Goal: Information Seeking & Learning: Find specific page/section

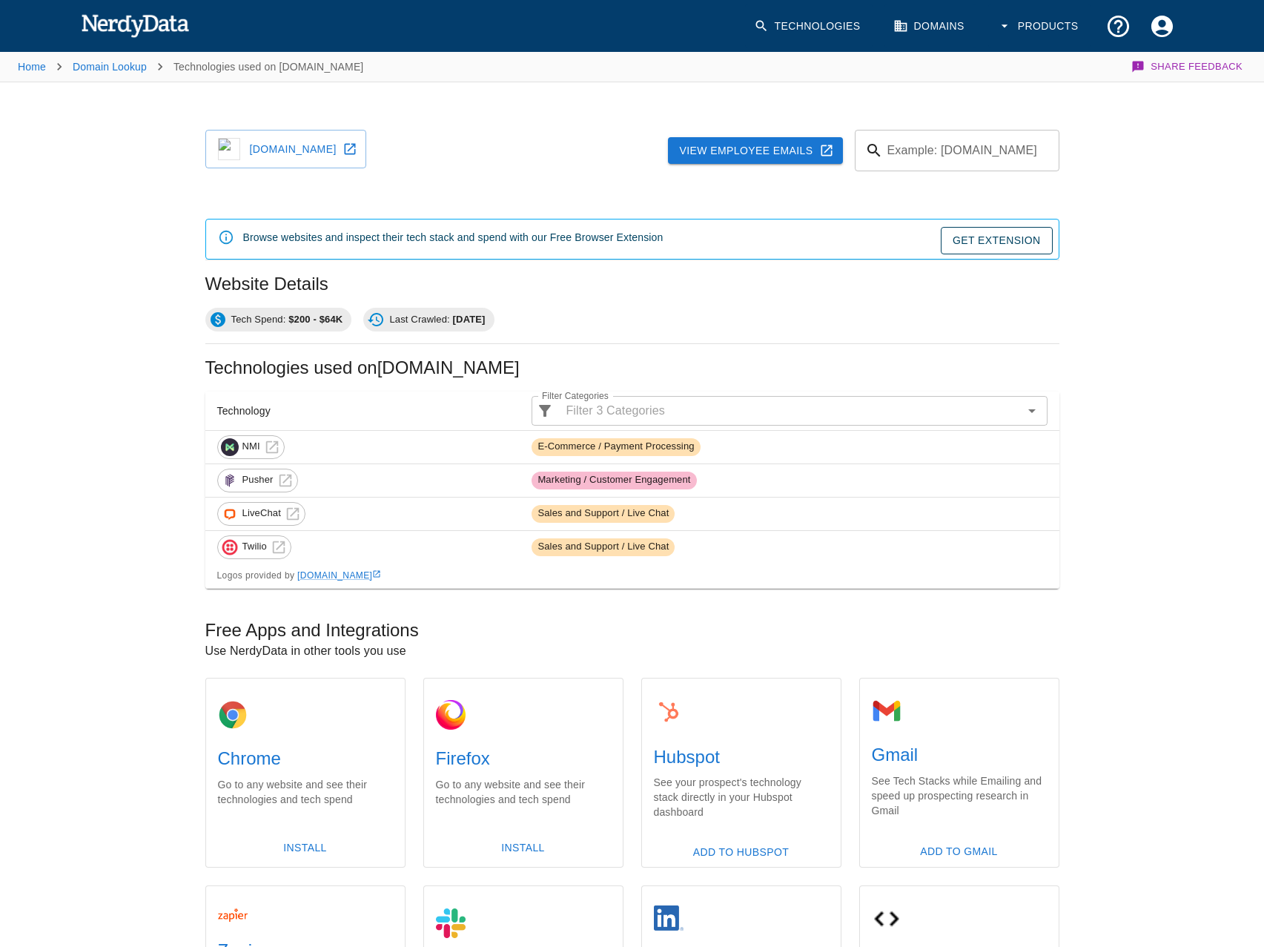
drag, startPoint x: 371, startPoint y: 134, endPoint x: 357, endPoint y: 120, distance: 19.9
click at [366, 134] on link "global1wmsagentinfo.com" at bounding box center [285, 149] width 161 height 39
click at [302, 151] on link "[DOMAIN_NAME]" at bounding box center [285, 149] width 161 height 39
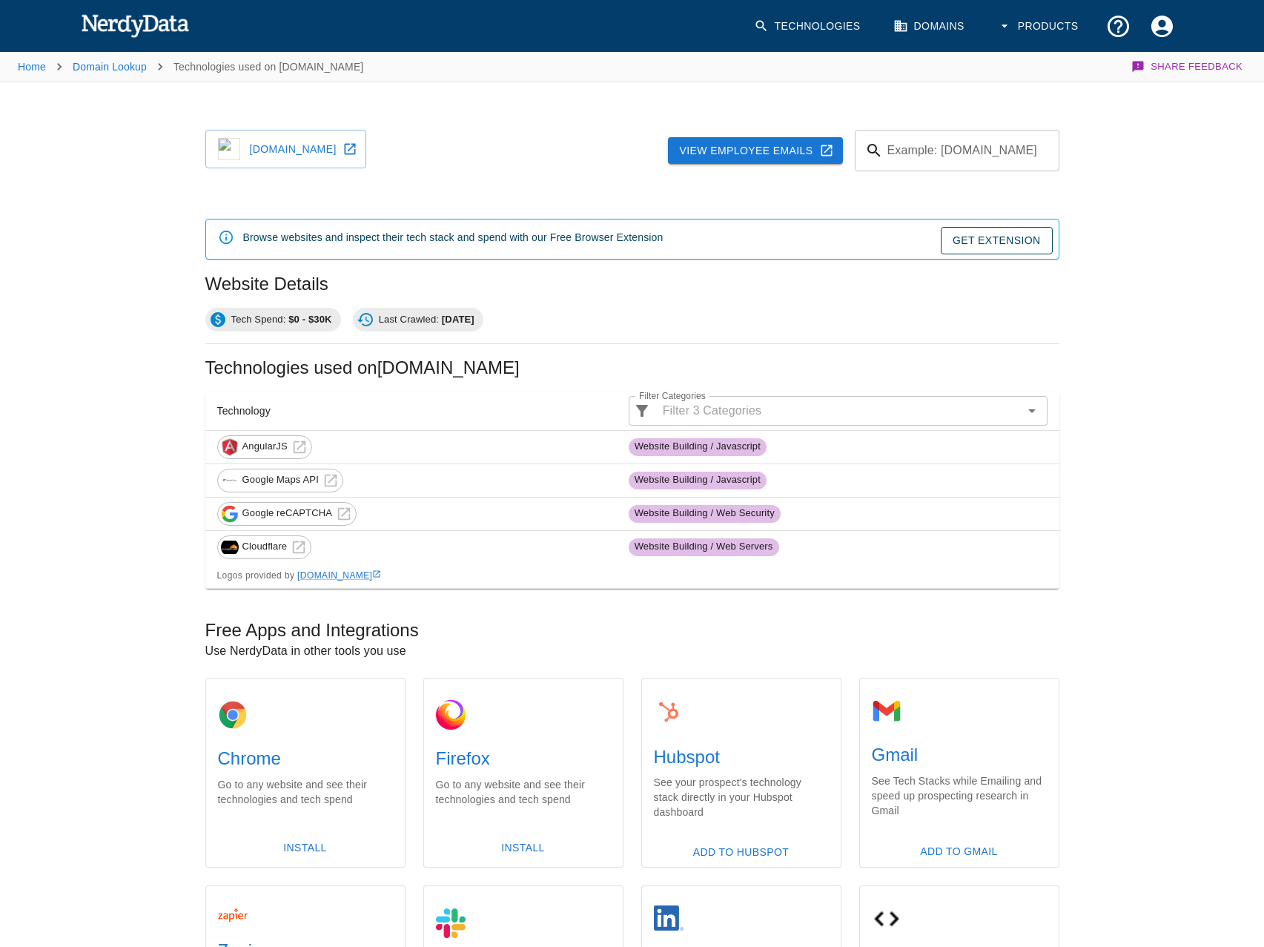
drag, startPoint x: 306, startPoint y: 150, endPoint x: 334, endPoint y: 133, distance: 32.9
click at [306, 150] on link "ccwpermitapphelp.com" at bounding box center [285, 149] width 161 height 39
click at [315, 137] on link "onlineccwqualified.com" at bounding box center [285, 149] width 161 height 39
click at [366, 149] on link "appccwconcierge.com" at bounding box center [285, 149] width 161 height 39
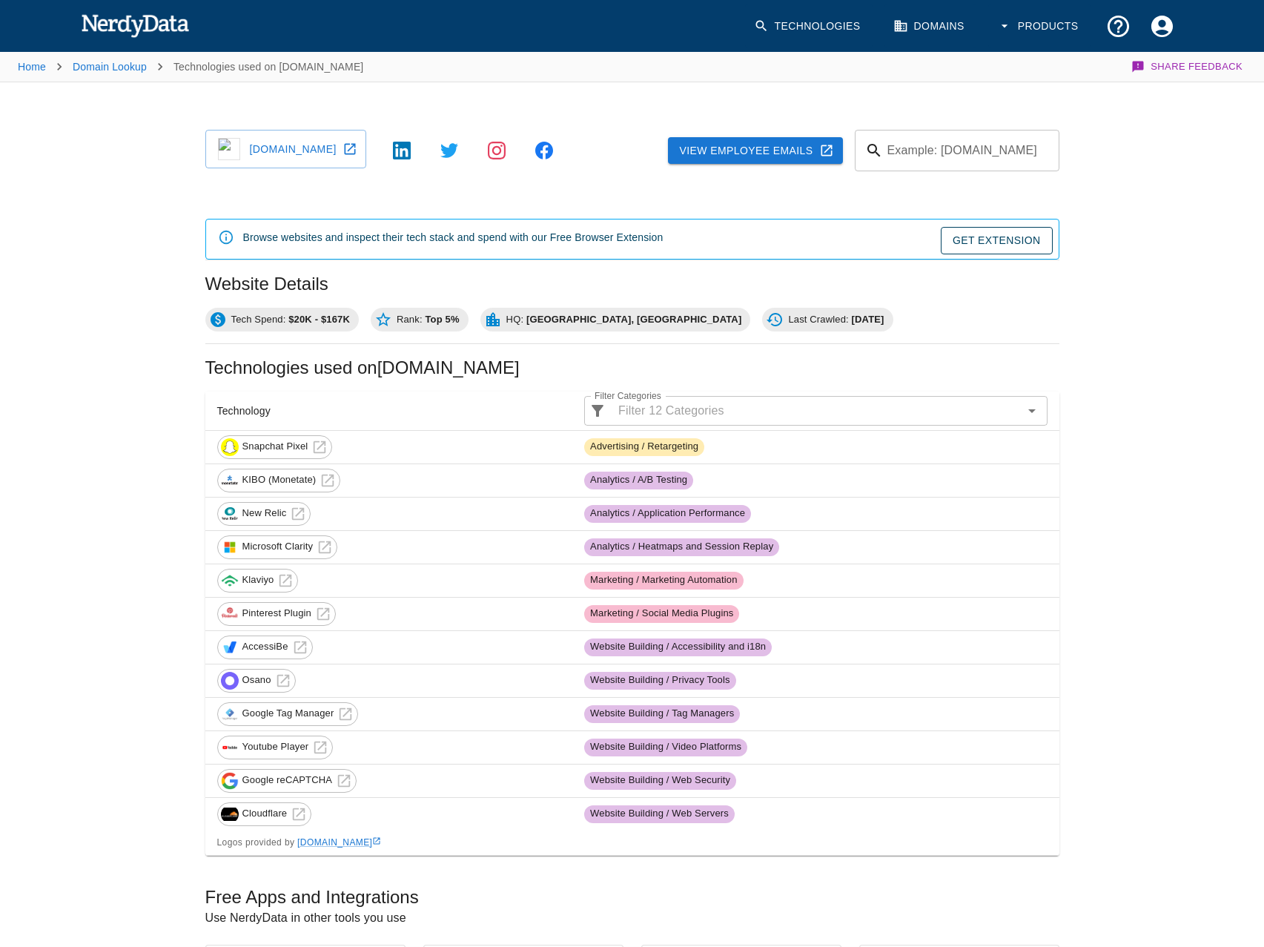
drag, startPoint x: 399, startPoint y: 151, endPoint x: 446, endPoint y: 122, distance: 55.6
click at [366, 151] on link "[DOMAIN_NAME]" at bounding box center [285, 149] width 161 height 39
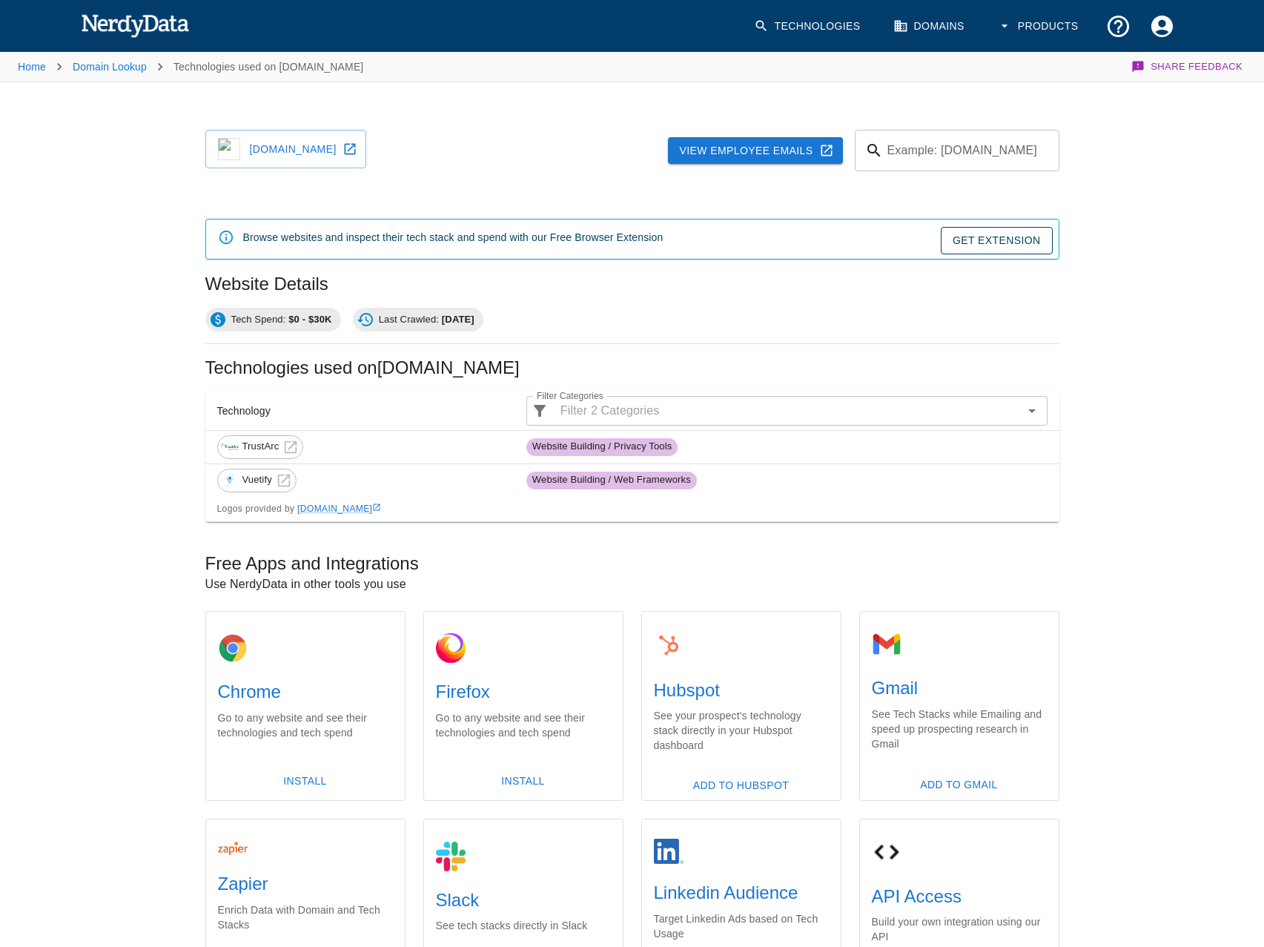
click at [327, 168] on div "payrillagateway.com" at bounding box center [280, 144] width 173 height 53
click at [366, 133] on link "payrillagateway.com" at bounding box center [285, 149] width 161 height 39
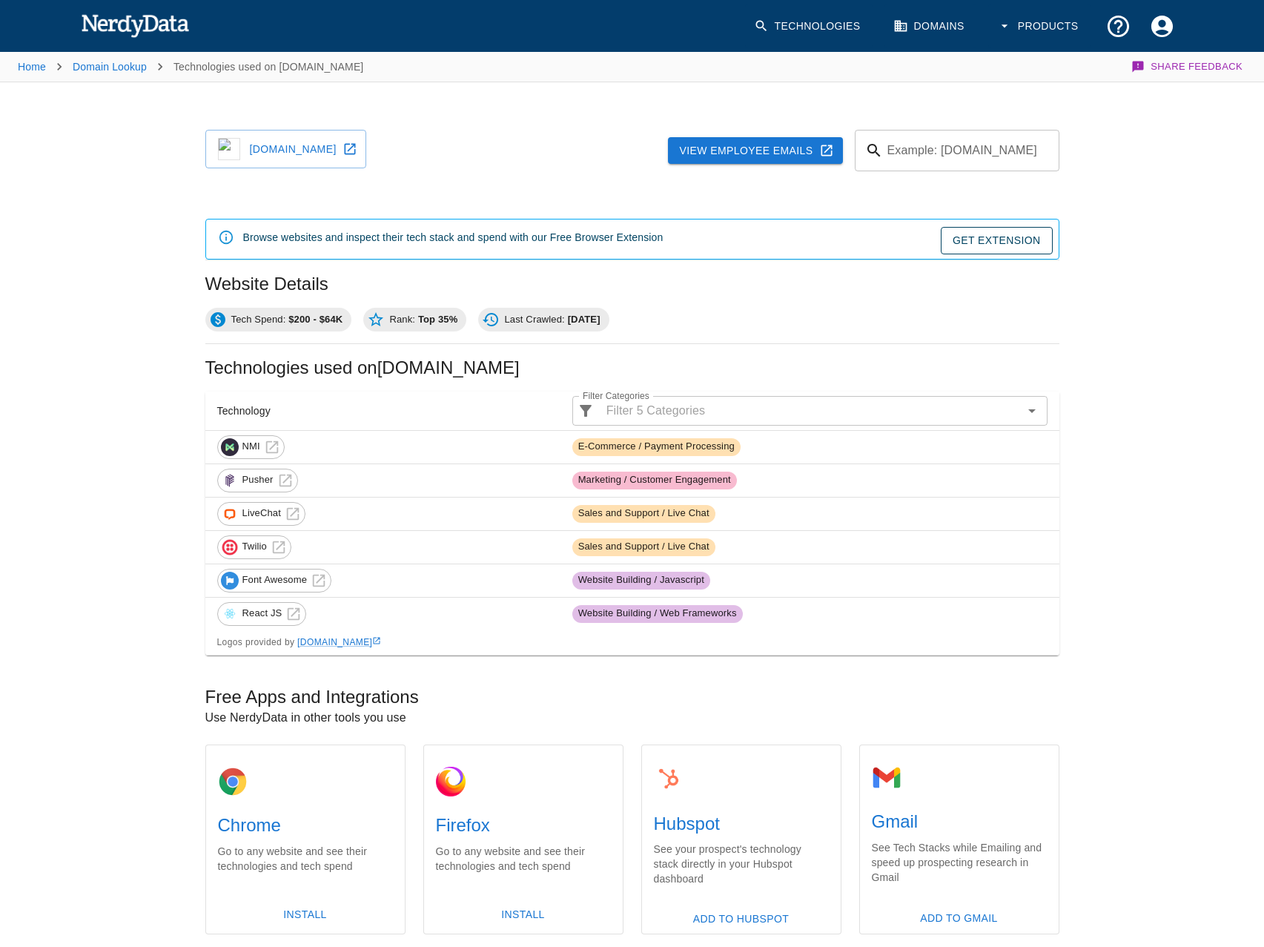
drag, startPoint x: 374, startPoint y: 133, endPoint x: 383, endPoint y: 136, distance: 8.7
click at [366, 133] on link "ecinterface.com" at bounding box center [285, 149] width 161 height 39
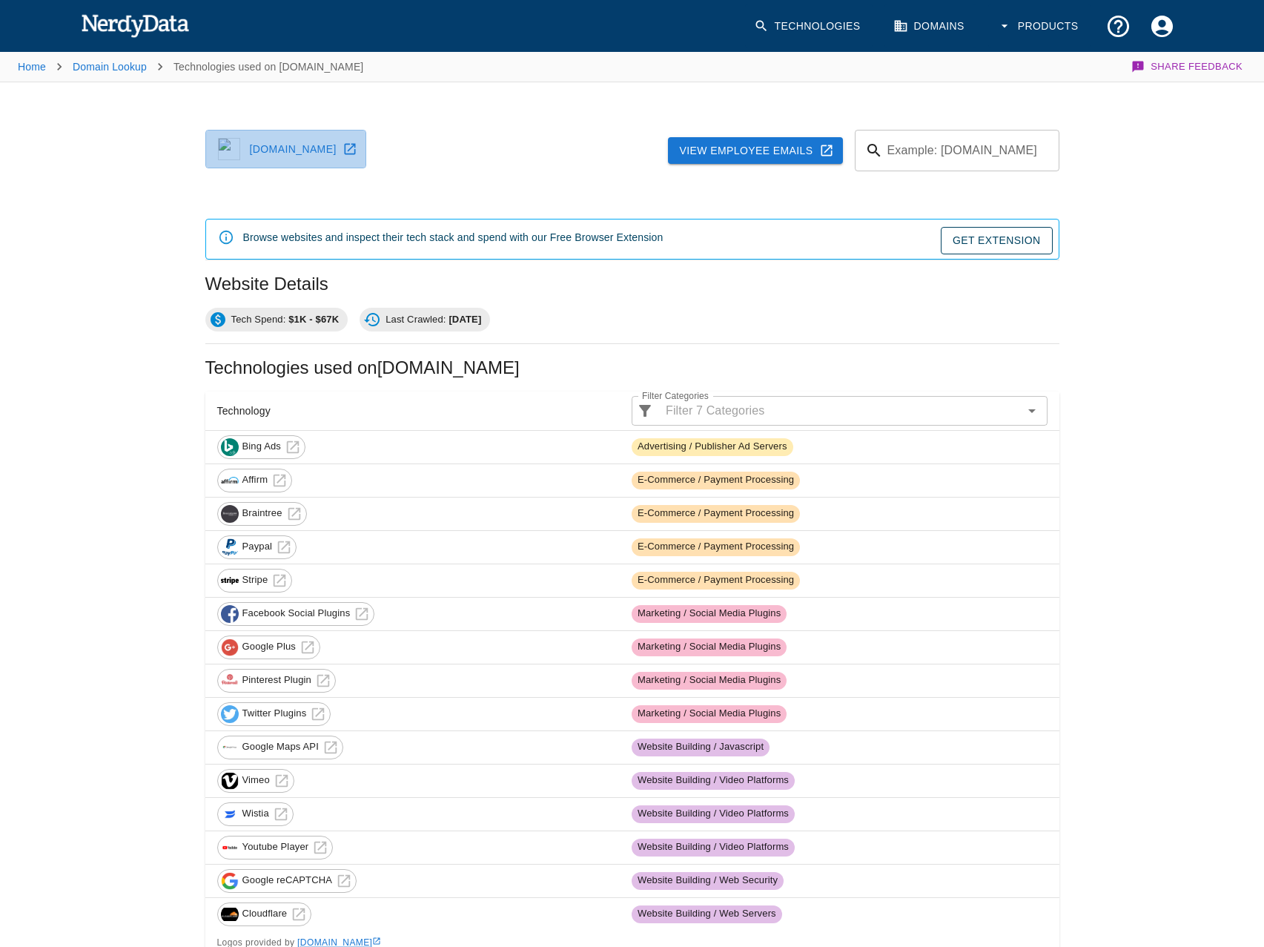
click at [279, 152] on link "drinkjustchill.com" at bounding box center [285, 149] width 161 height 39
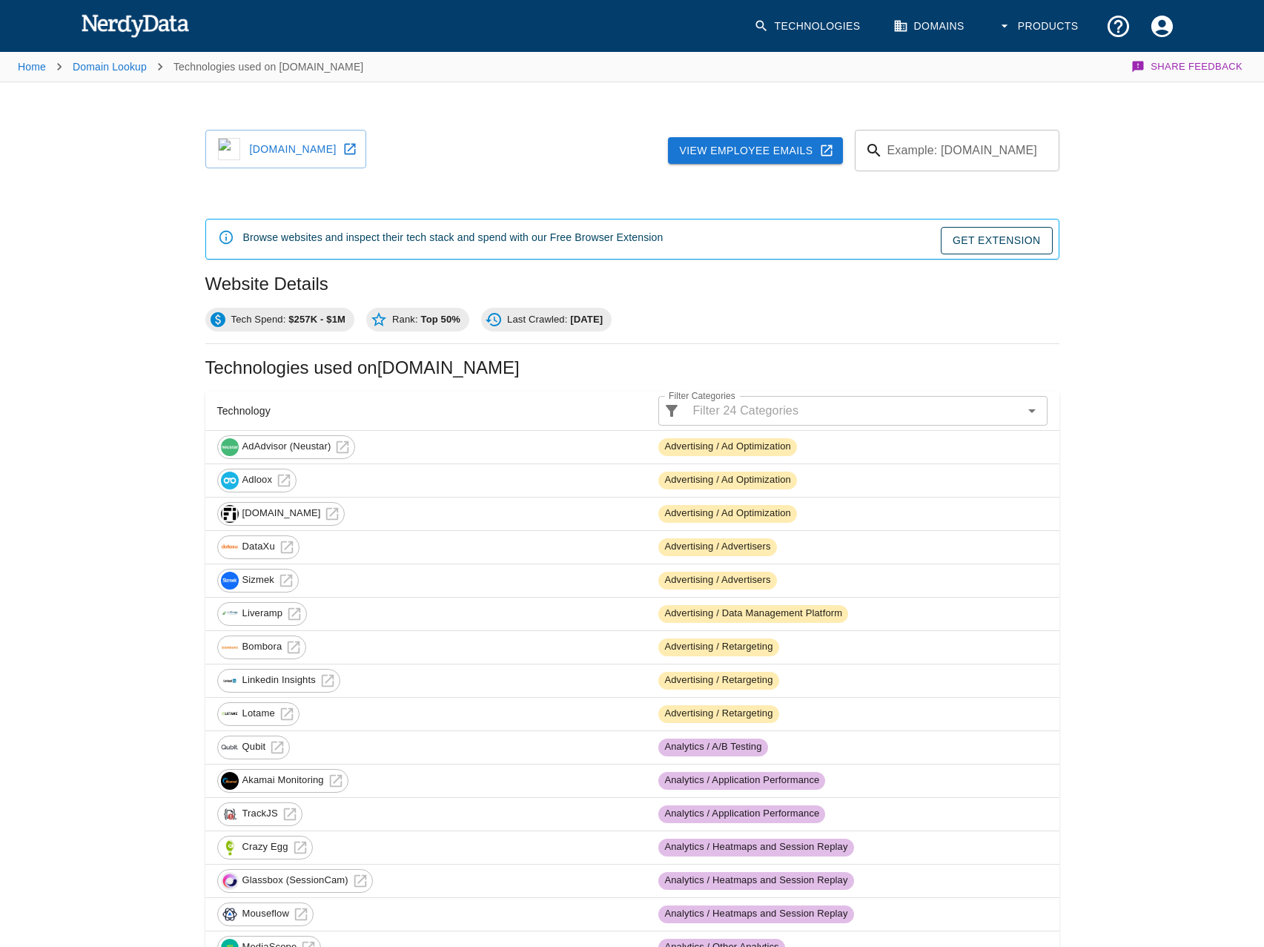
drag, startPoint x: 416, startPoint y: 143, endPoint x: 472, endPoint y: 110, distance: 64.9
click at [366, 143] on link "[DOMAIN_NAME]" at bounding box center [285, 149] width 161 height 39
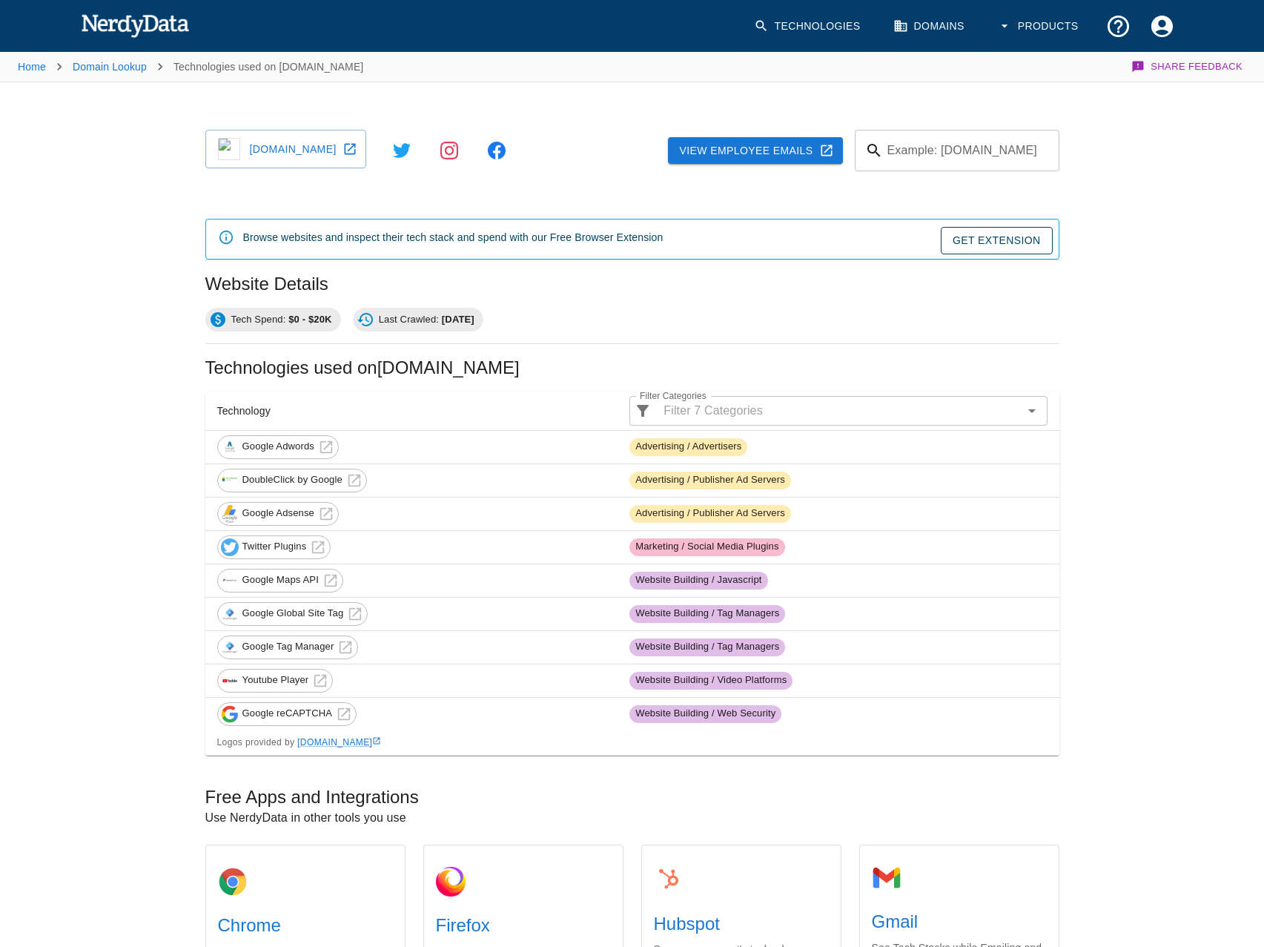
click at [300, 144] on link "designtravel.com" at bounding box center [285, 149] width 161 height 39
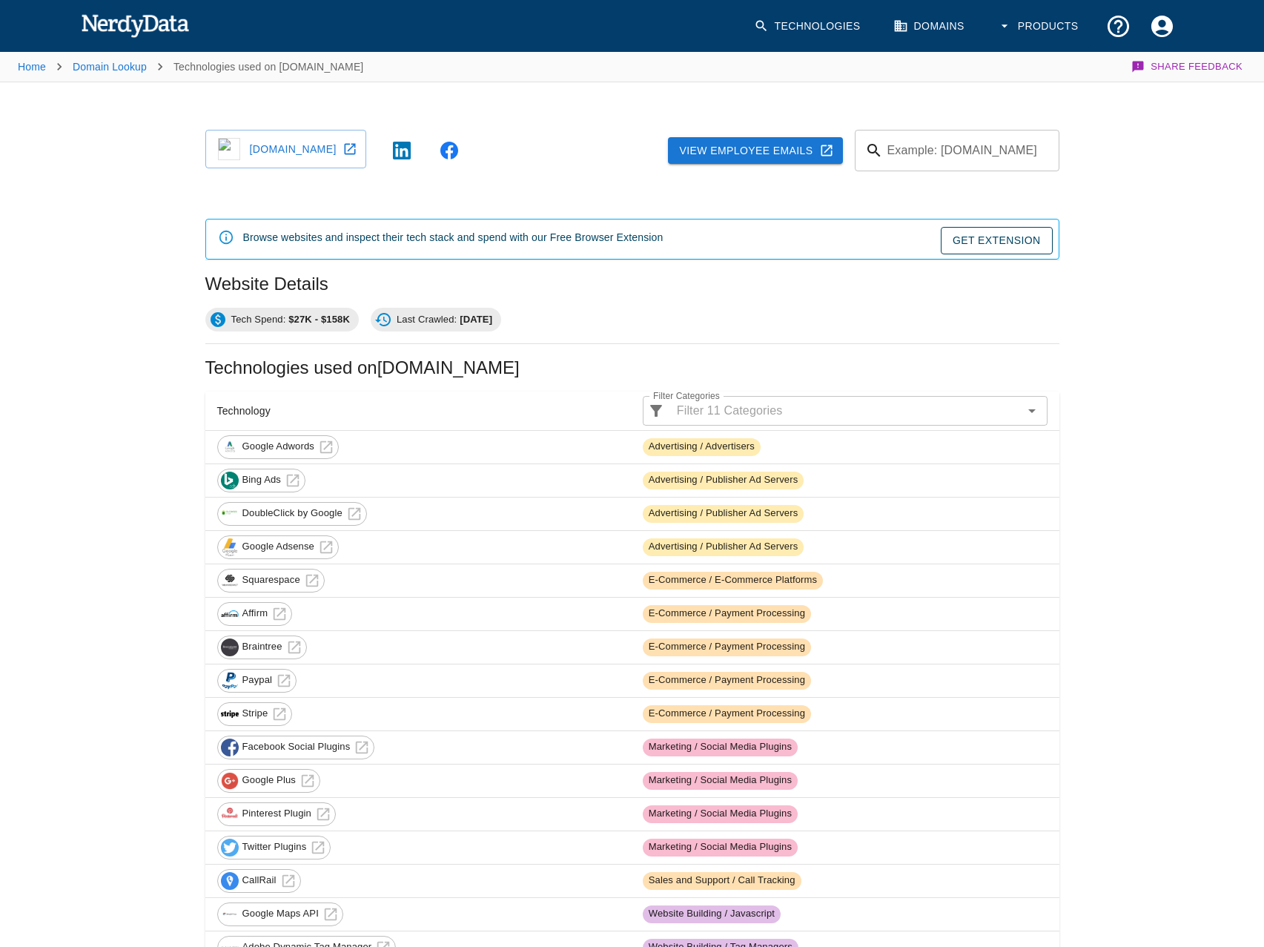
click at [316, 148] on link "[DOMAIN_NAME]" at bounding box center [285, 149] width 161 height 39
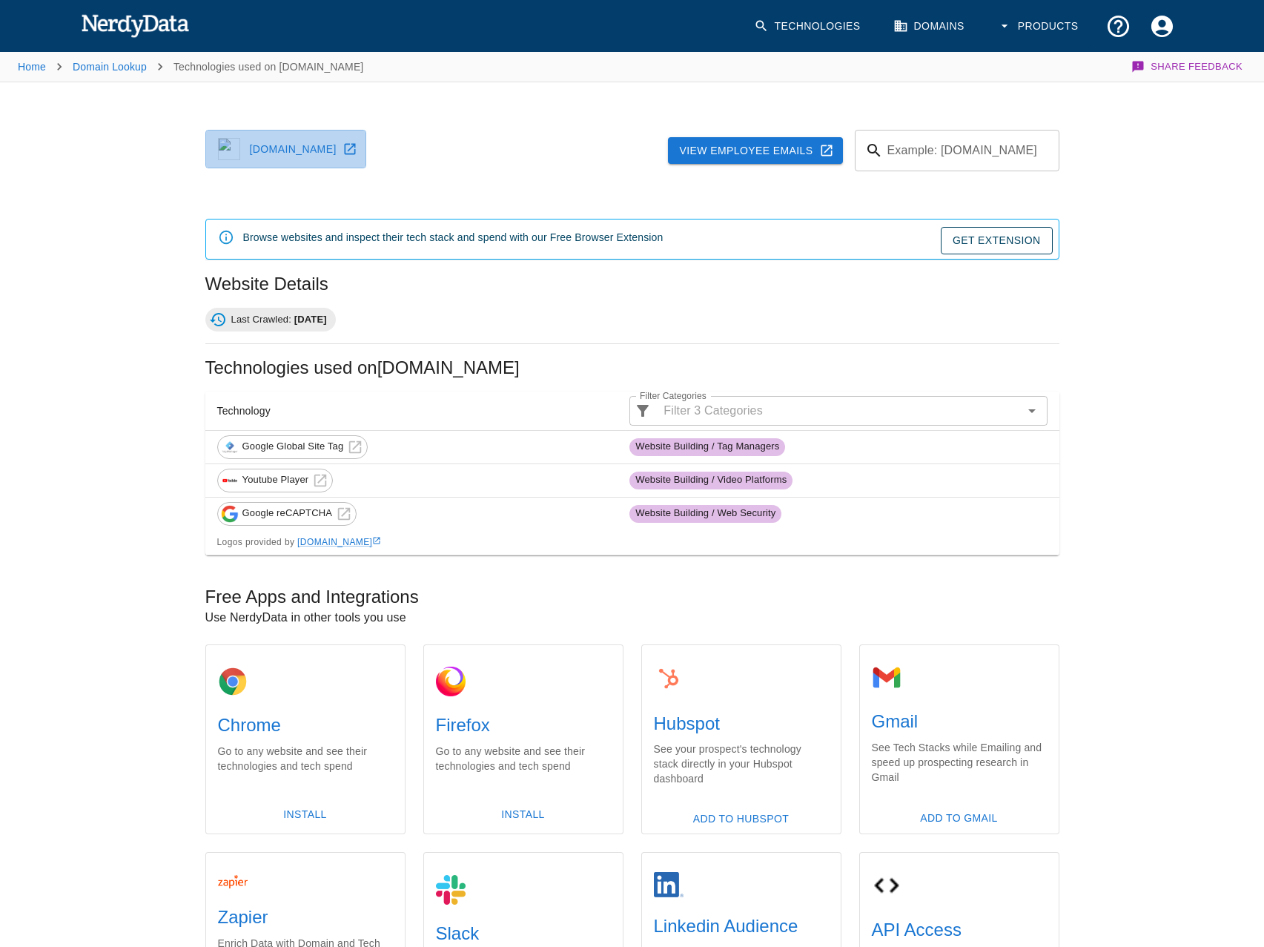
click at [329, 136] on link "[DOMAIN_NAME]" at bounding box center [285, 149] width 161 height 39
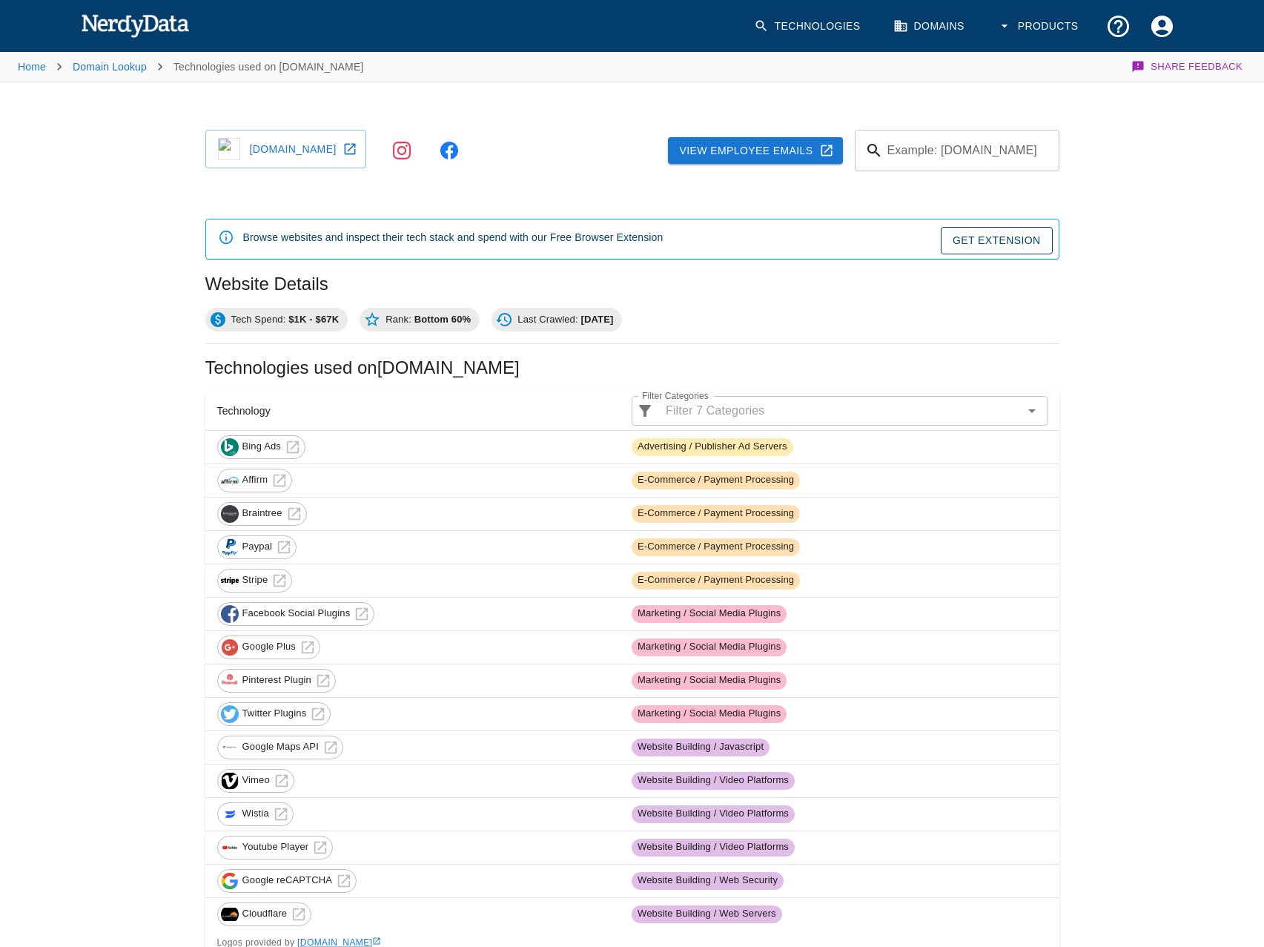
drag, startPoint x: 343, startPoint y: 143, endPoint x: 433, endPoint y: 86, distance: 107.0
click at [343, 143] on link "deonnesaromablends.com" at bounding box center [285, 149] width 161 height 39
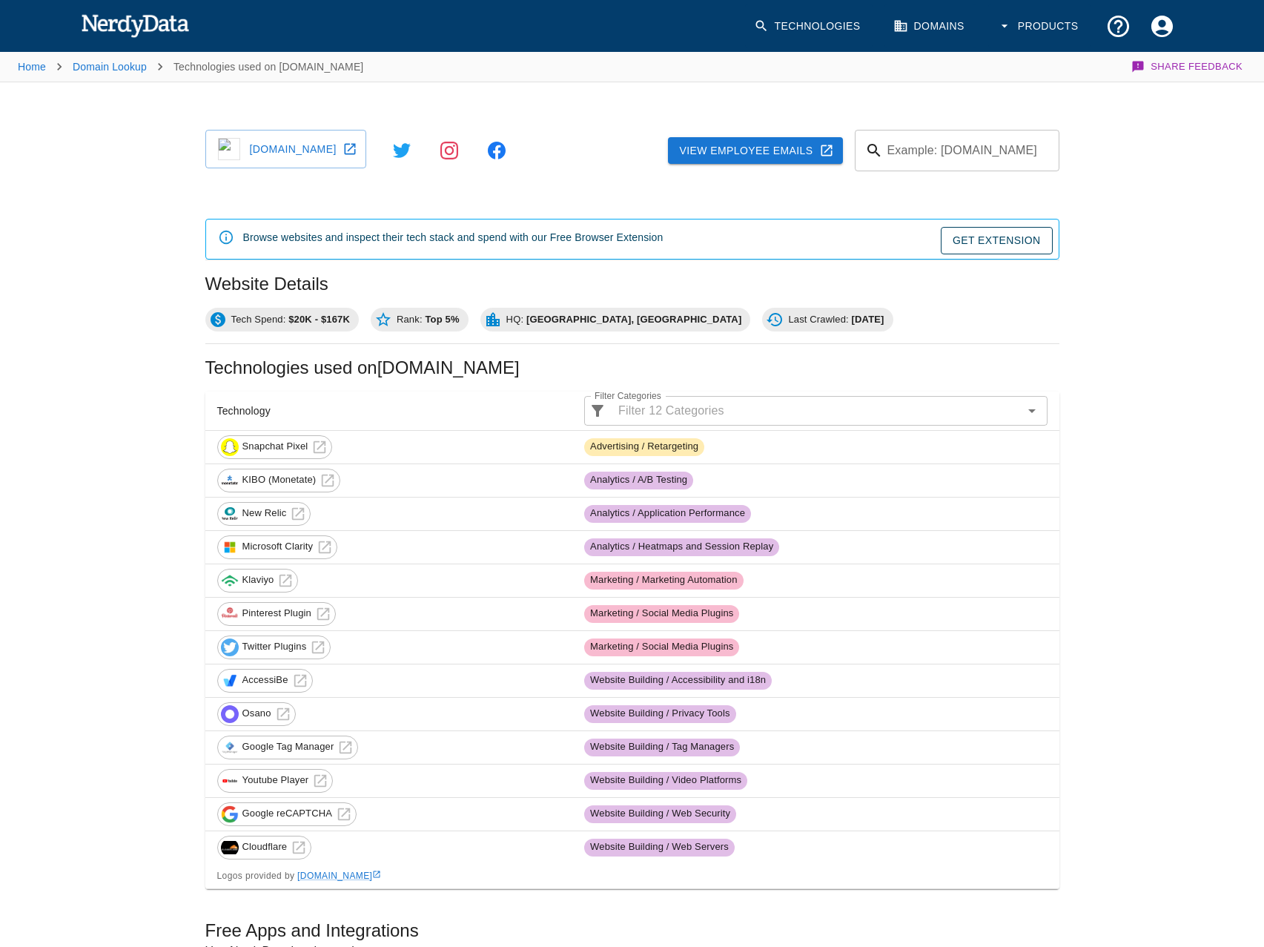
click at [319, 130] on link "[DOMAIN_NAME]" at bounding box center [285, 149] width 161 height 39
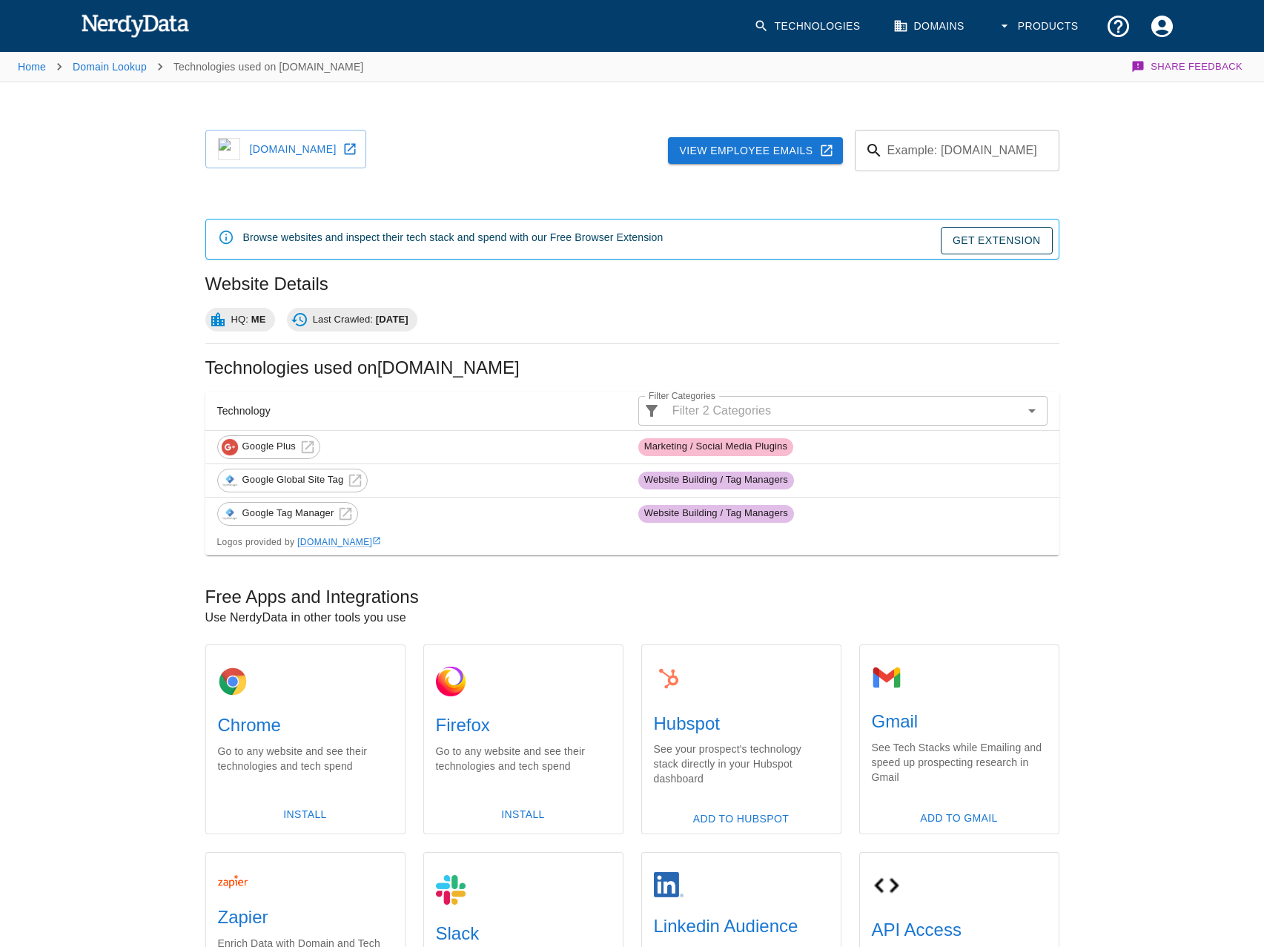
click at [316, 147] on link "crushdate.me" at bounding box center [285, 149] width 161 height 39
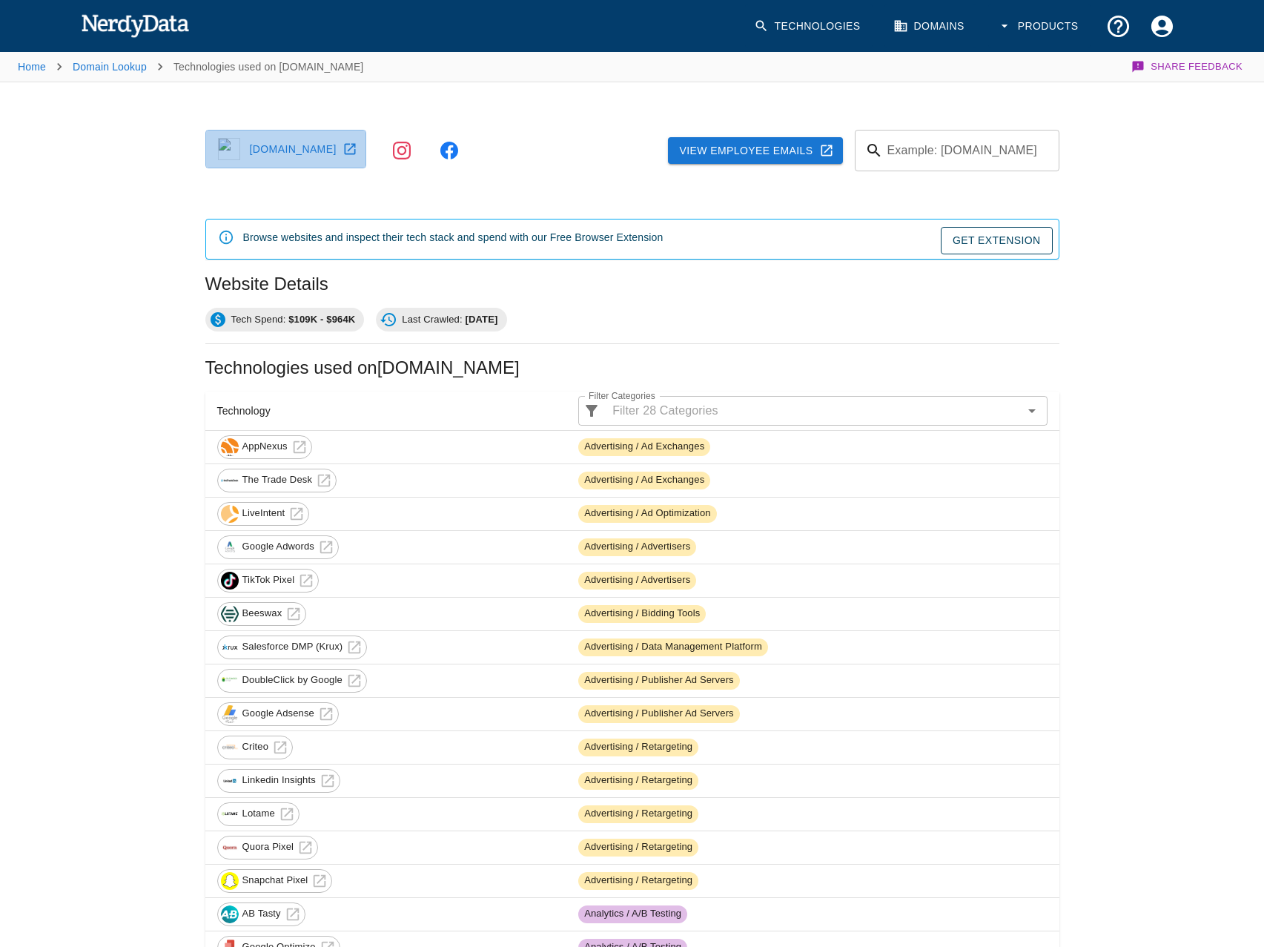
click at [285, 161] on link "[DOMAIN_NAME]" at bounding box center [285, 149] width 161 height 39
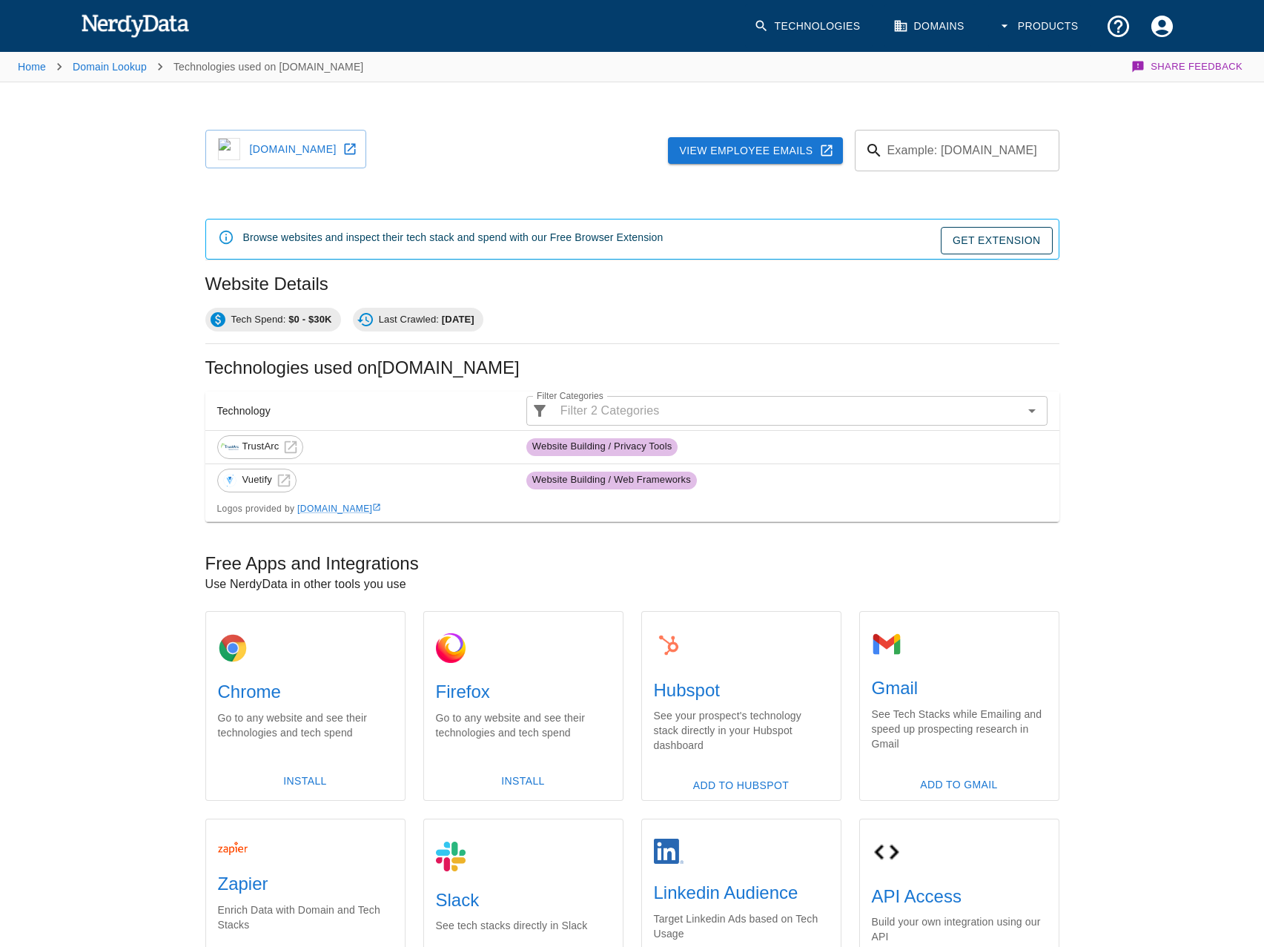
click at [334, 144] on link "[DOMAIN_NAME]" at bounding box center [285, 149] width 161 height 39
click at [358, 138] on link "paypactgateway.com" at bounding box center [285, 149] width 161 height 39
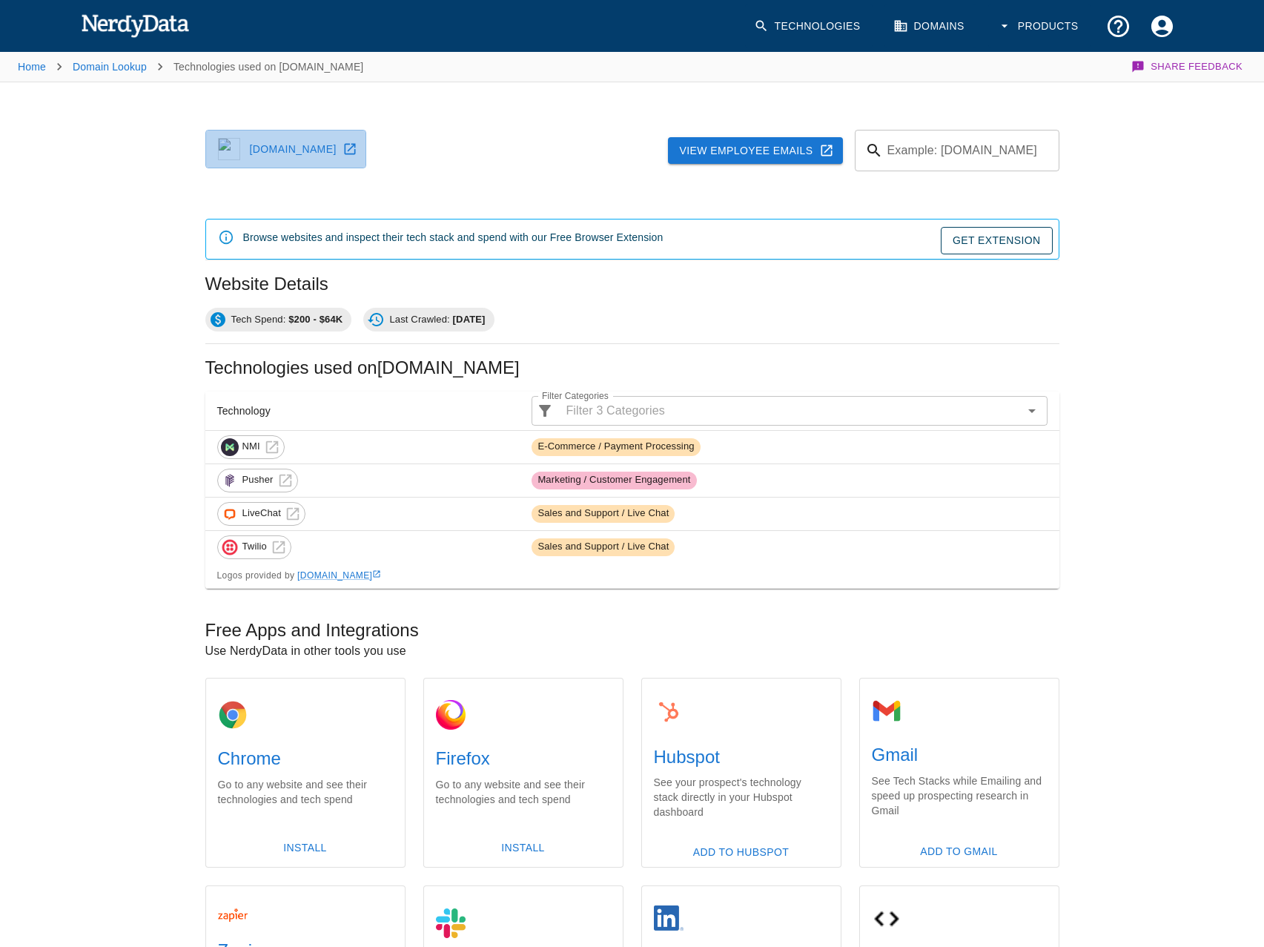
click at [303, 141] on link "boomiris.com" at bounding box center [285, 149] width 161 height 39
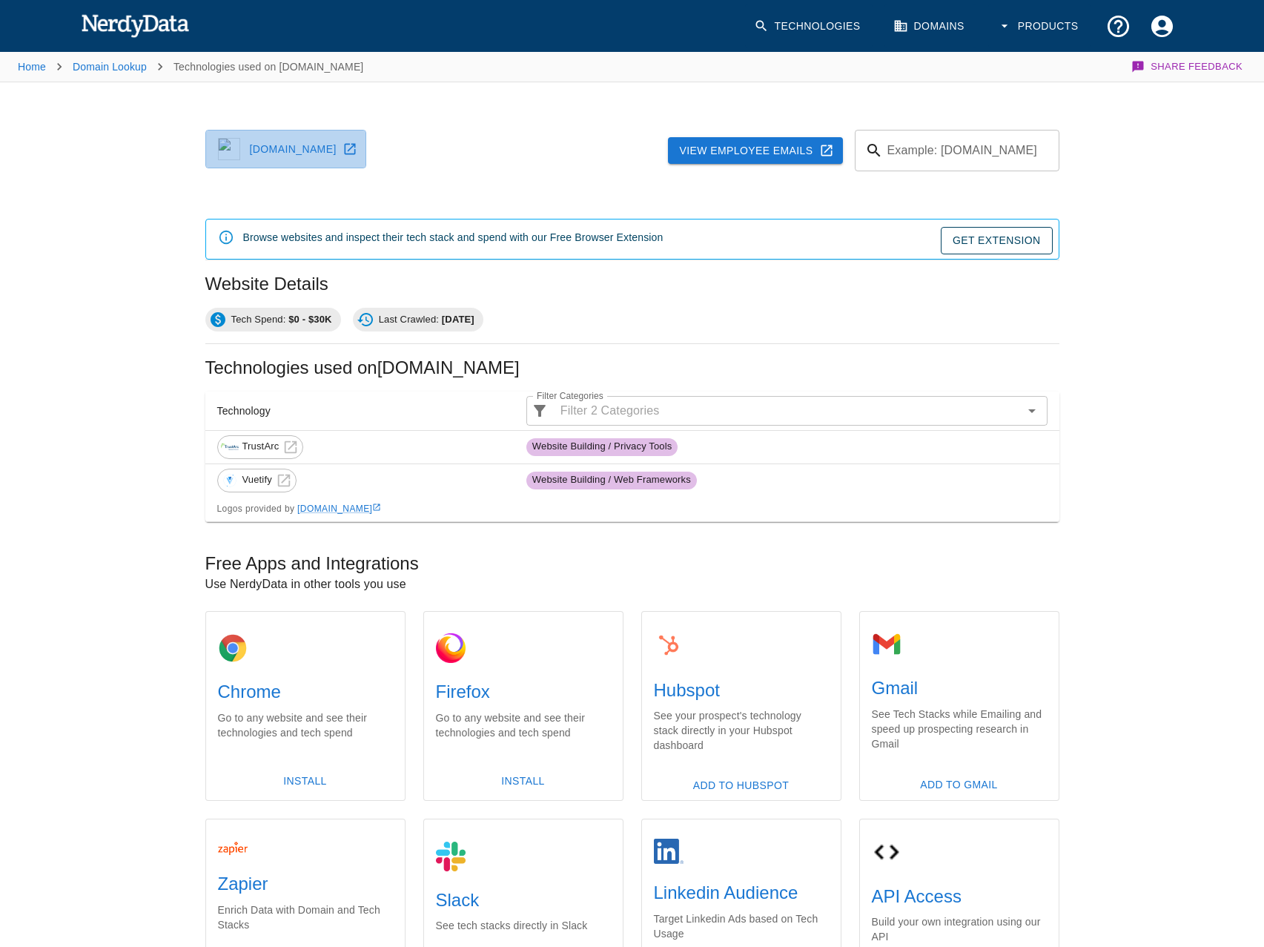
click at [303, 141] on link "mypfgportal.com" at bounding box center [285, 149] width 161 height 39
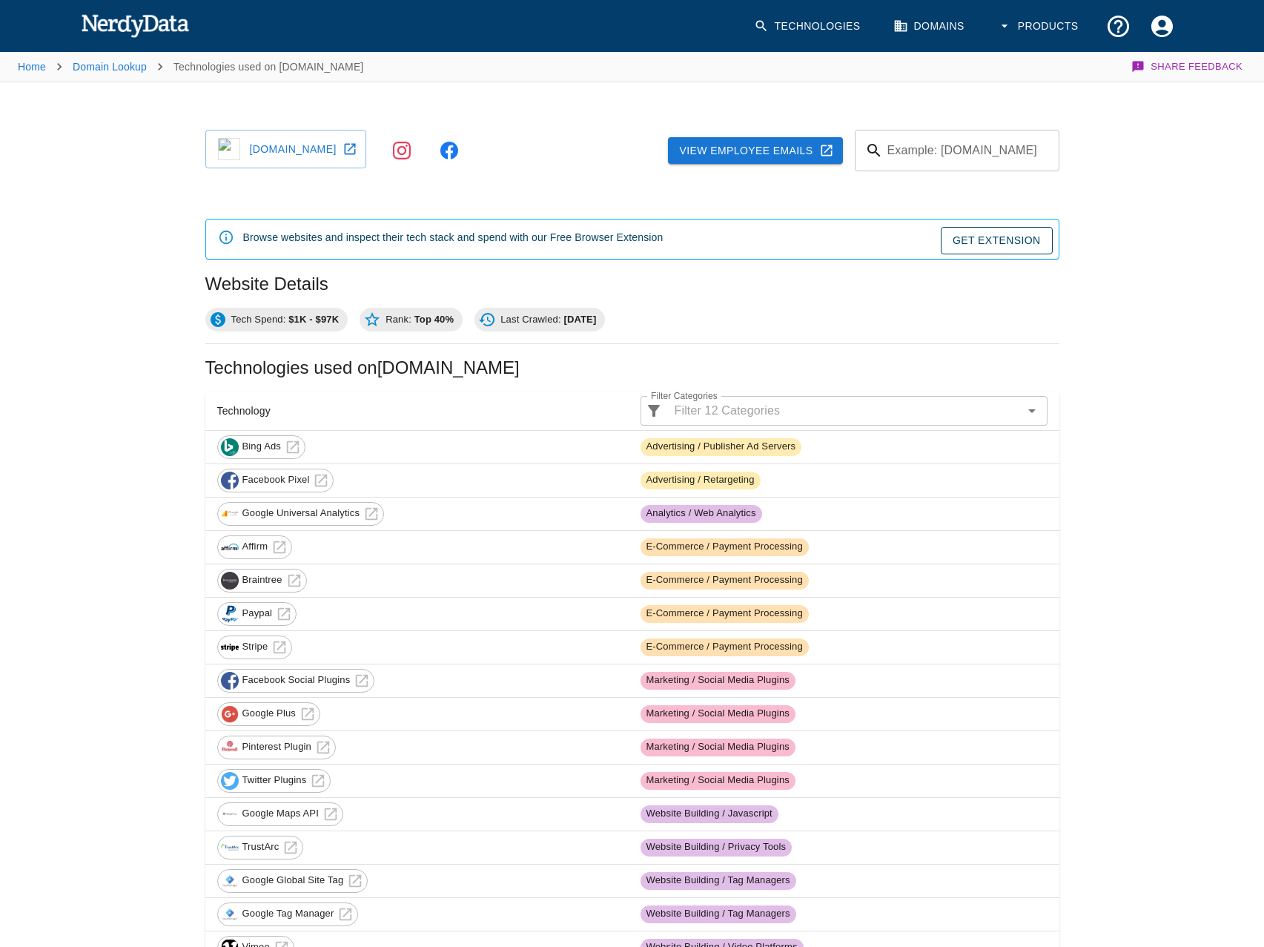
click at [303, 141] on link "alavanca.com" at bounding box center [285, 149] width 161 height 39
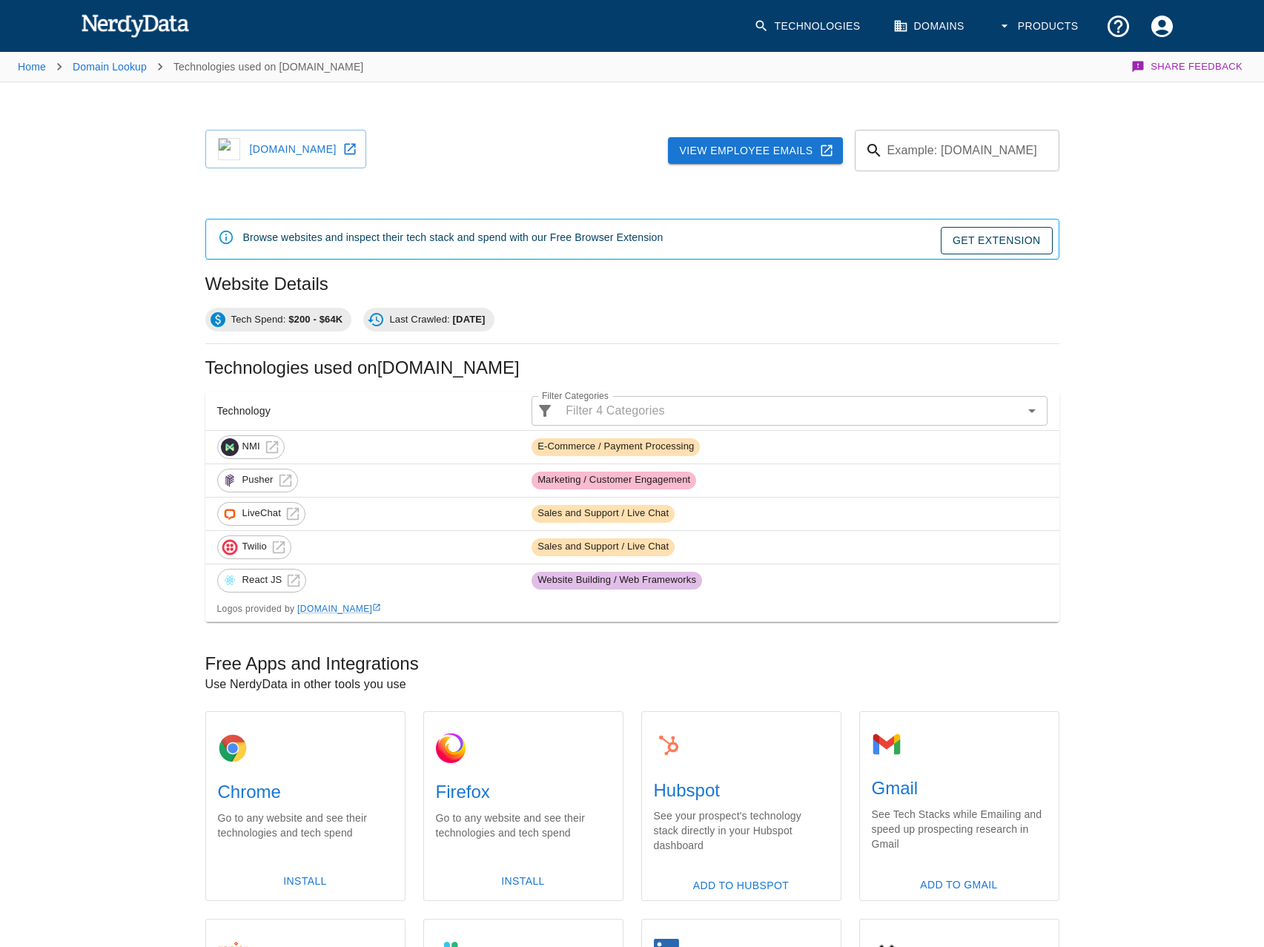
click at [303, 141] on link "[DOMAIN_NAME]" at bounding box center [285, 149] width 161 height 39
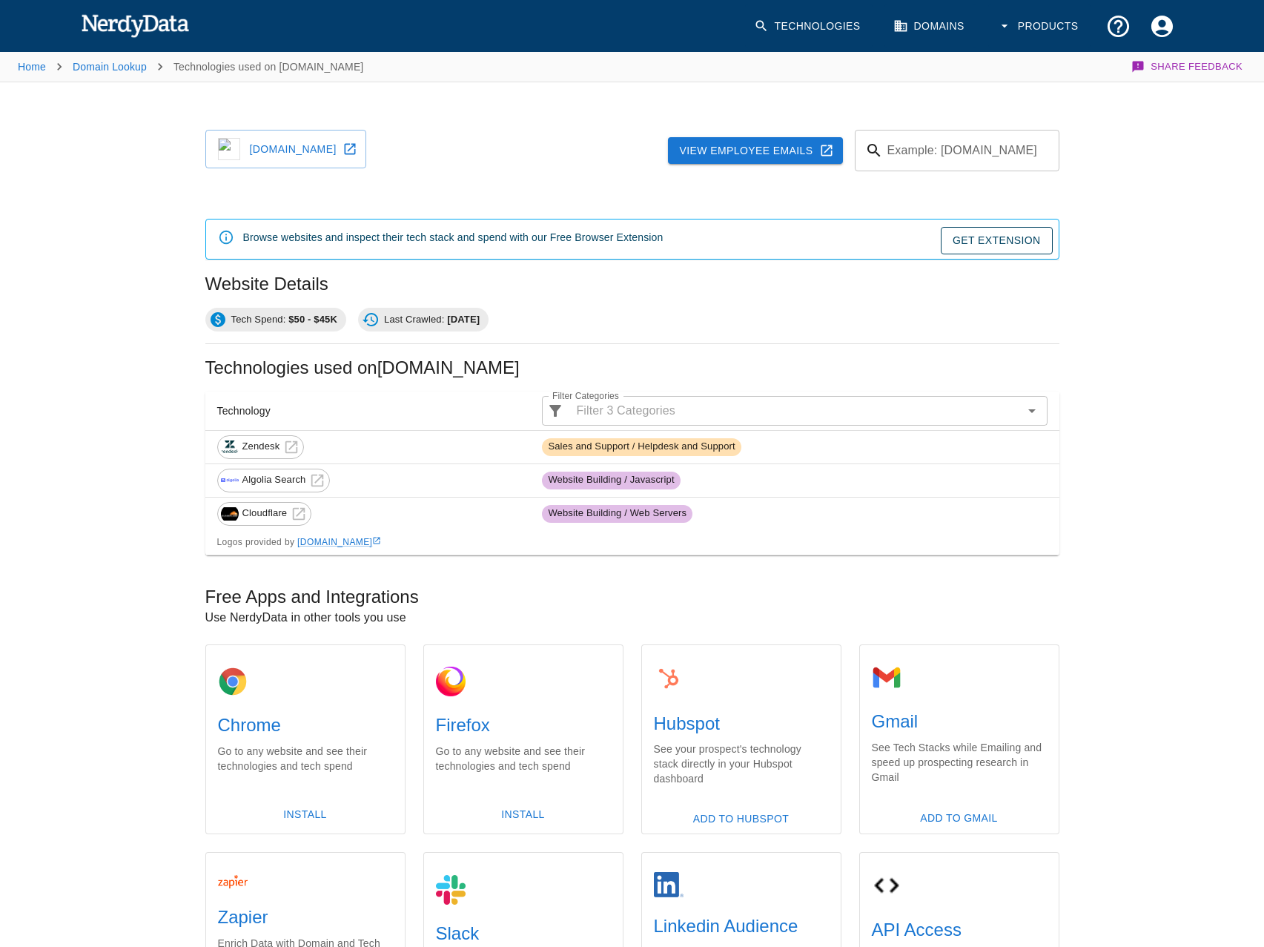
click at [303, 141] on link "[DOMAIN_NAME]" at bounding box center [285, 149] width 161 height 39
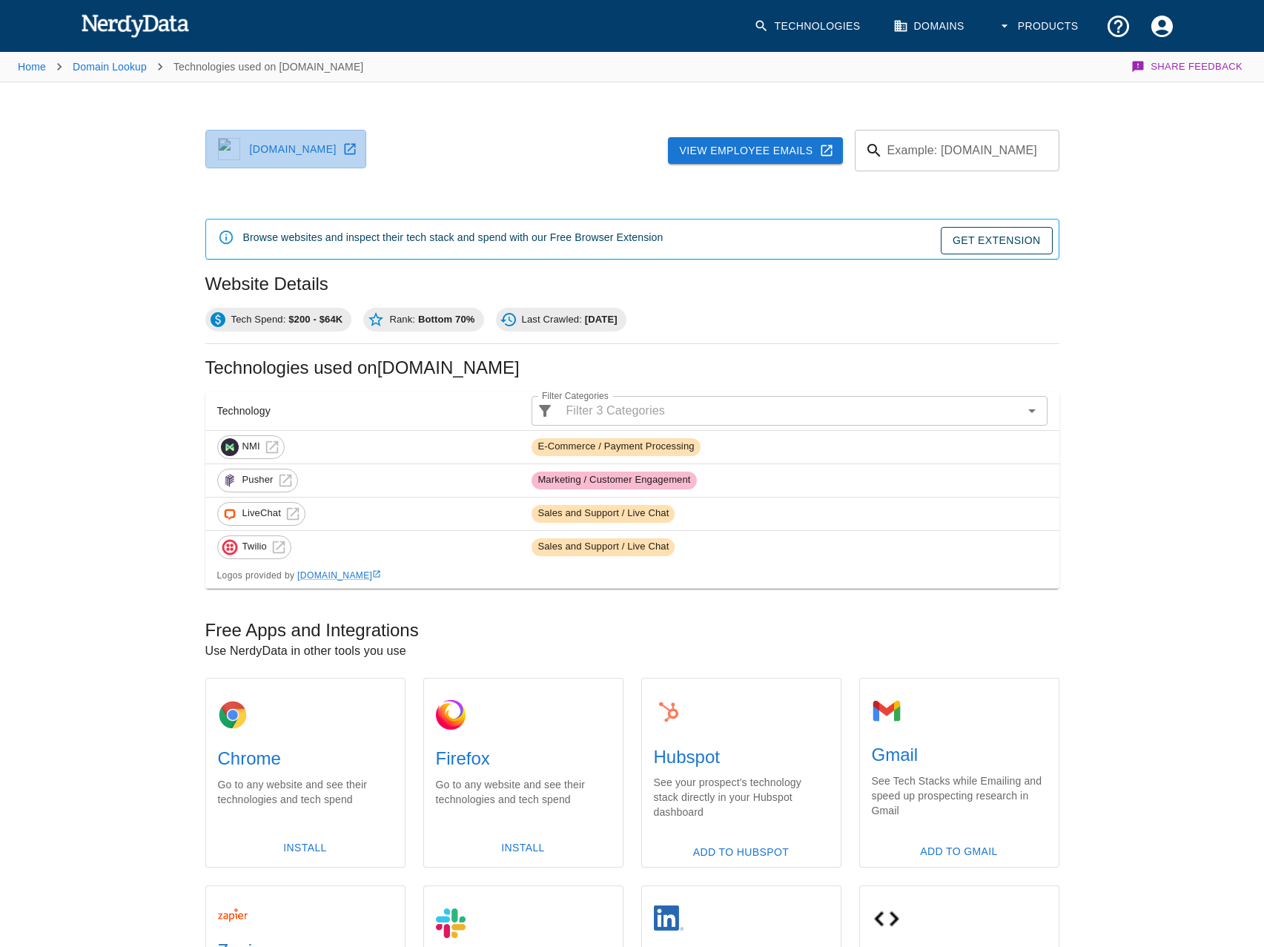
click at [286, 156] on link "[DOMAIN_NAME]" at bounding box center [285, 149] width 161 height 39
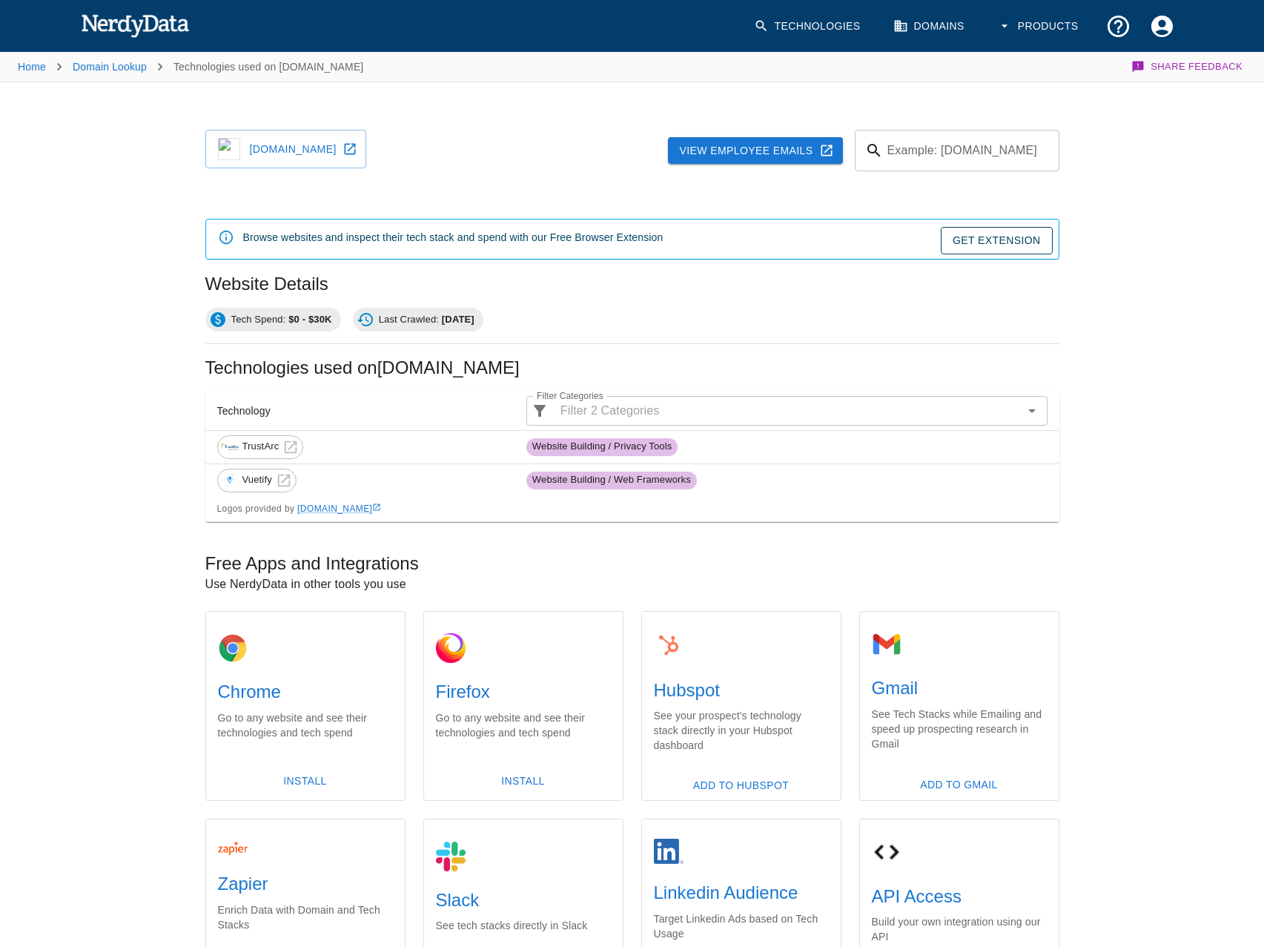
click at [337, 151] on link "rpgterminal.com" at bounding box center [285, 149] width 161 height 39
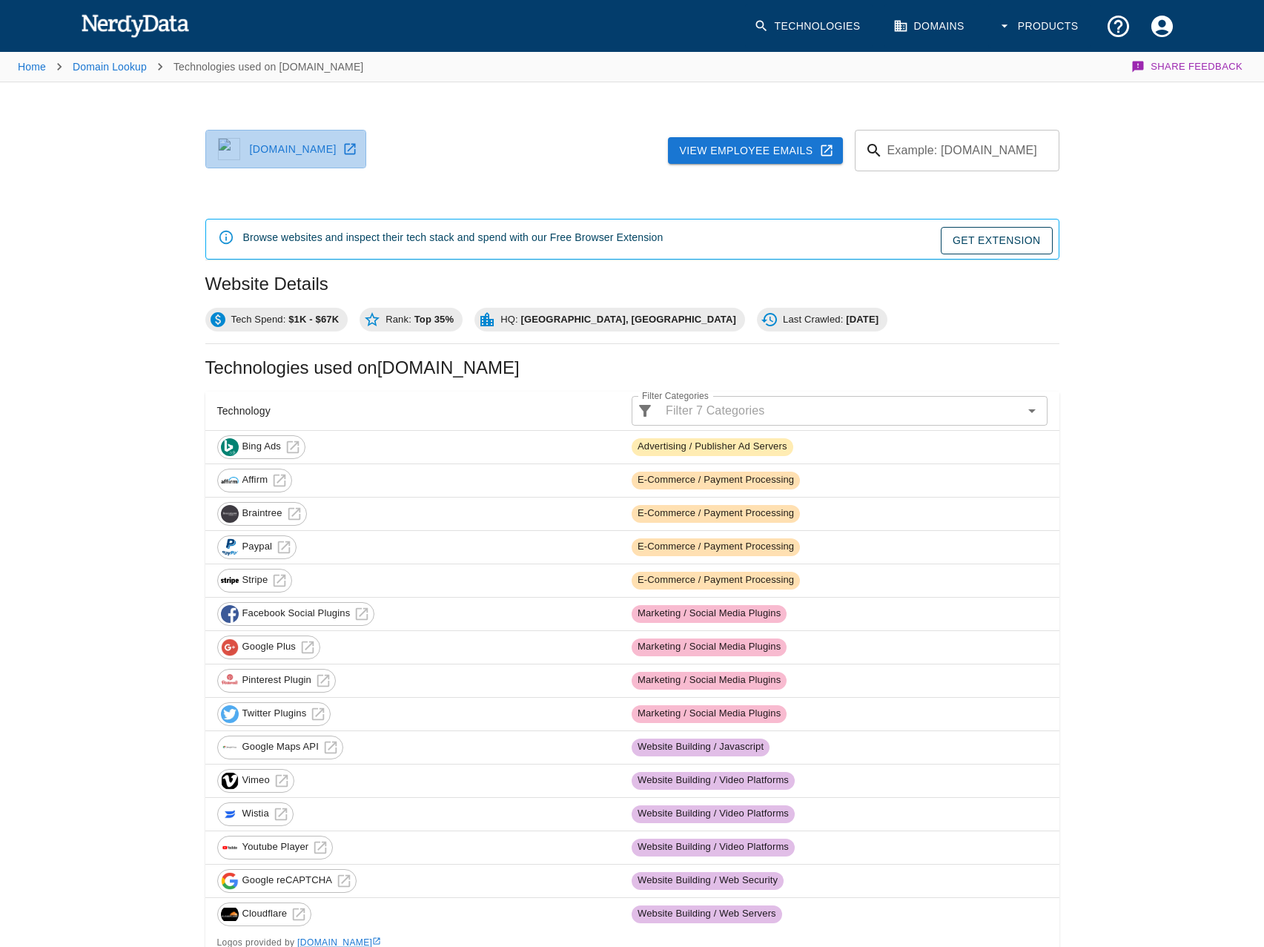
click at [303, 141] on link "americanmedsupply.com" at bounding box center [285, 149] width 161 height 39
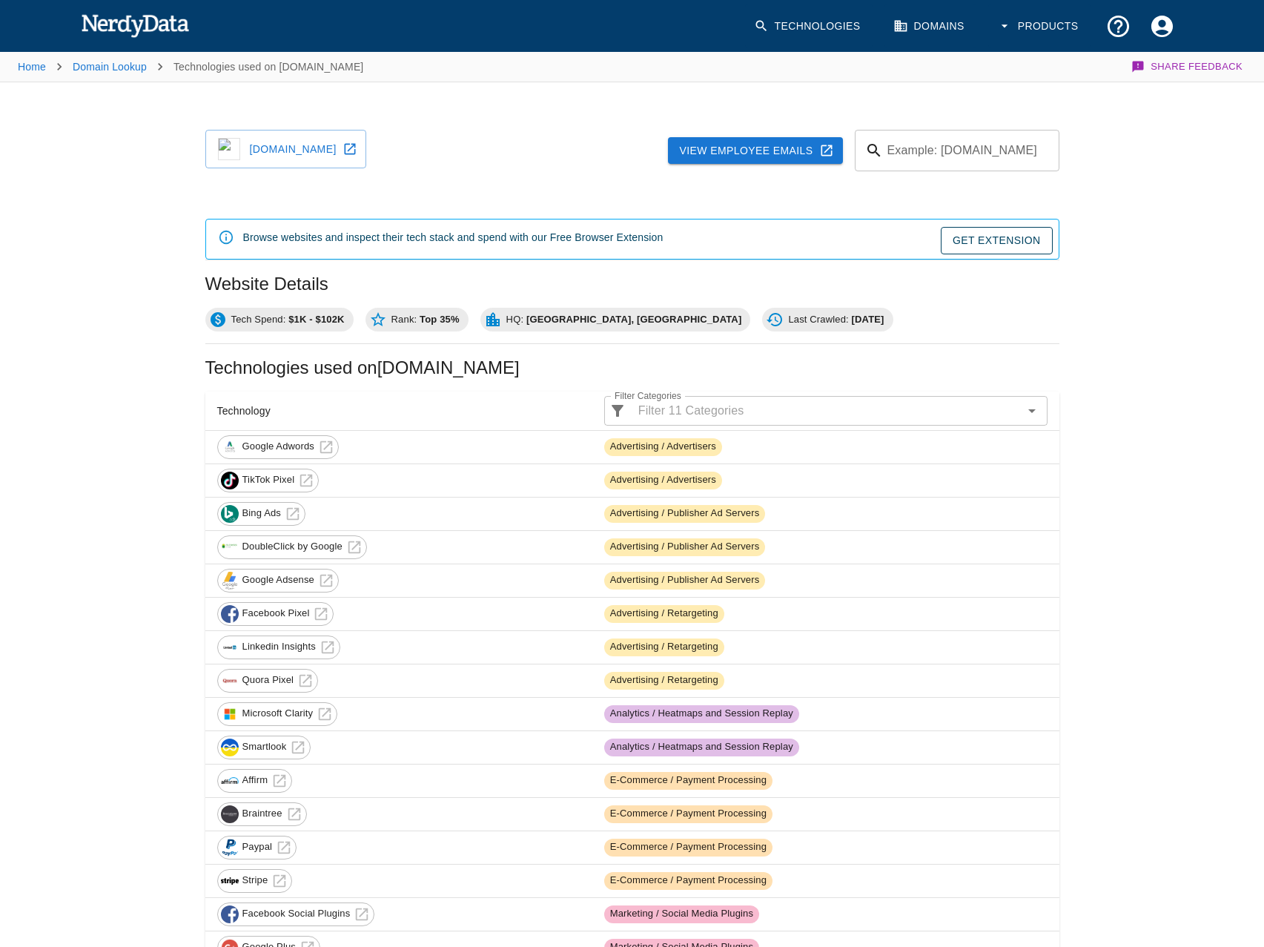
click at [301, 137] on link "caninekidneyhealth.com" at bounding box center [285, 149] width 161 height 39
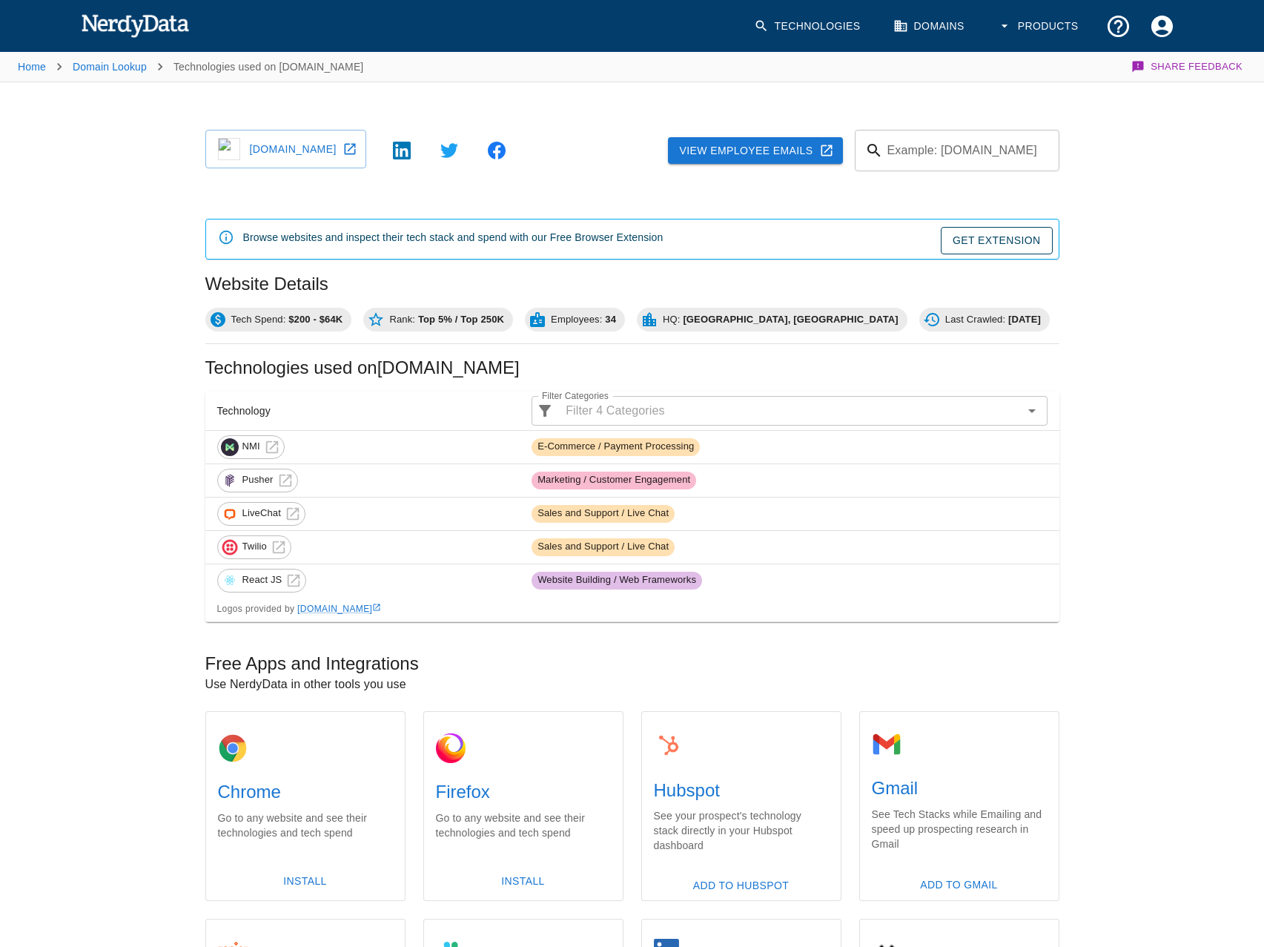
click at [288, 158] on link "[DOMAIN_NAME]" at bounding box center [285, 149] width 161 height 39
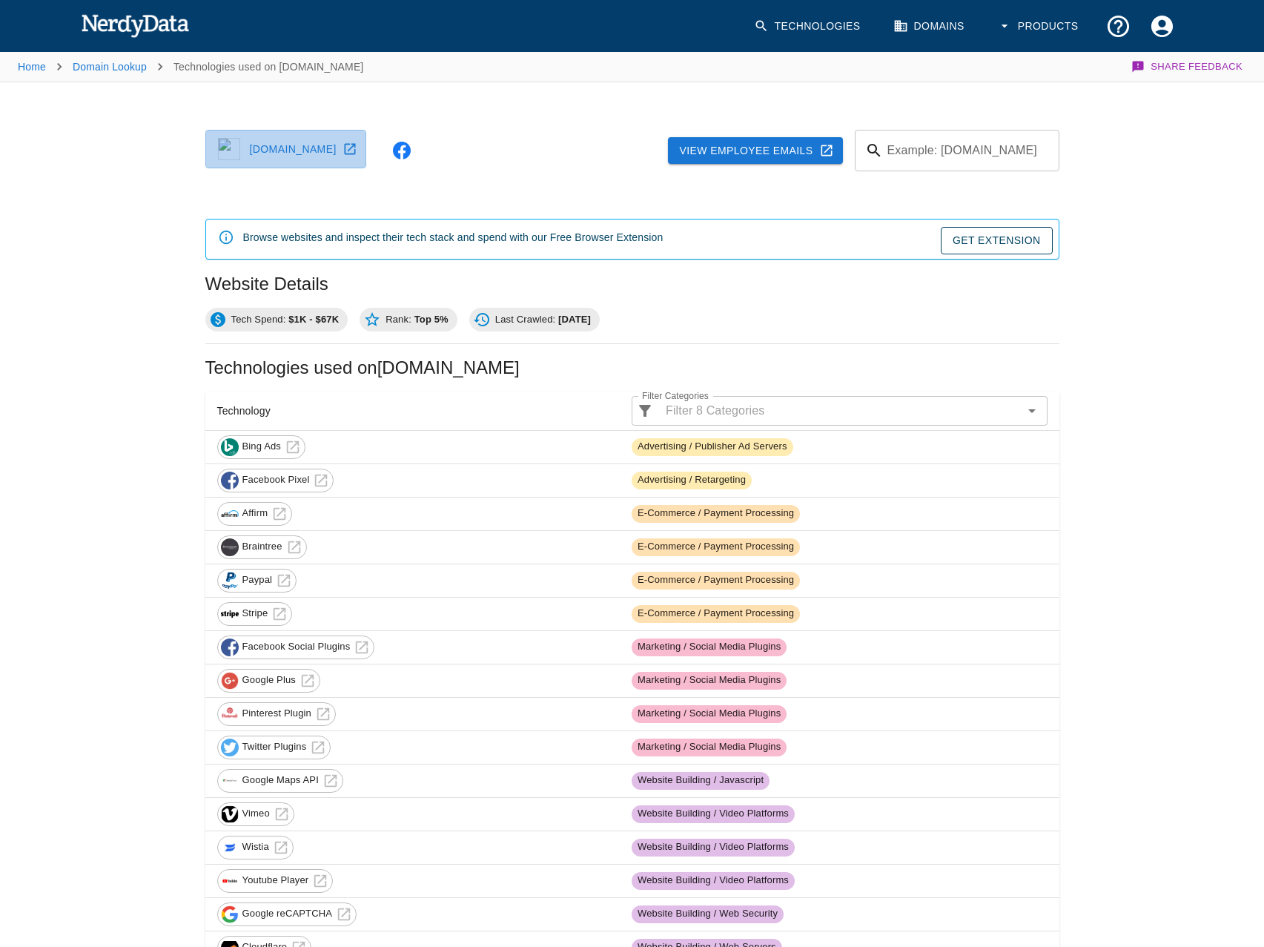
click at [303, 141] on link "zeohealth.com" at bounding box center [285, 149] width 161 height 39
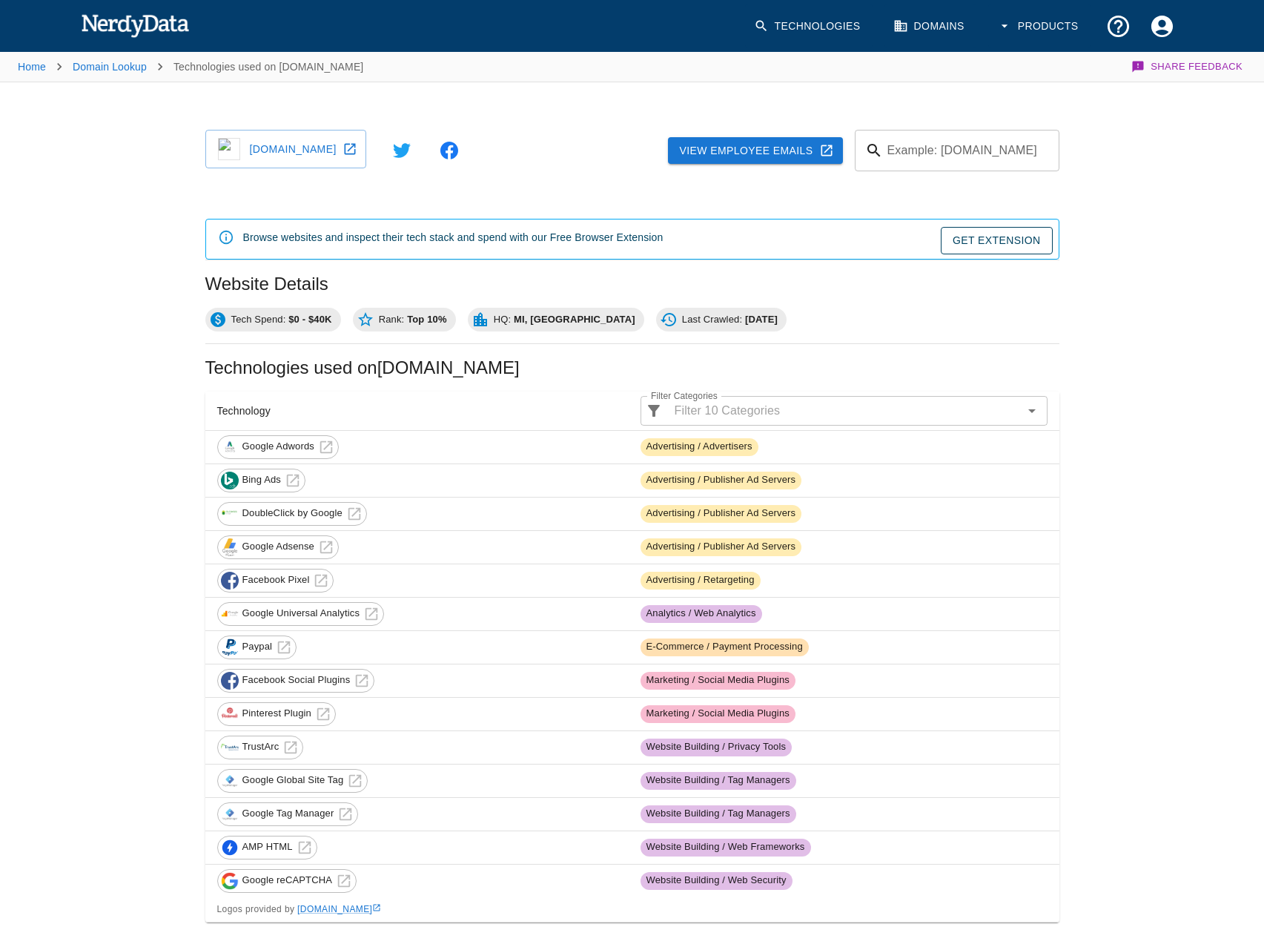
click at [303, 141] on link "worldofautographs.com" at bounding box center [285, 149] width 161 height 39
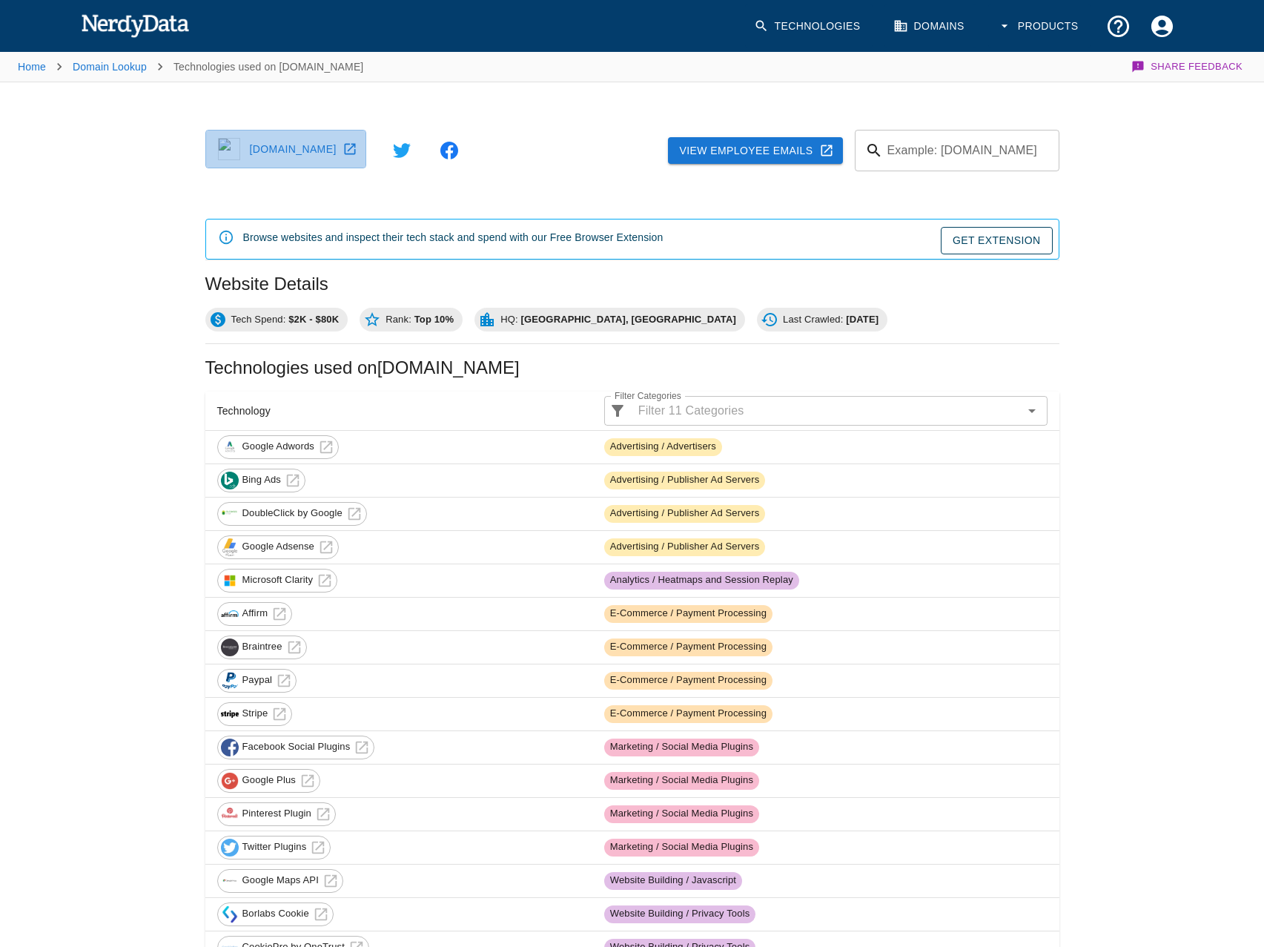
click at [303, 141] on link "winearomas.com" at bounding box center [285, 149] width 161 height 39
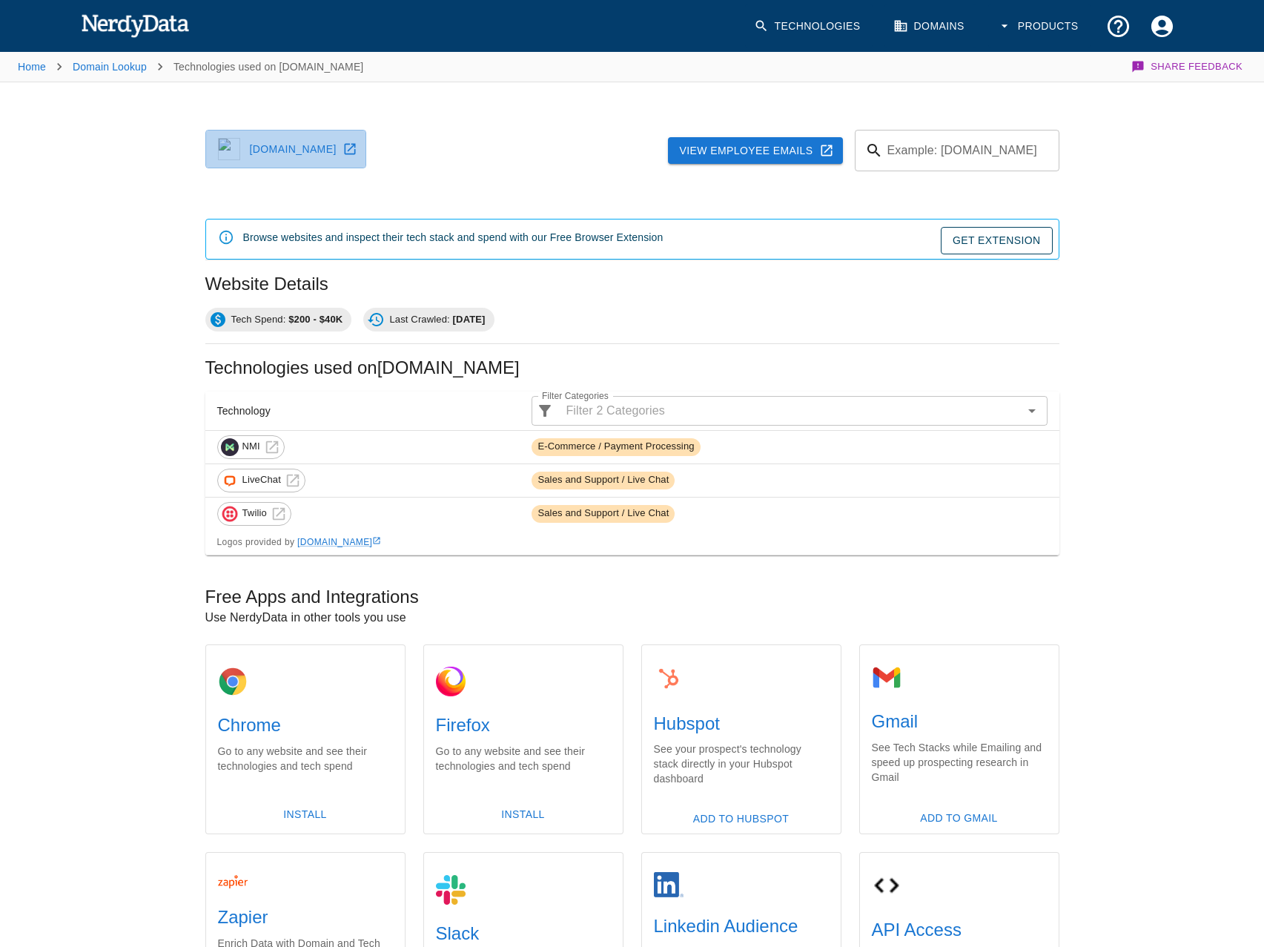
click at [303, 141] on link "[DOMAIN_NAME]" at bounding box center [285, 149] width 161 height 39
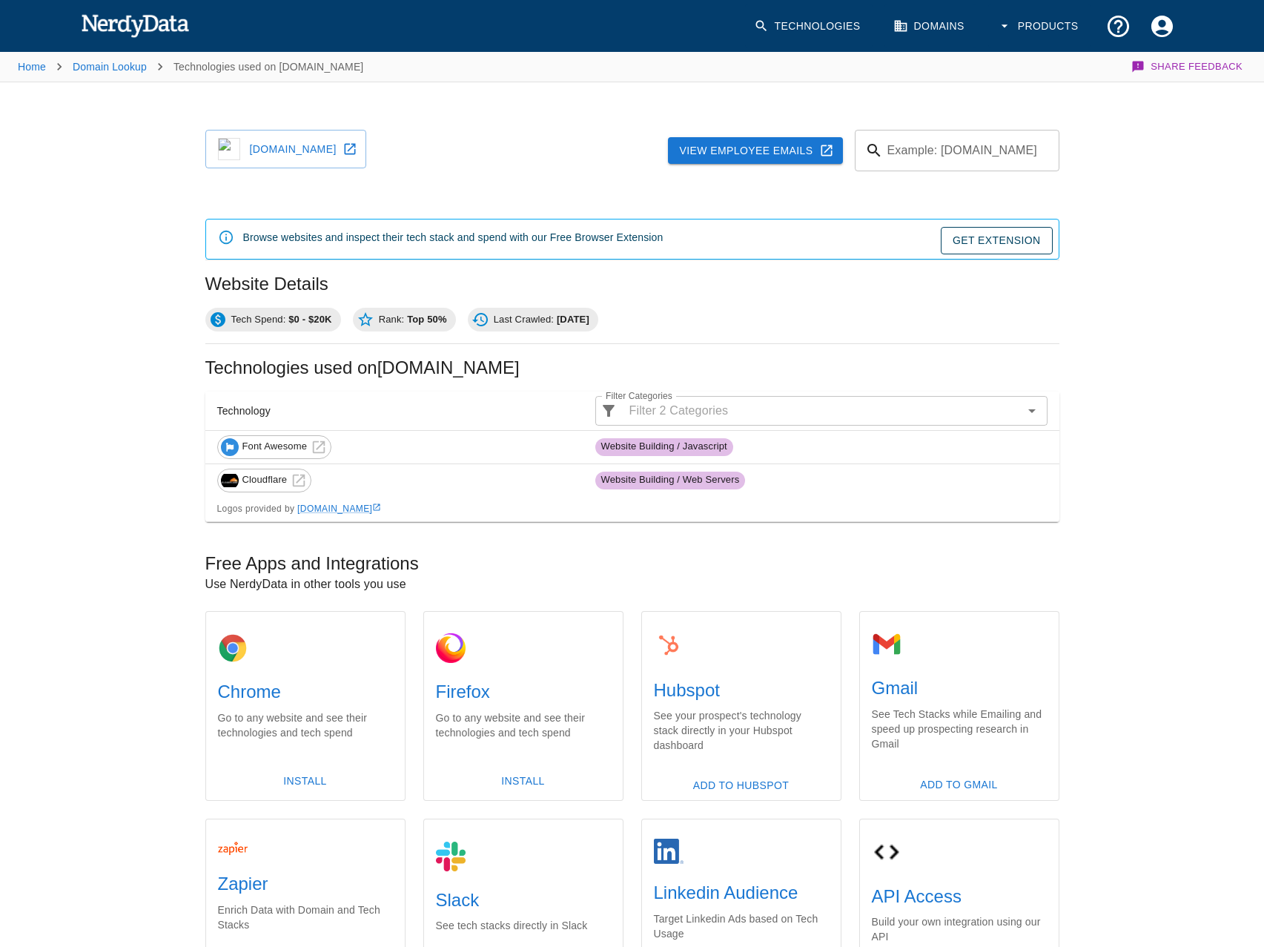
click at [303, 141] on link "[DOMAIN_NAME]" at bounding box center [285, 149] width 161 height 39
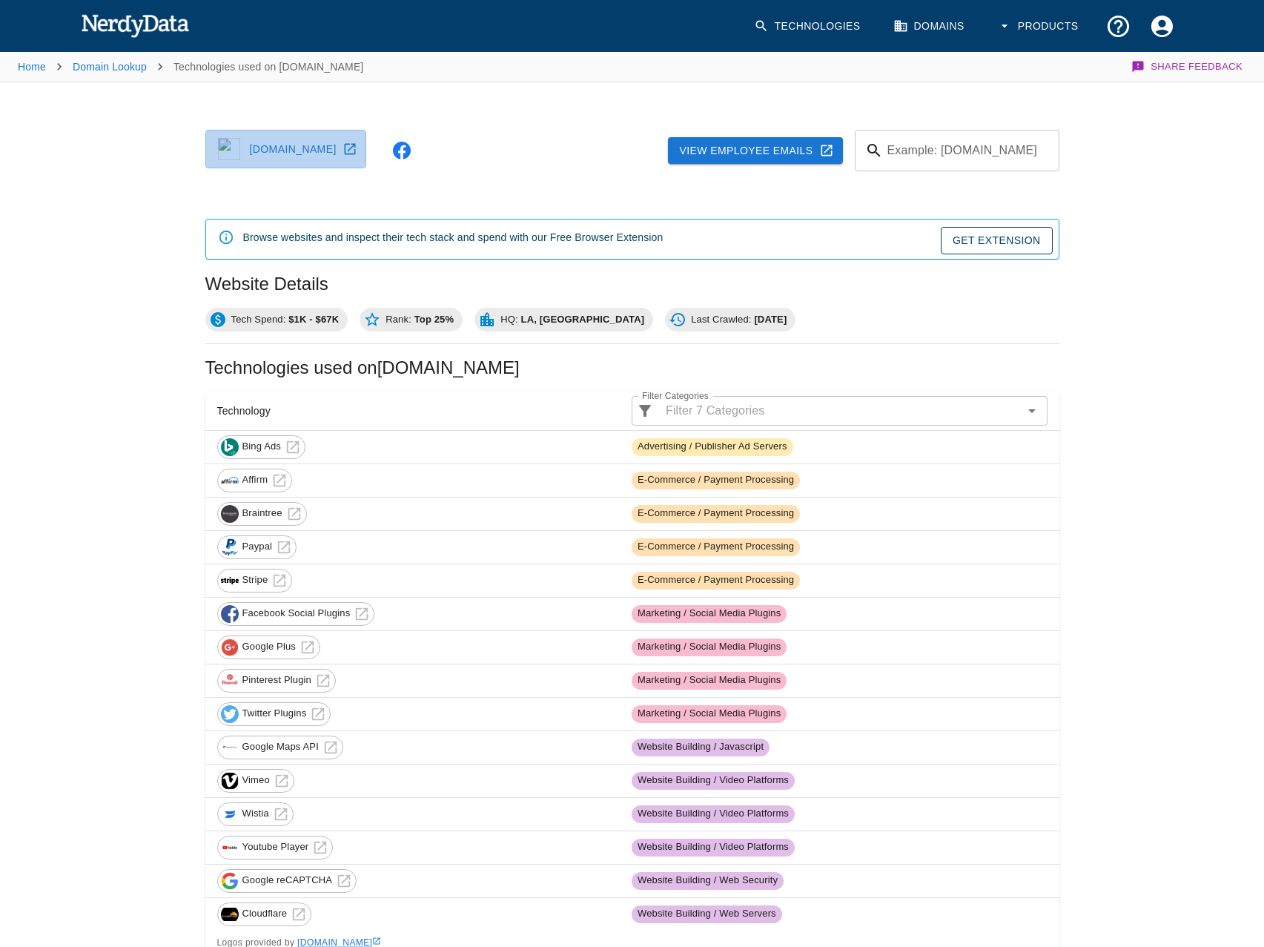
click at [303, 141] on link "tboysboudin.com" at bounding box center [285, 149] width 161 height 39
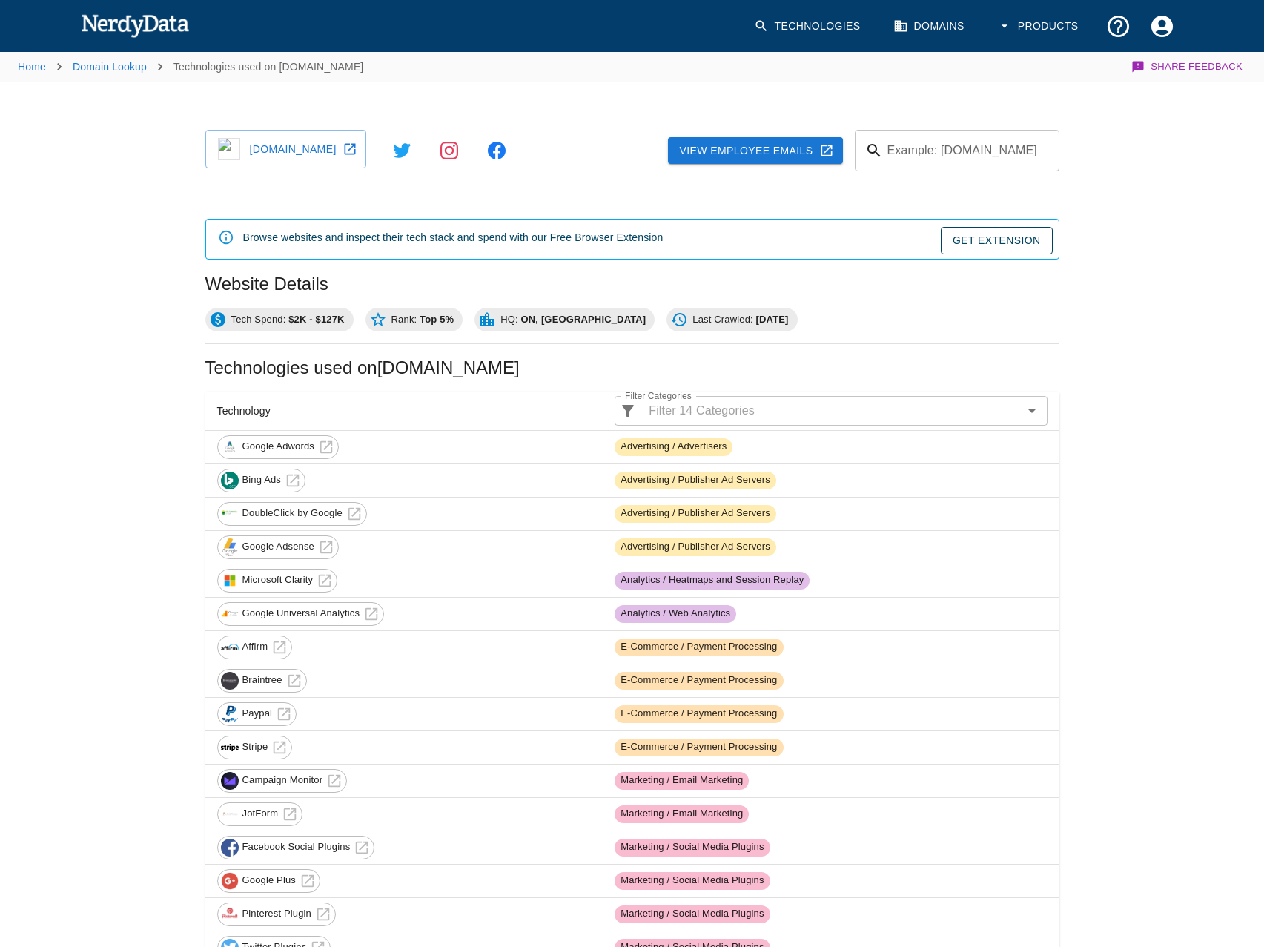
click at [303, 141] on link "[DOMAIN_NAME]" at bounding box center [285, 149] width 161 height 39
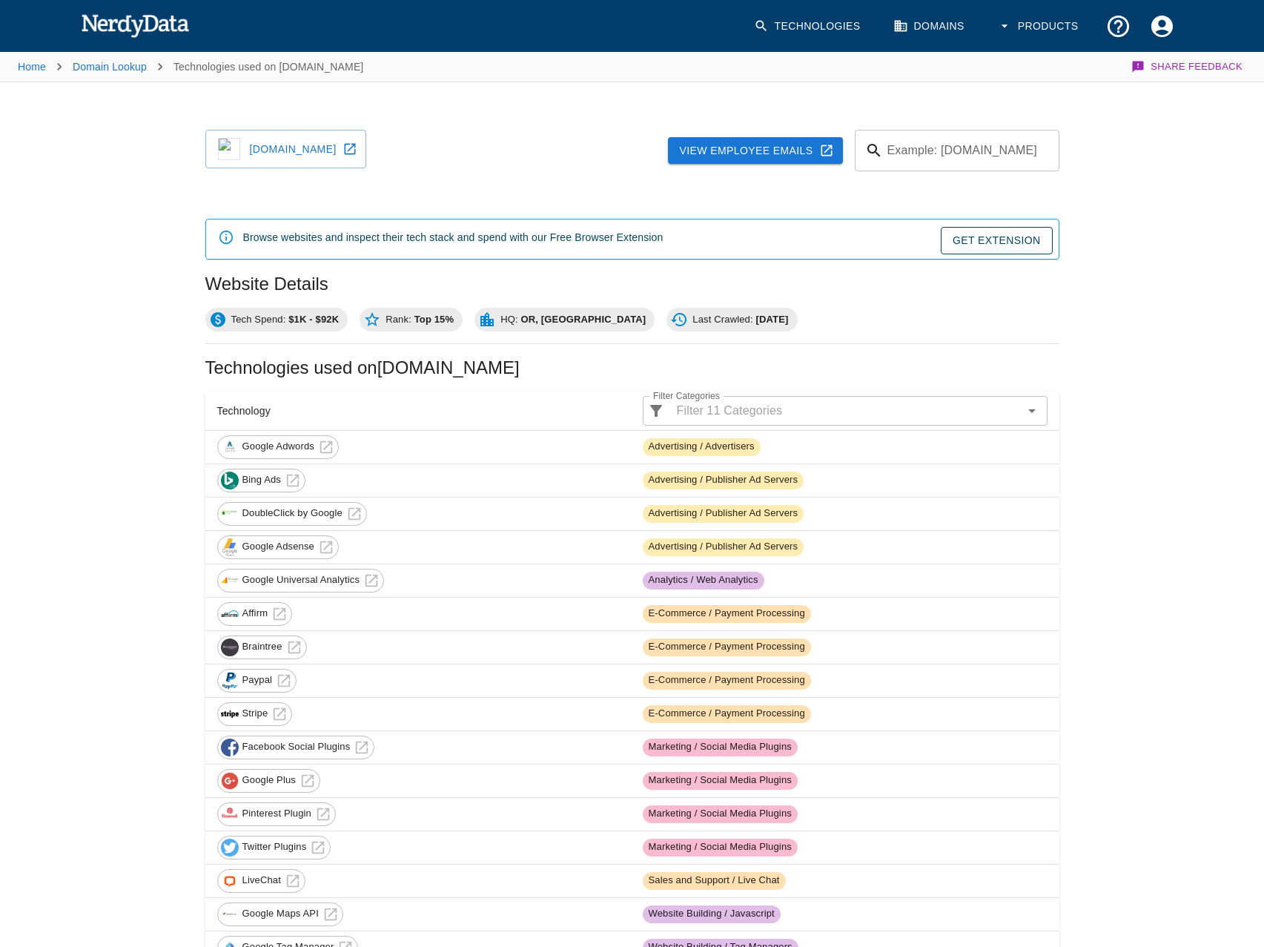
click at [303, 141] on link "[DOMAIN_NAME]" at bounding box center [285, 149] width 161 height 39
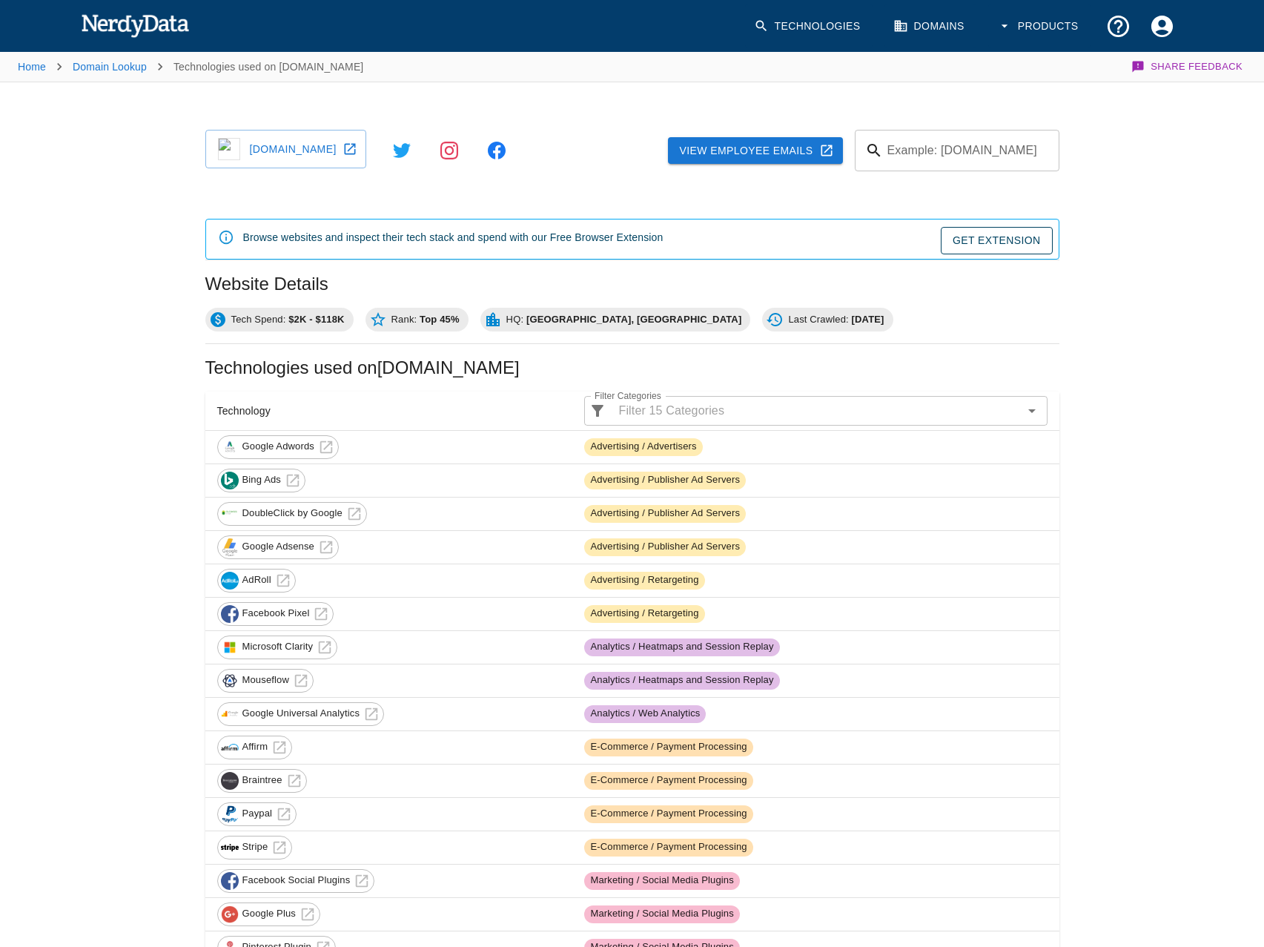
click at [303, 141] on link "sundita.com" at bounding box center [285, 149] width 161 height 39
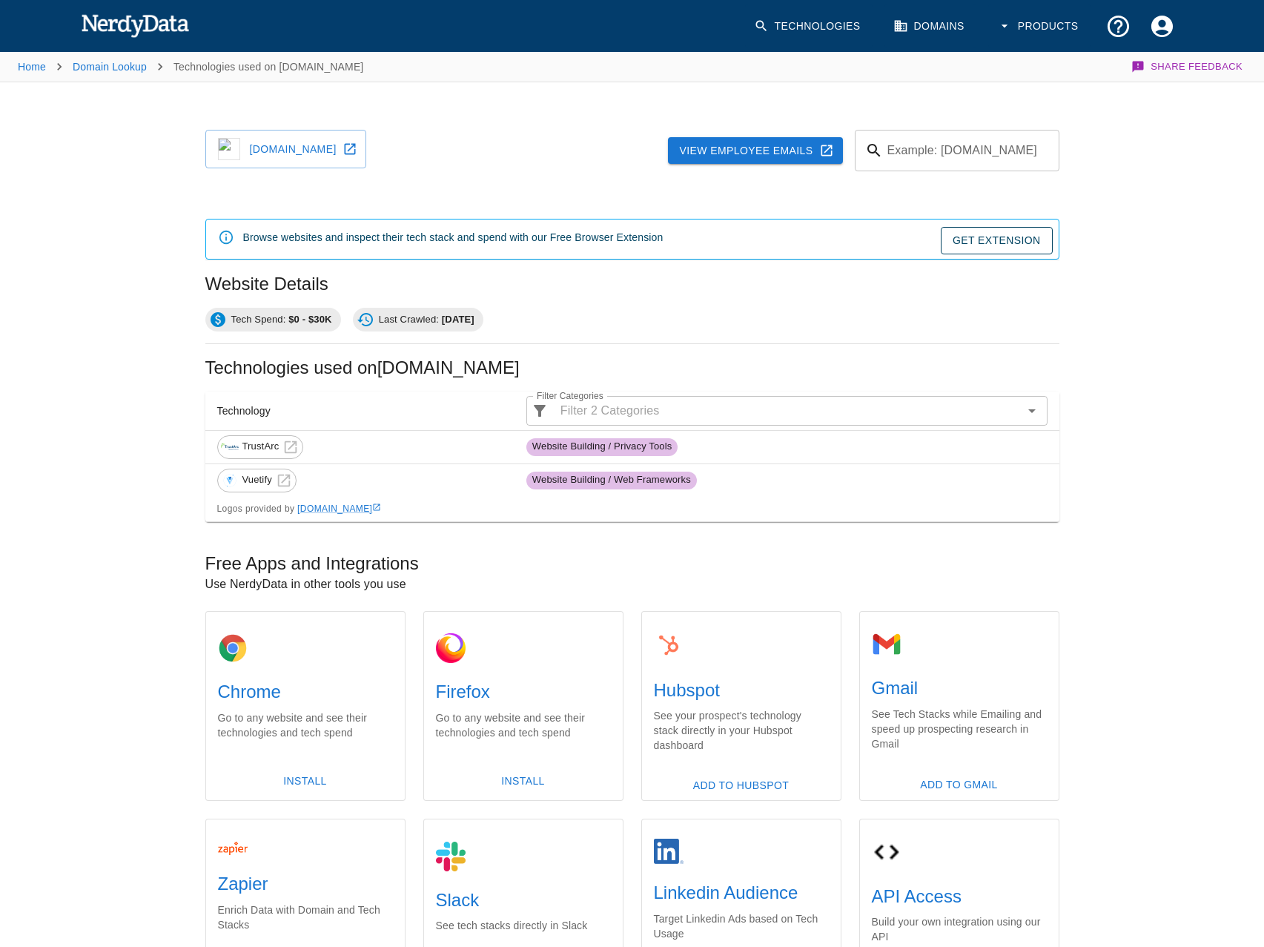
click at [303, 141] on link "securegatewayonline.com" at bounding box center [285, 149] width 161 height 39
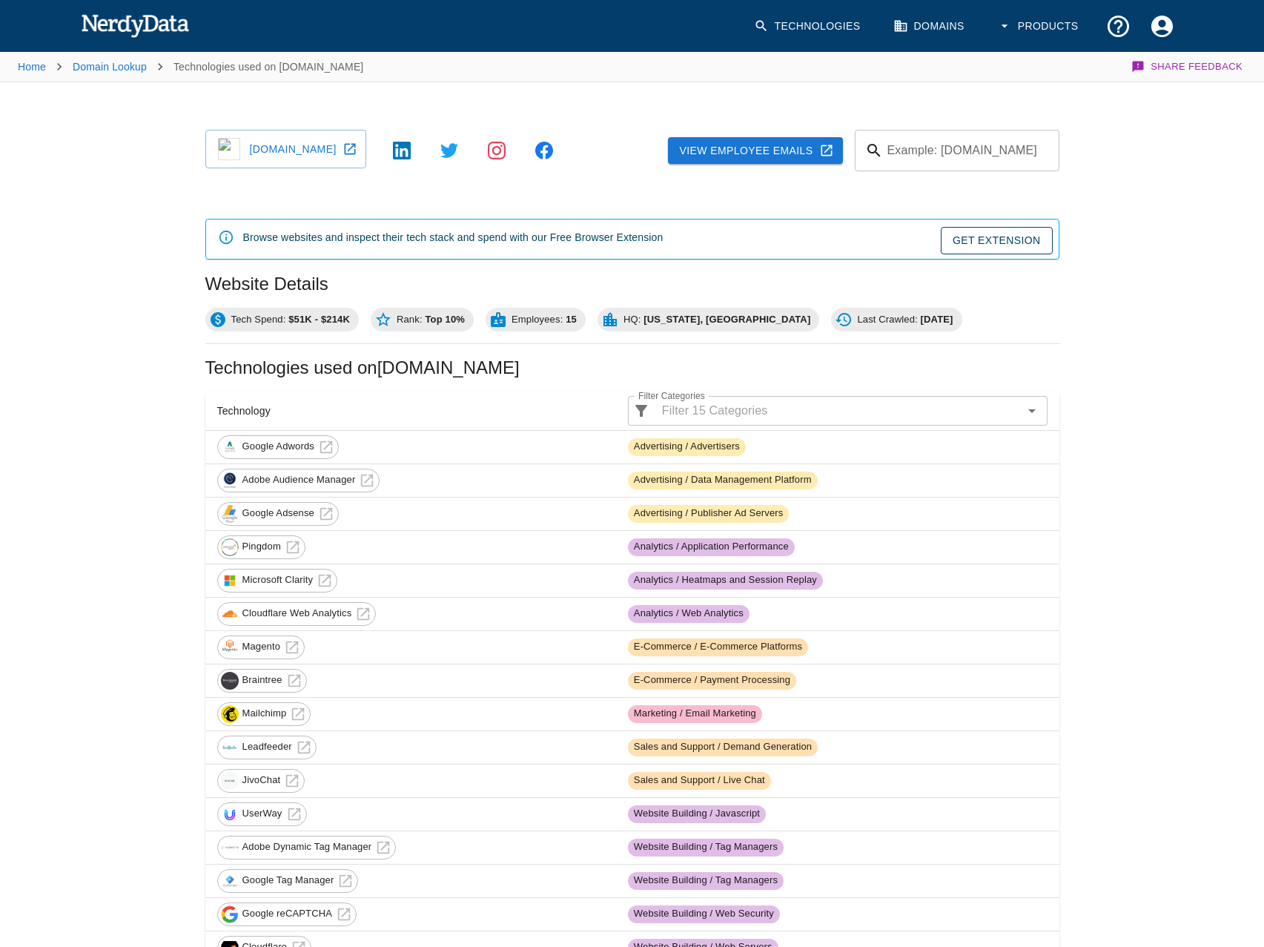
click at [303, 141] on link "[DOMAIN_NAME]" at bounding box center [285, 149] width 161 height 39
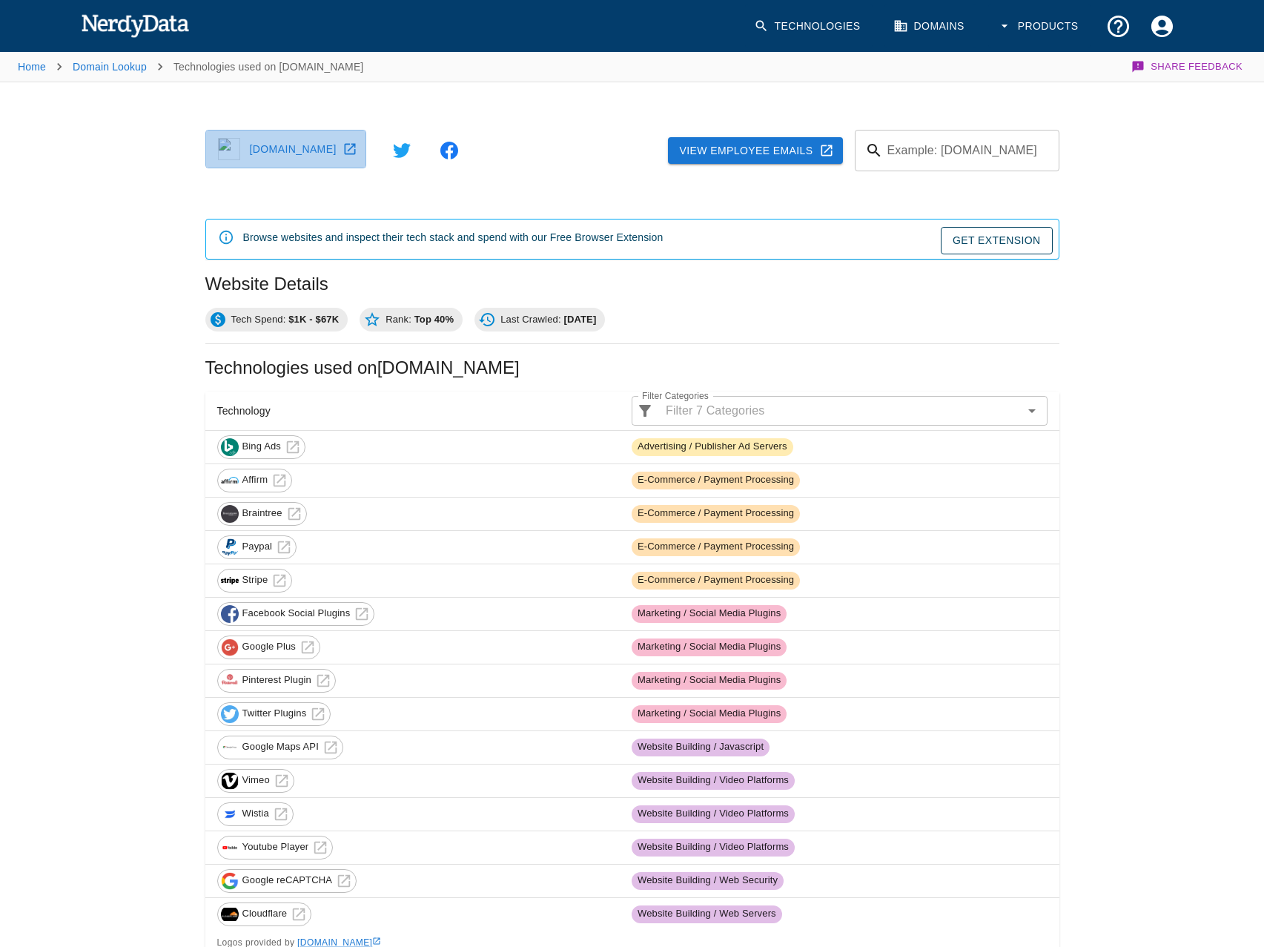
click at [303, 141] on link "regalsupplements.com" at bounding box center [285, 149] width 161 height 39
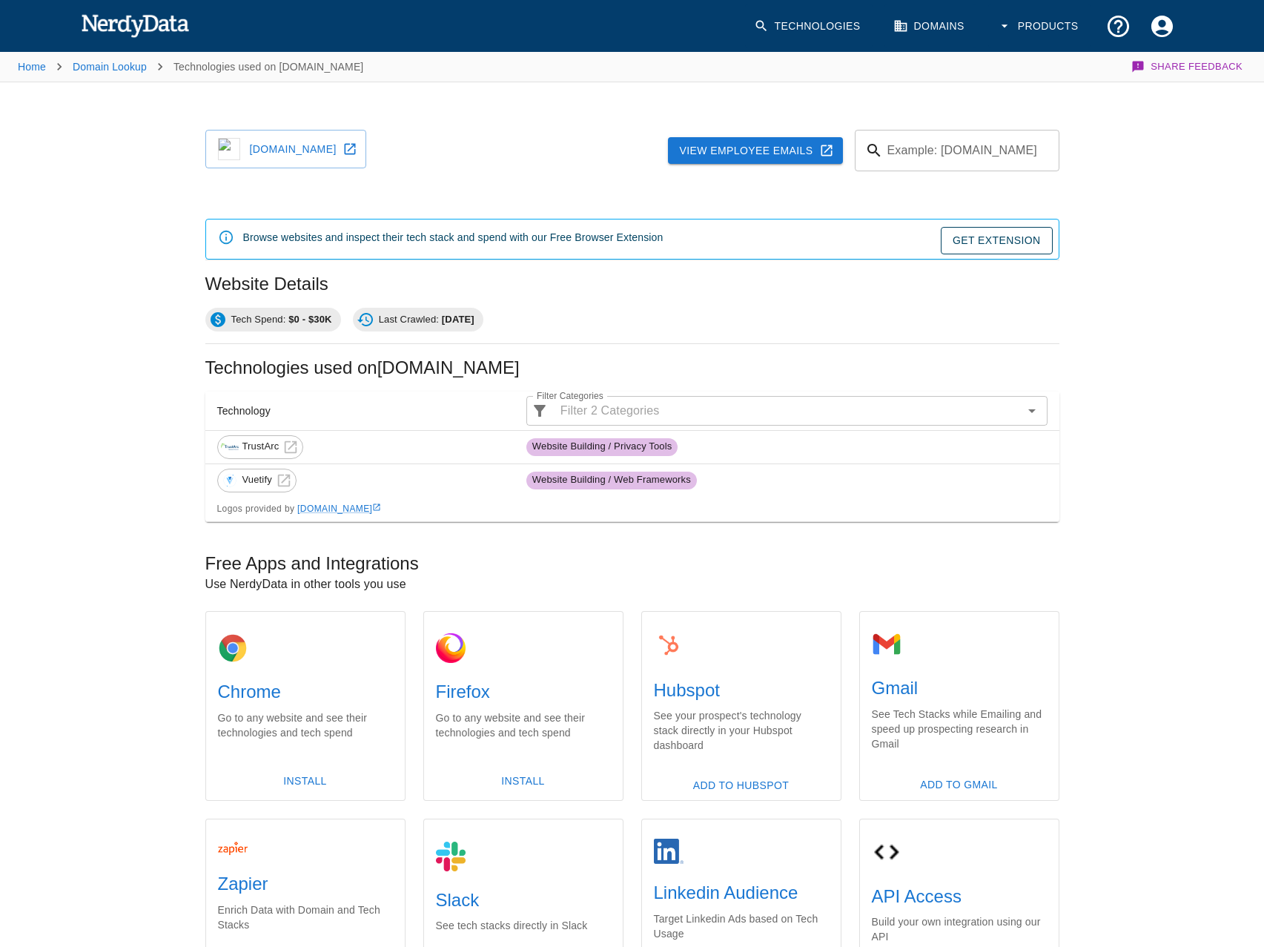
click at [303, 141] on link "[DOMAIN_NAME]" at bounding box center [285, 149] width 161 height 39
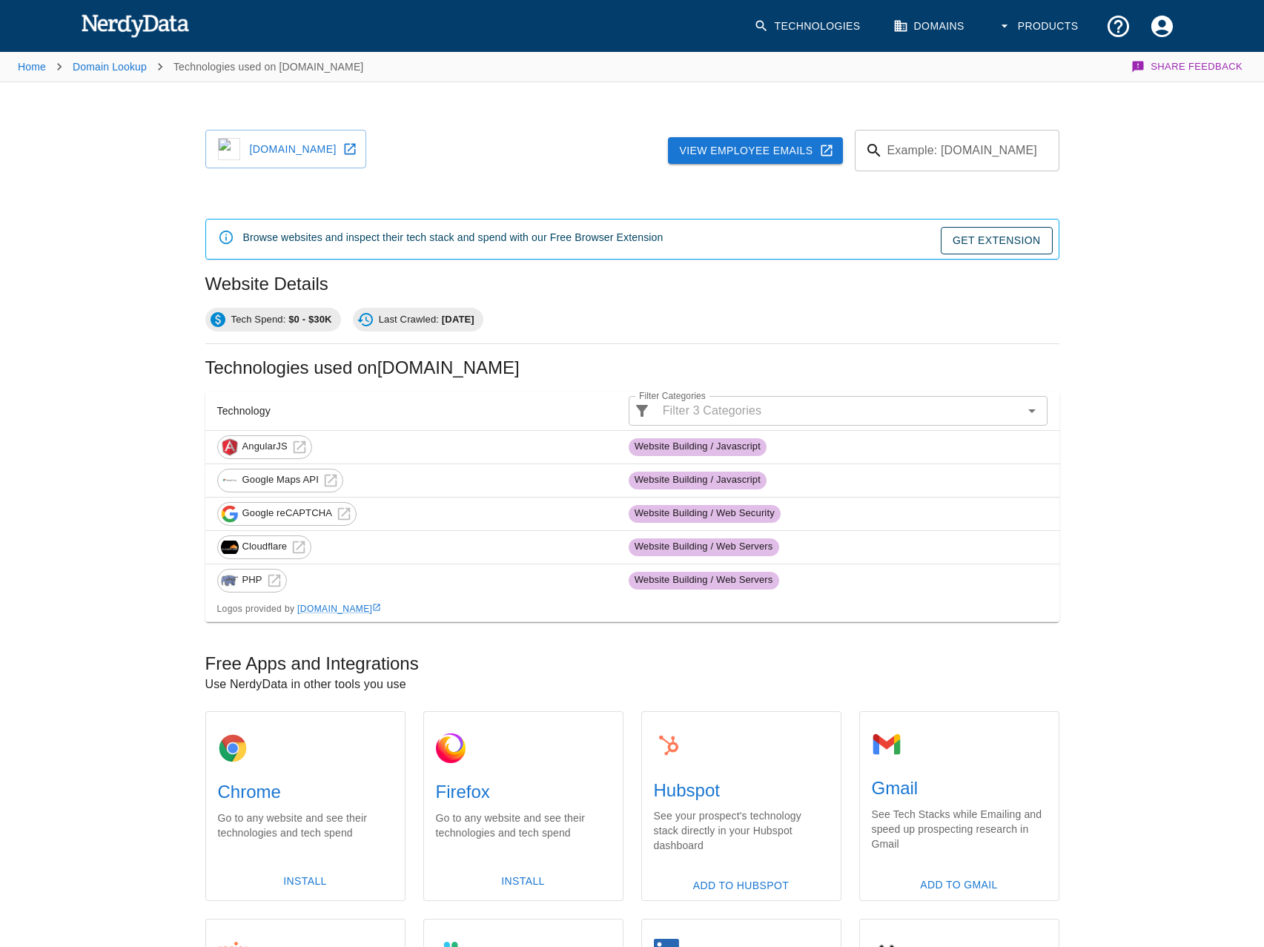
click at [303, 141] on link "radiantglowingskin.com" at bounding box center [285, 149] width 161 height 39
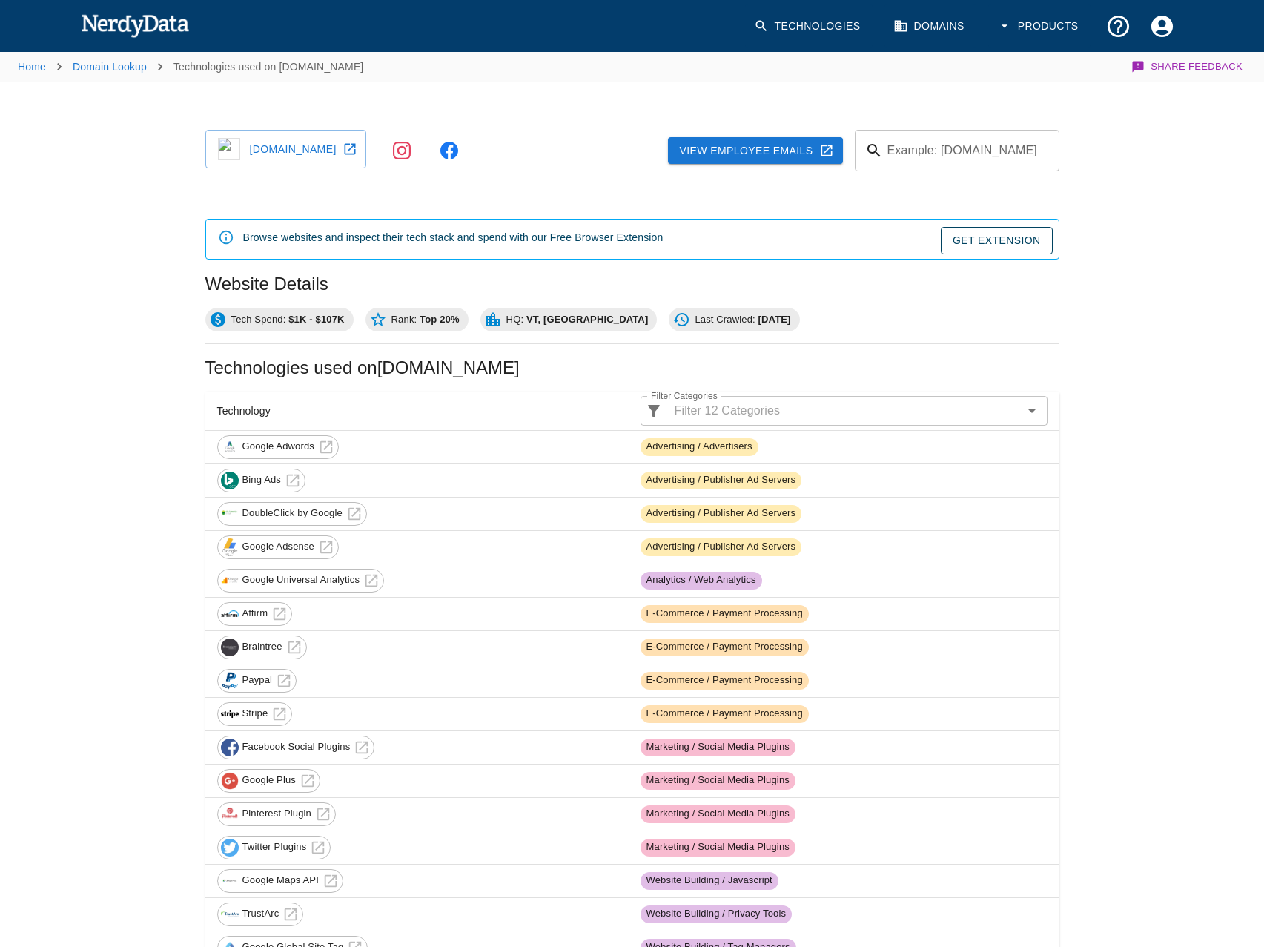
click at [303, 141] on link "[DOMAIN_NAME]" at bounding box center [285, 149] width 161 height 39
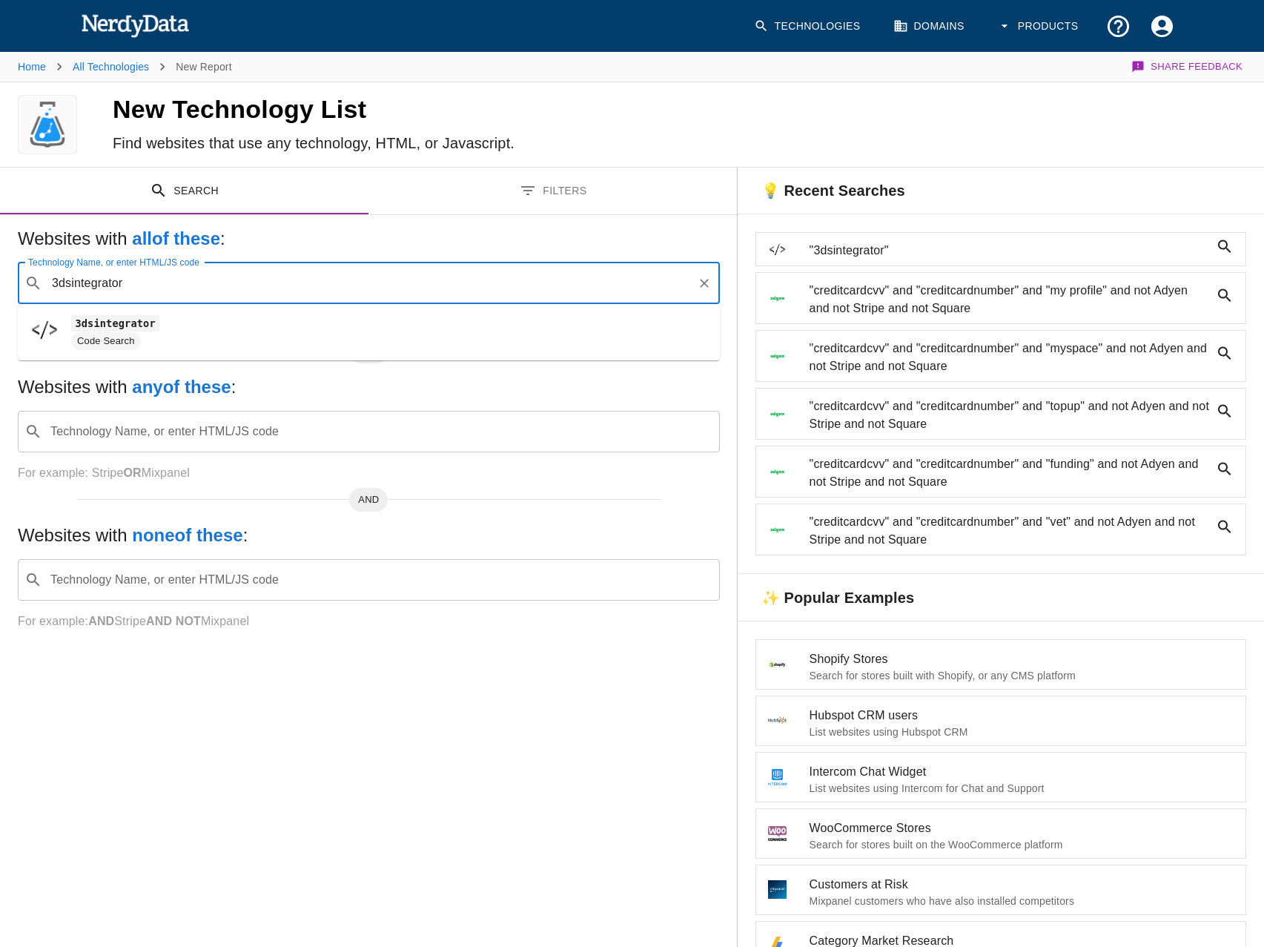
click at [204, 331] on span "3dsintegrator" at bounding box center [389, 323] width 637 height 18
type input "3dsintegrator"
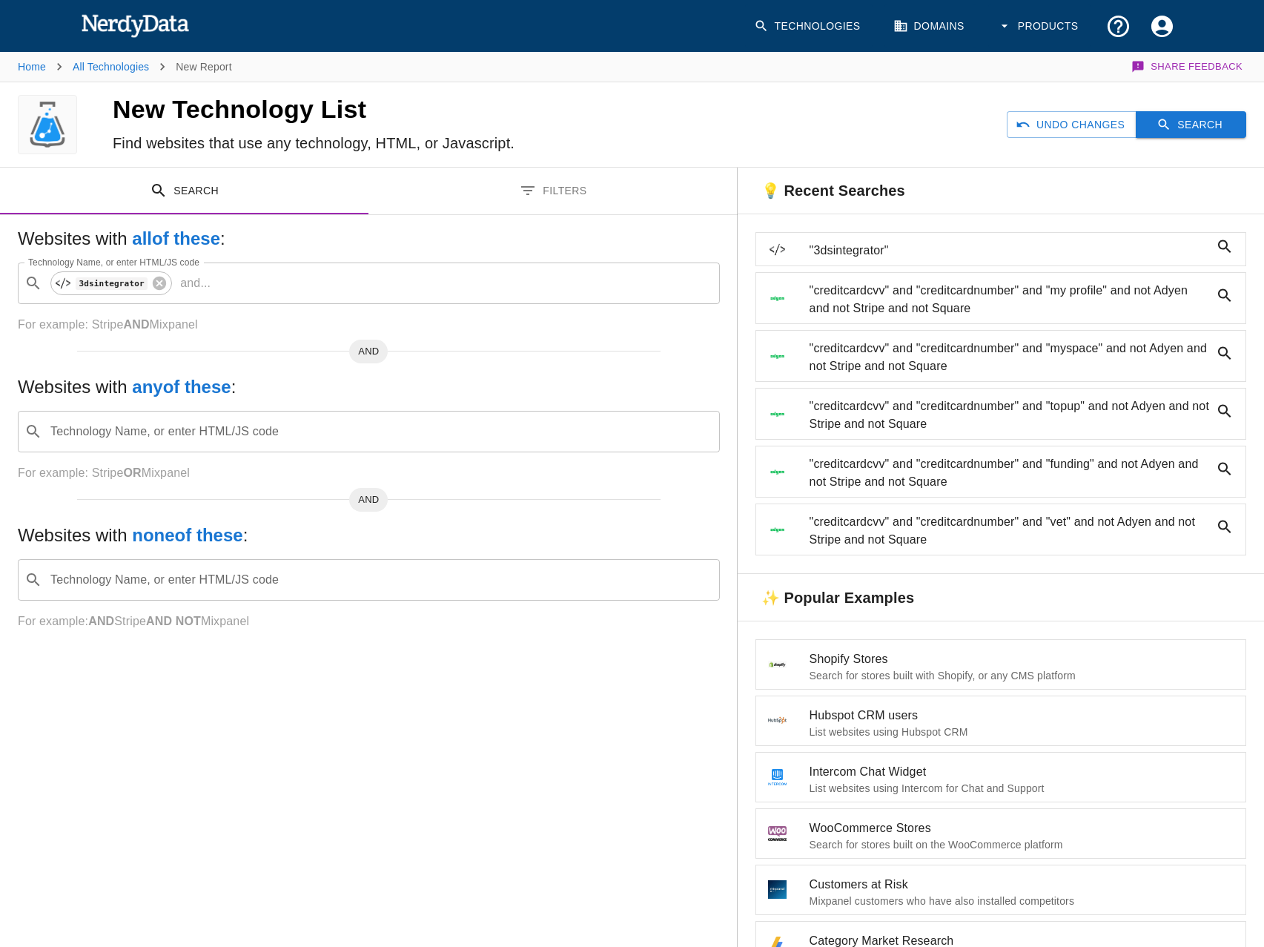
click at [1236, 134] on button "Search" at bounding box center [1191, 124] width 110 height 27
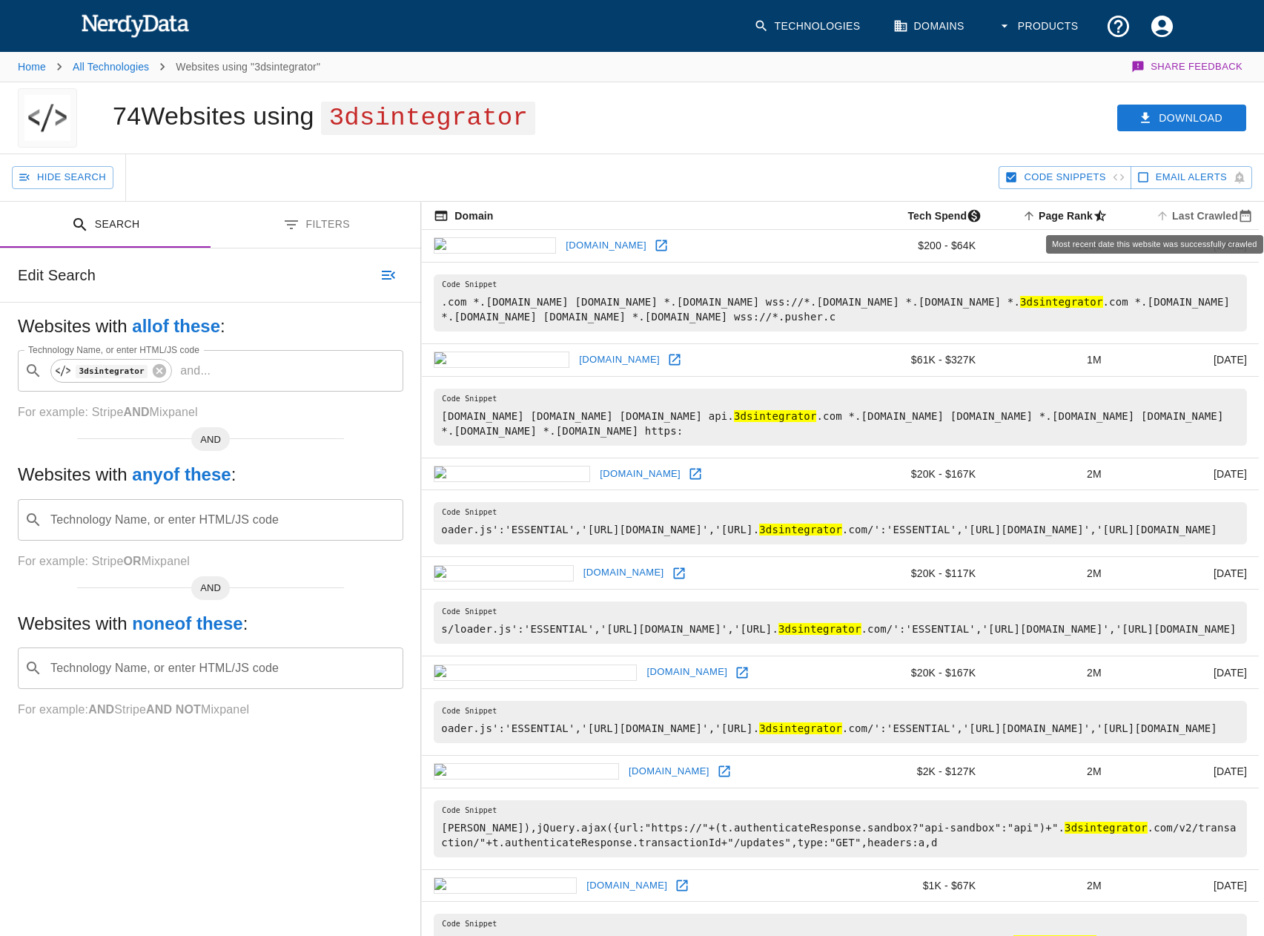
click at [1230, 217] on span "Last Crawled" at bounding box center [1206, 216] width 106 height 18
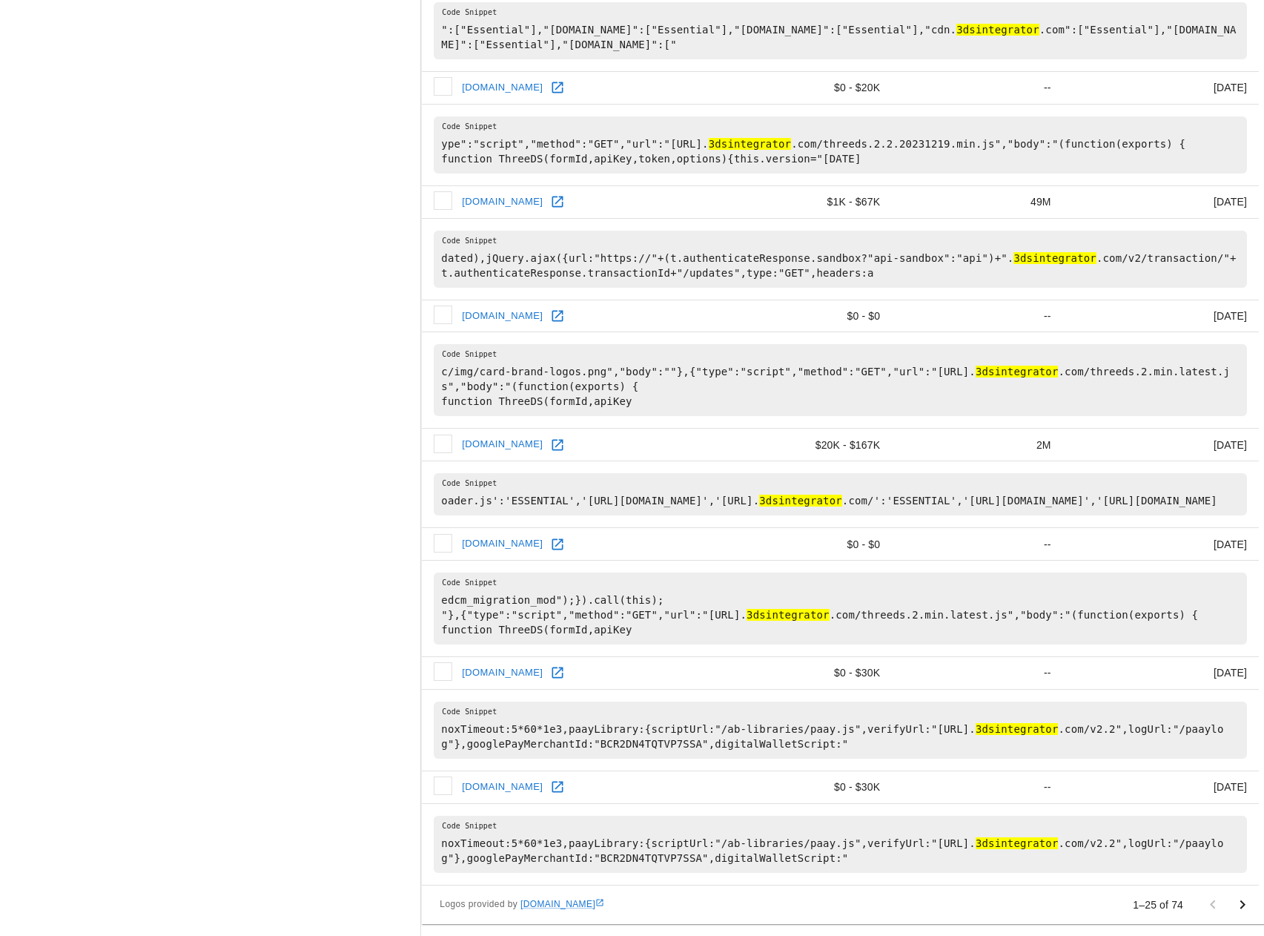
scroll to position [2029, 0]
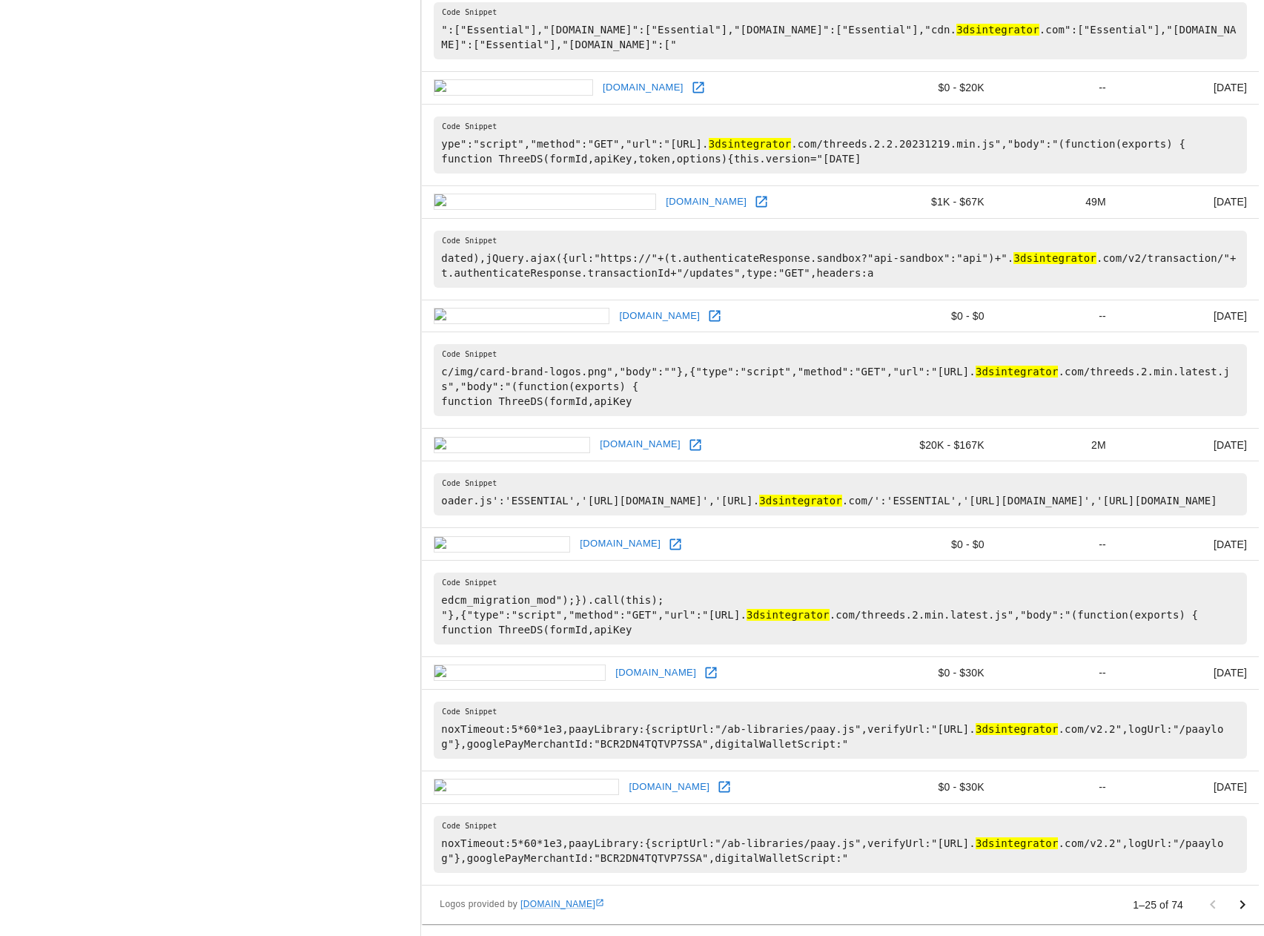
click at [1240, 901] on icon "Go to next page" at bounding box center [1243, 905] width 18 height 18
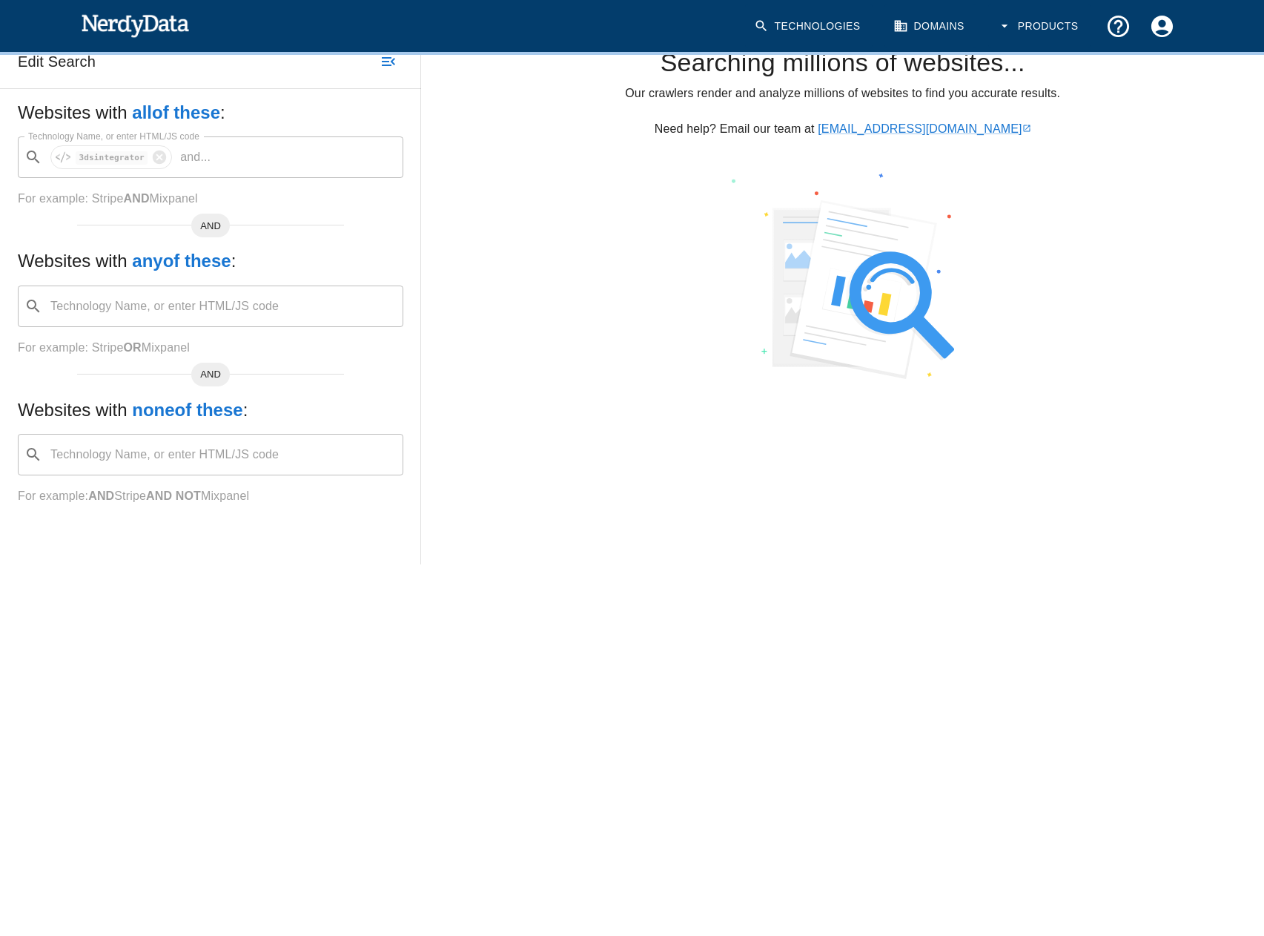
scroll to position [0, 0]
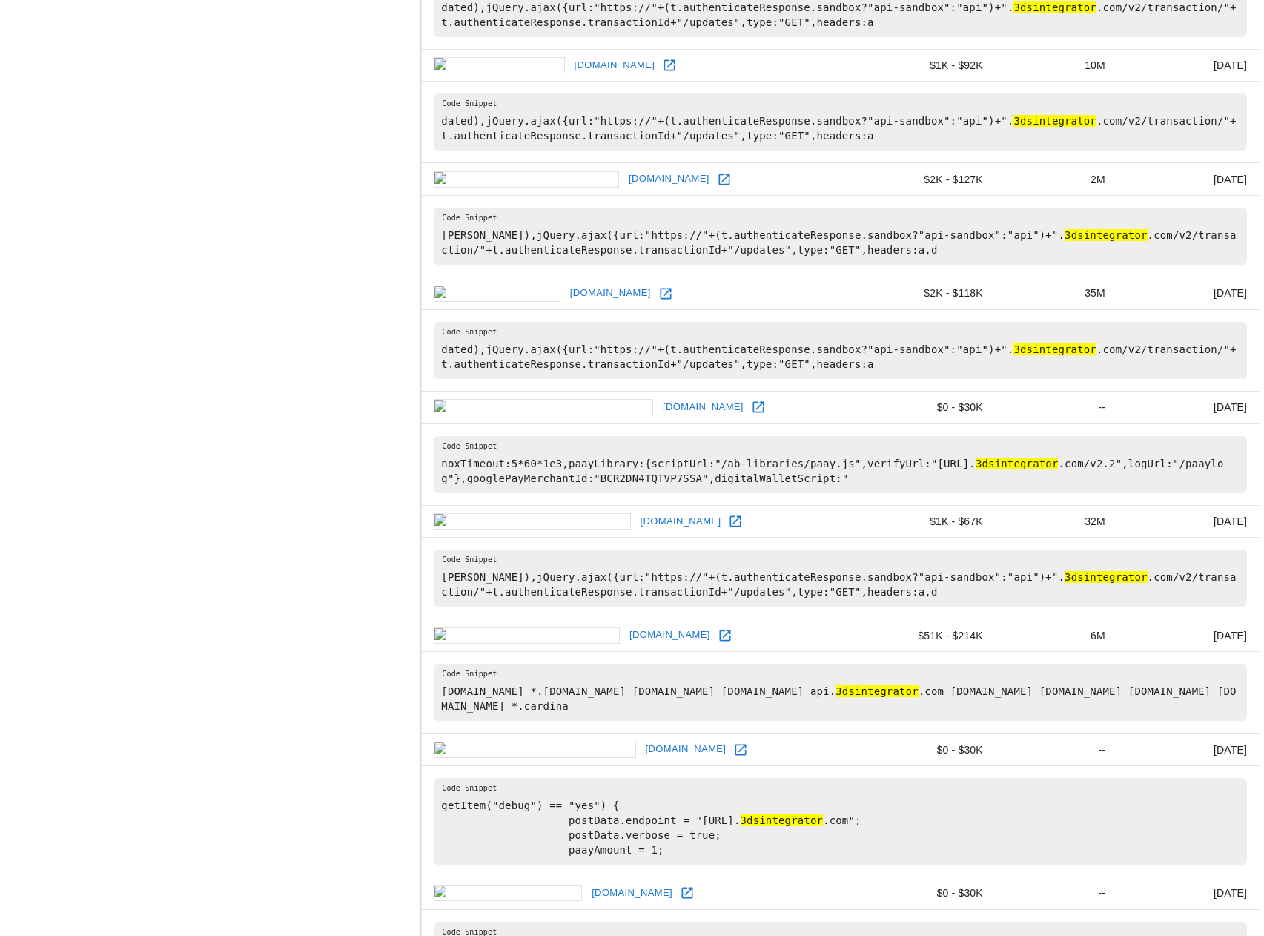
scroll to position [2251, 0]
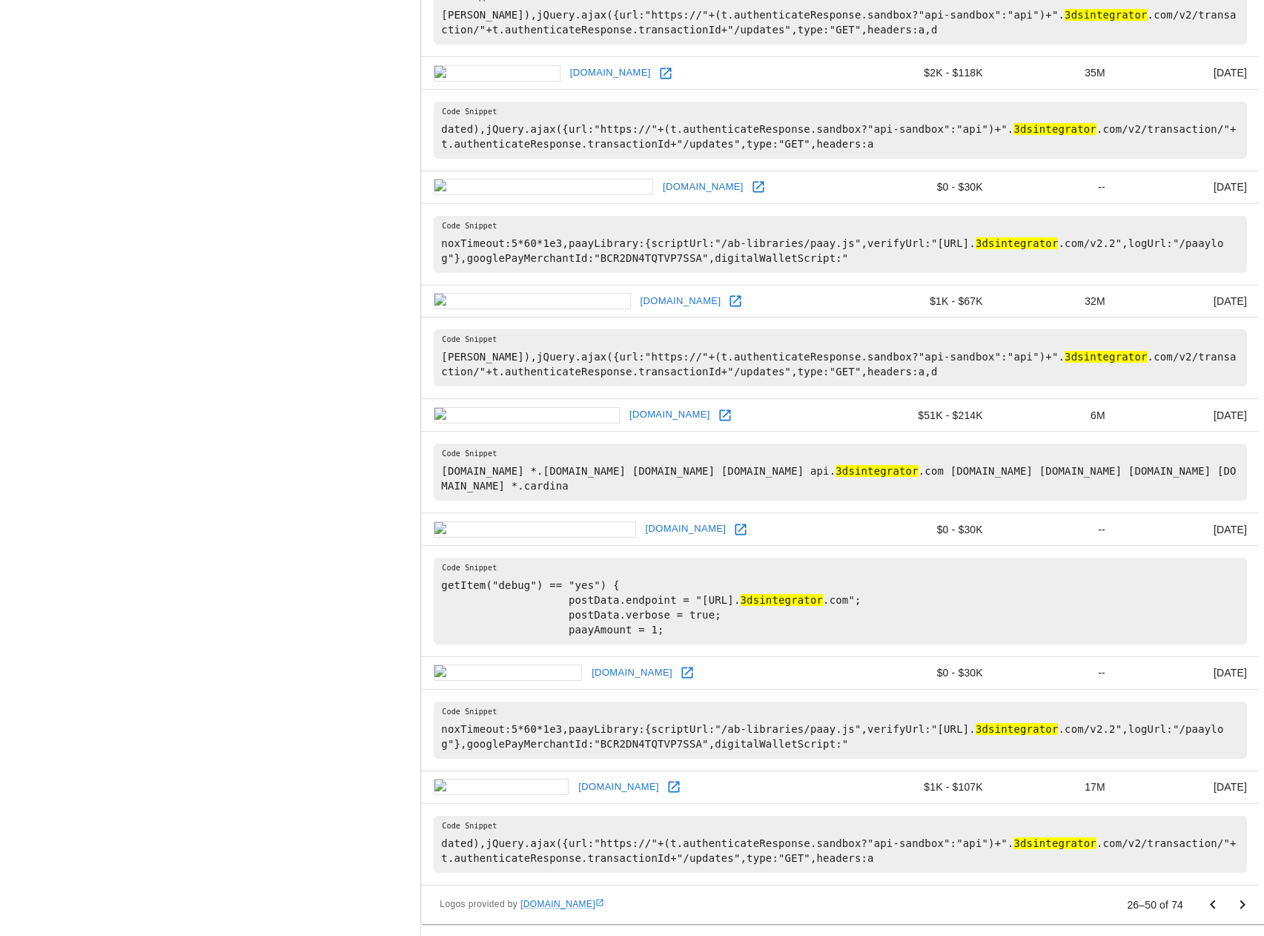
click at [1246, 908] on icon "Go to next page" at bounding box center [1243, 905] width 18 height 18
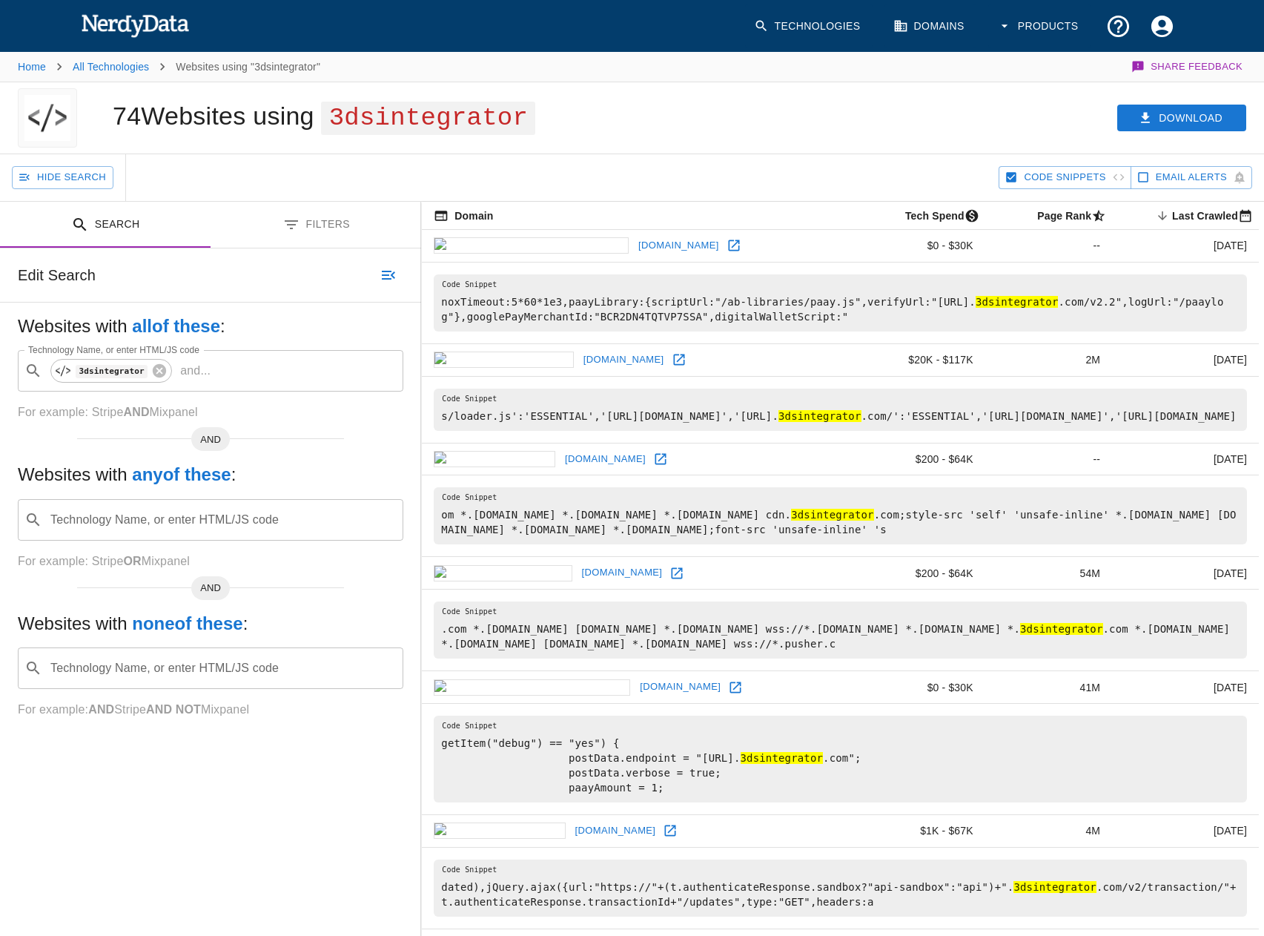
click at [580, 357] on link "paraduxx.com" at bounding box center [624, 360] width 88 height 23
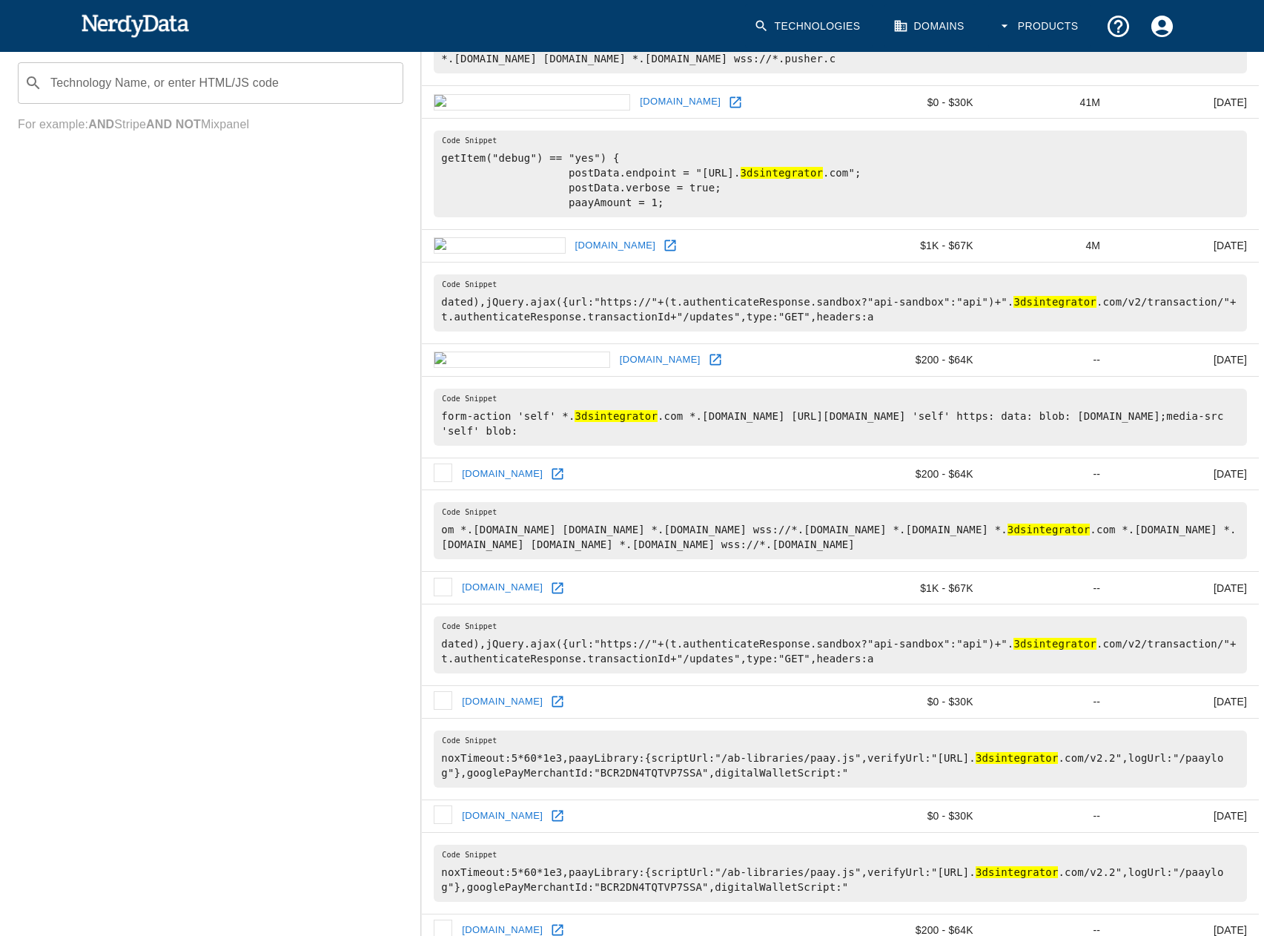
scroll to position [593, 0]
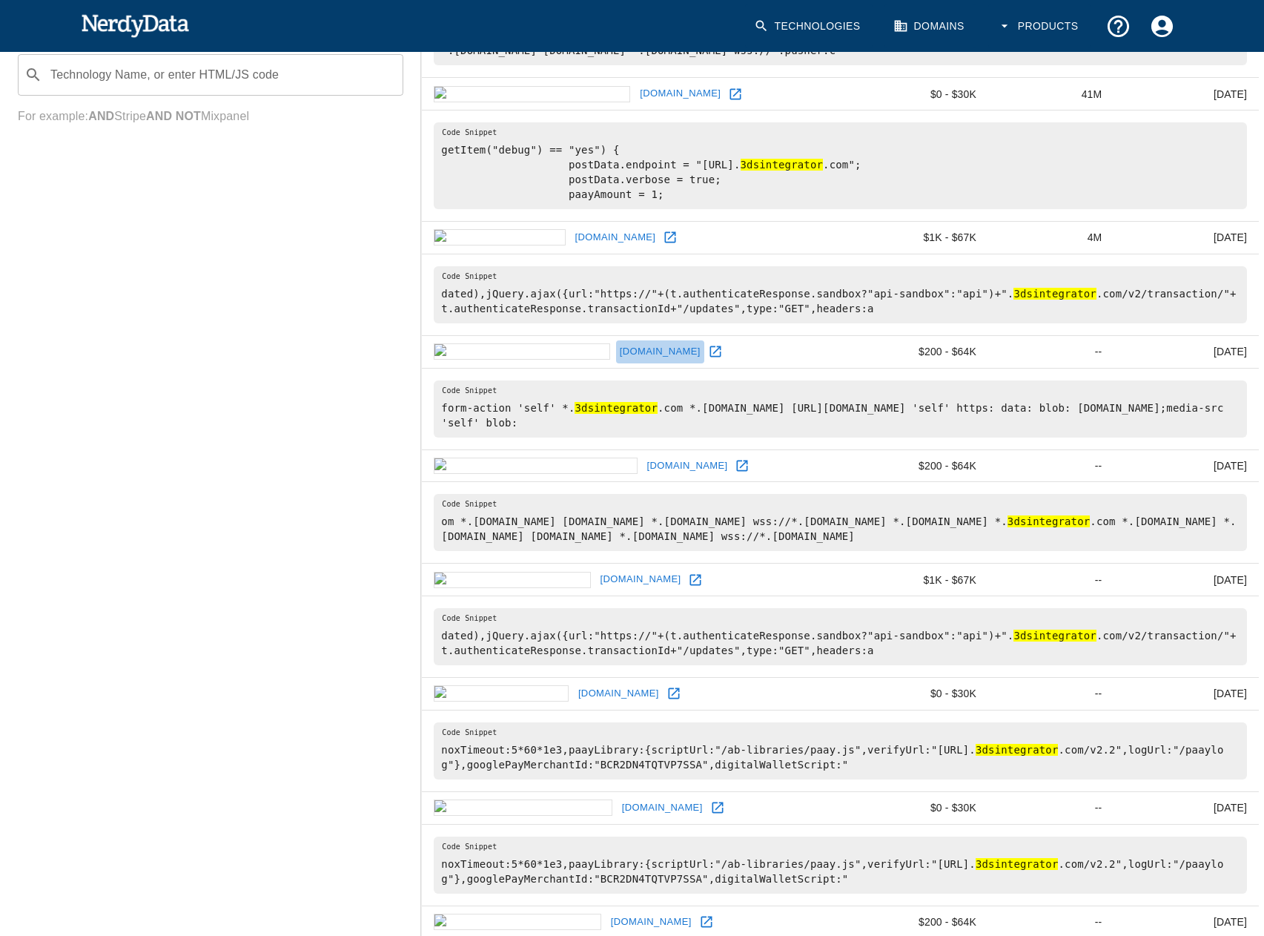
click at [616, 363] on link "mymidwestpay.com" at bounding box center [660, 351] width 88 height 23
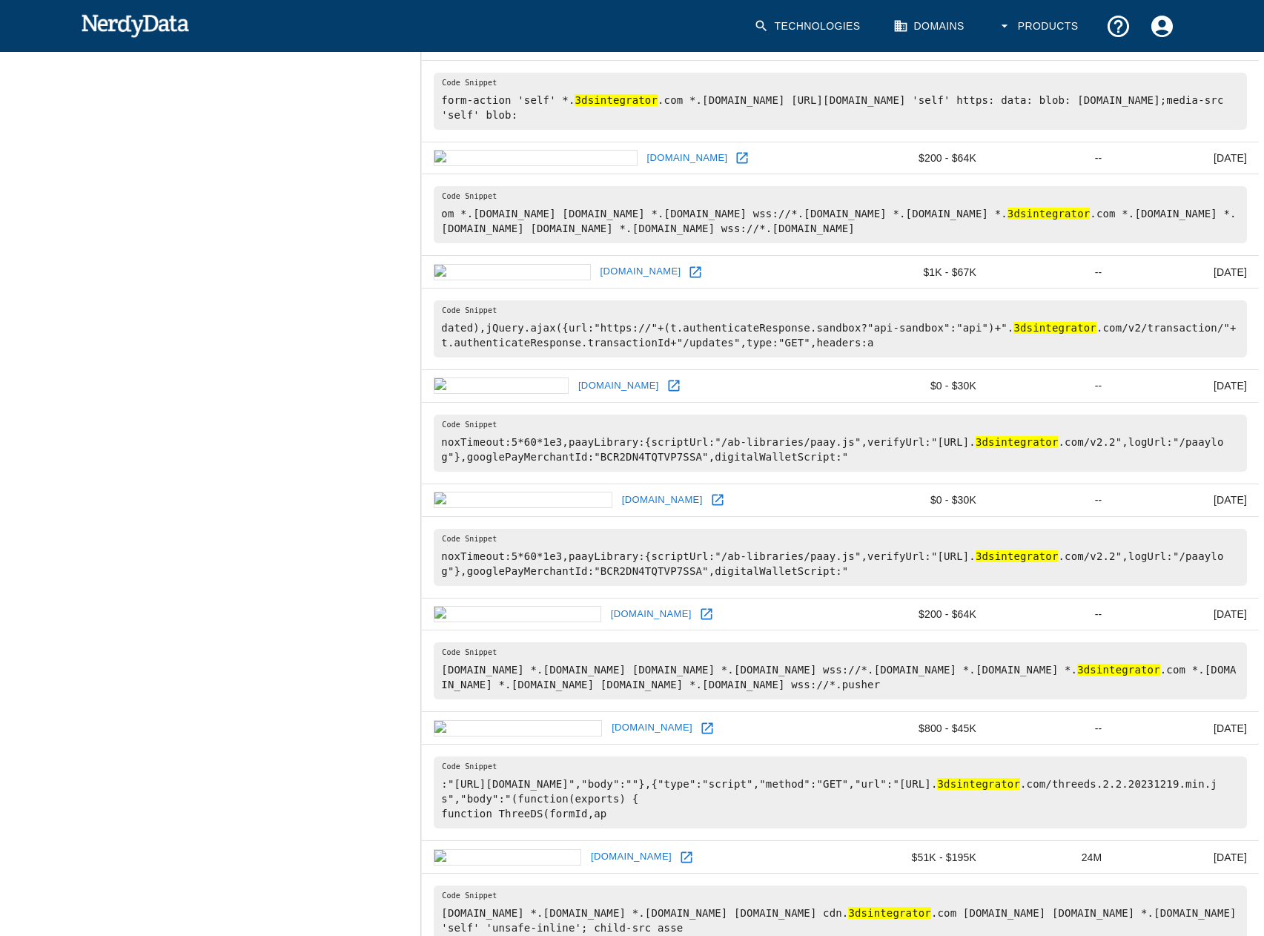
scroll to position [964, 0]
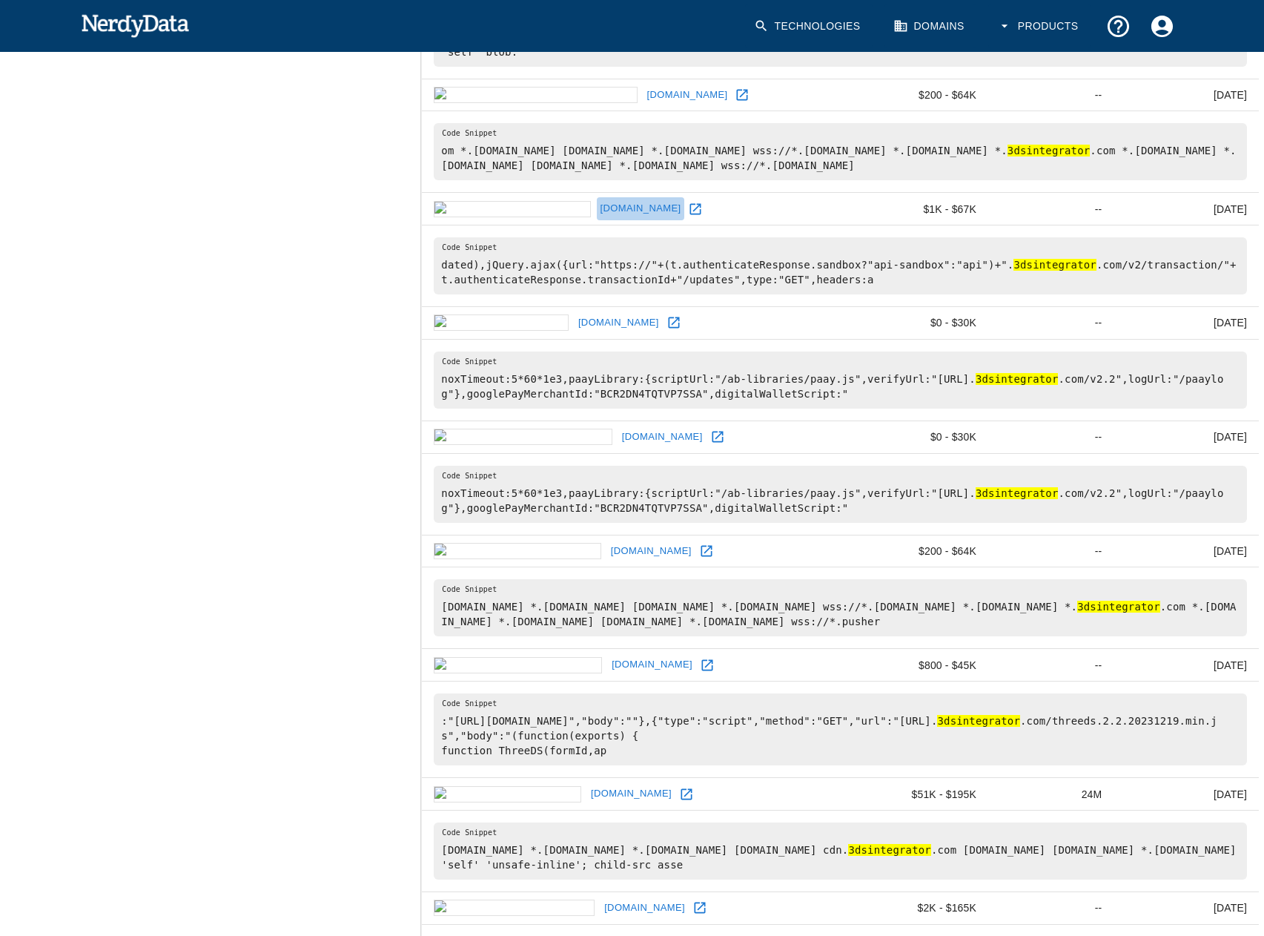
click at [597, 220] on link "airmeditator.com" at bounding box center [641, 208] width 88 height 23
click at [575, 334] on link "mmdflex.com" at bounding box center [619, 322] width 88 height 23
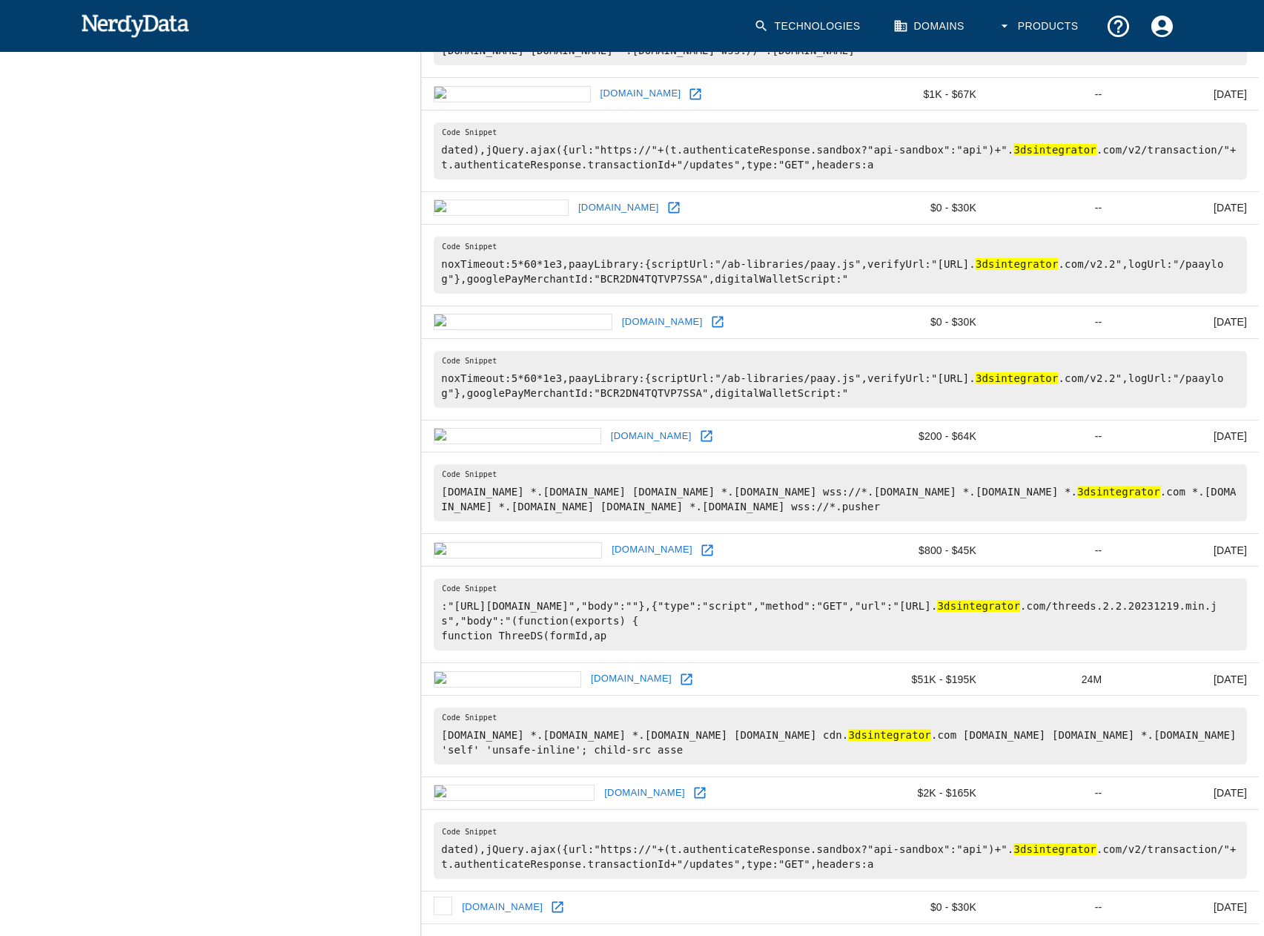
scroll to position [1112, 0]
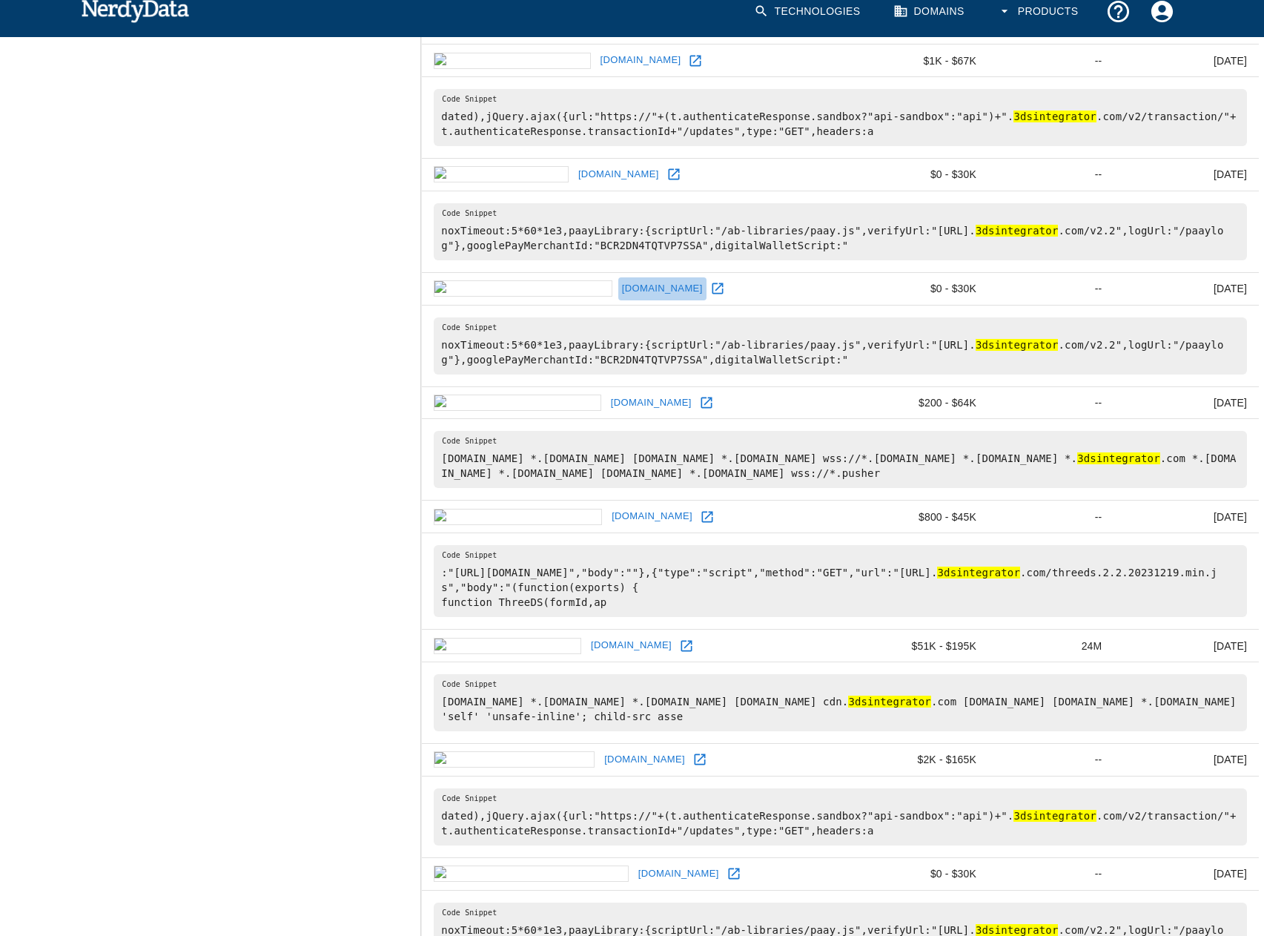
click at [618, 300] on link "medbillpayments.co" at bounding box center [662, 288] width 88 height 23
click at [607, 415] on link "magicpaycrm.com" at bounding box center [651, 403] width 88 height 23
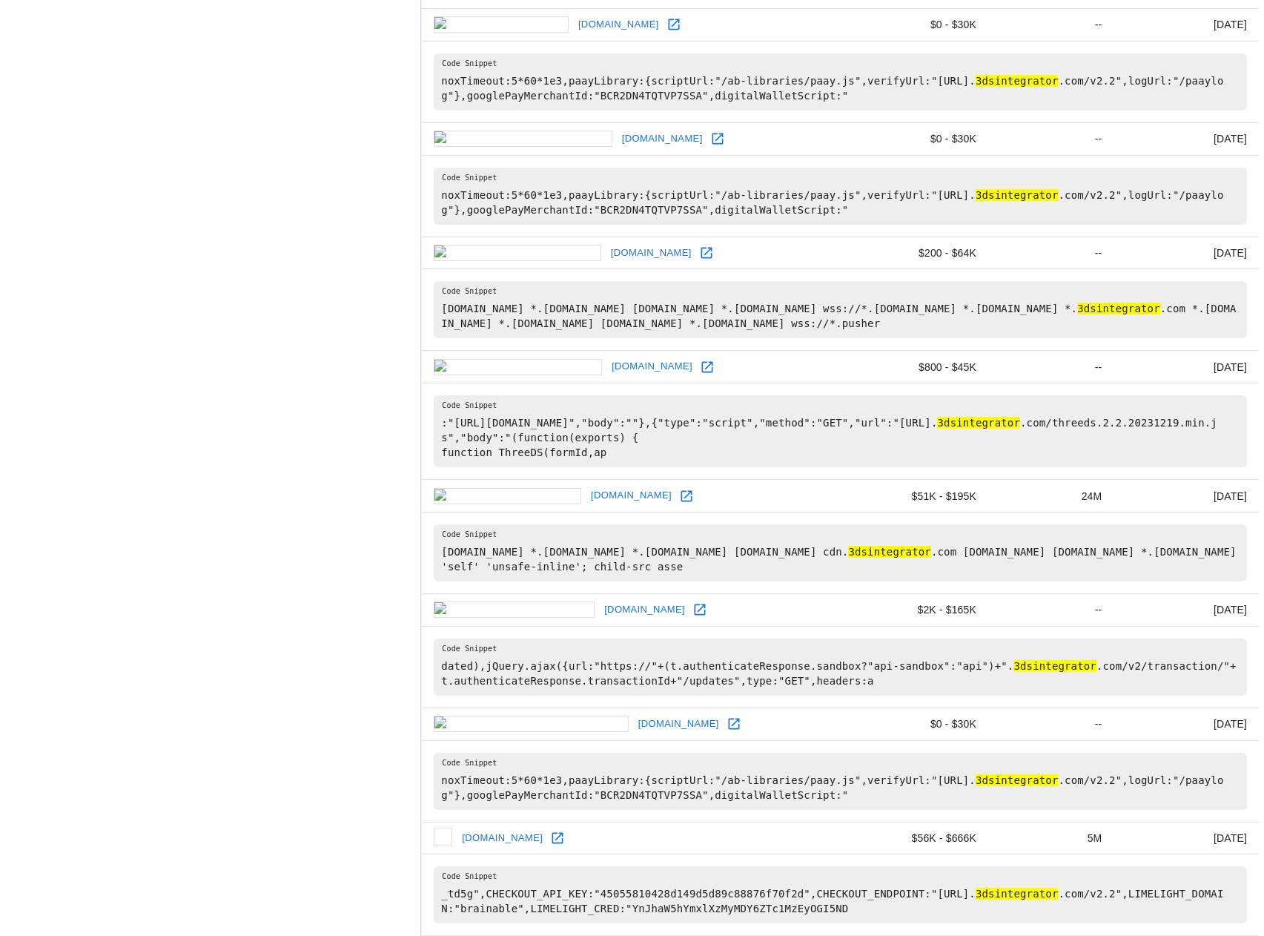
scroll to position [1335, 0]
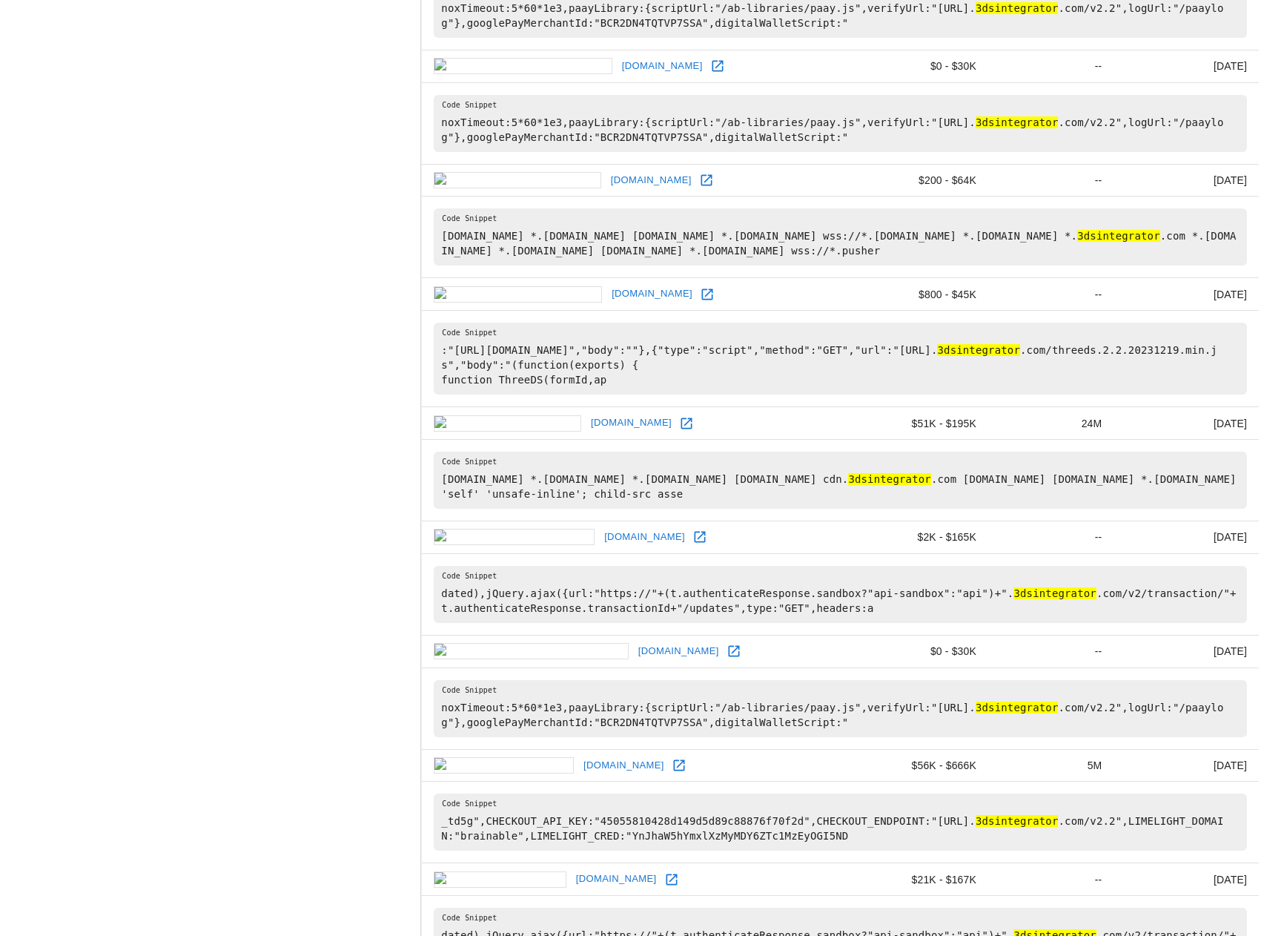
click at [608, 306] on link "maazdatravel.com" at bounding box center [652, 294] width 88 height 23
click at [587, 429] on link "islagrande.com" at bounding box center [631, 423] width 88 height 23
click at [601, 544] on link "bootyperfect.com" at bounding box center [645, 537] width 88 height 23
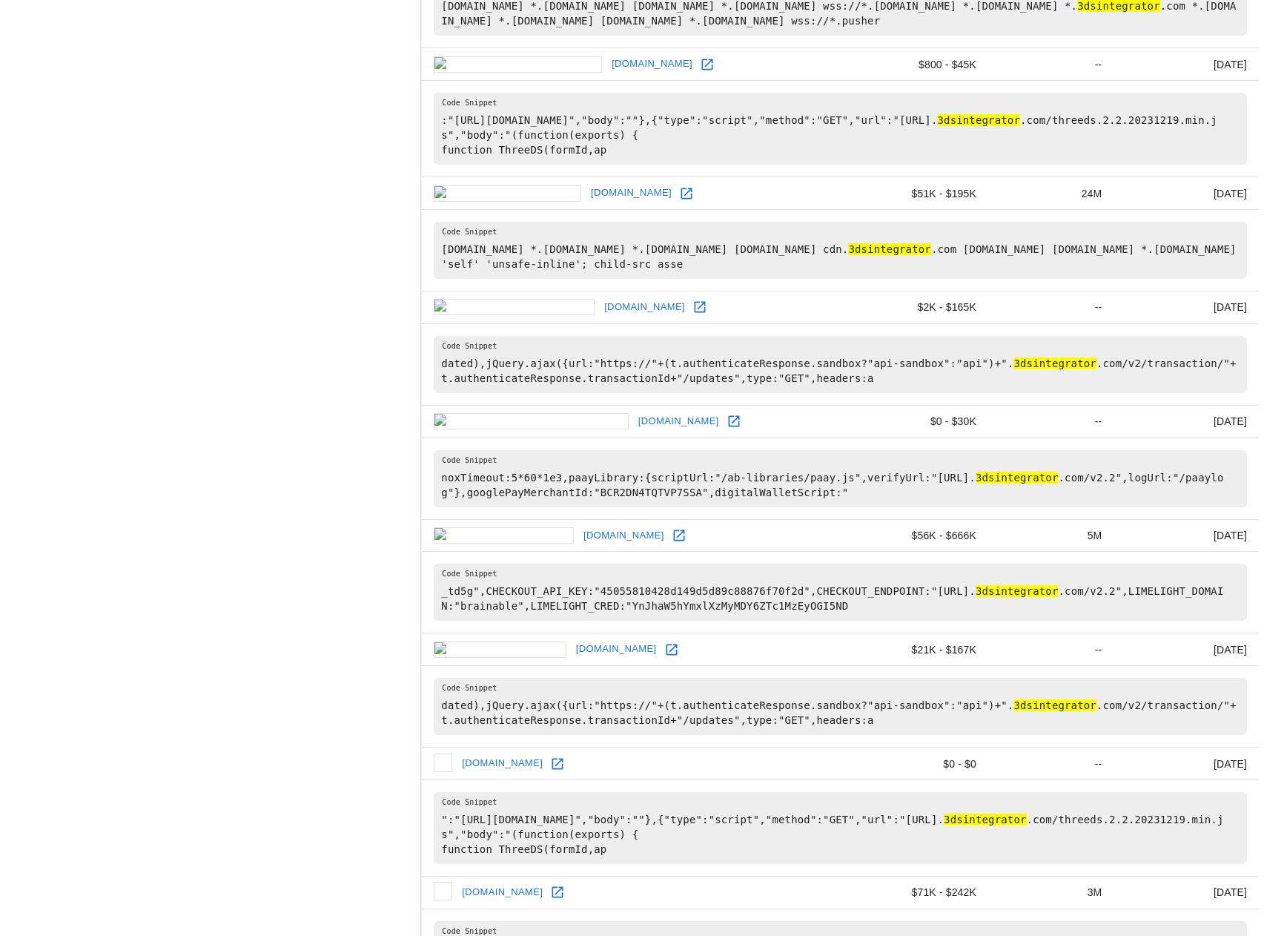
scroll to position [1631, 0]
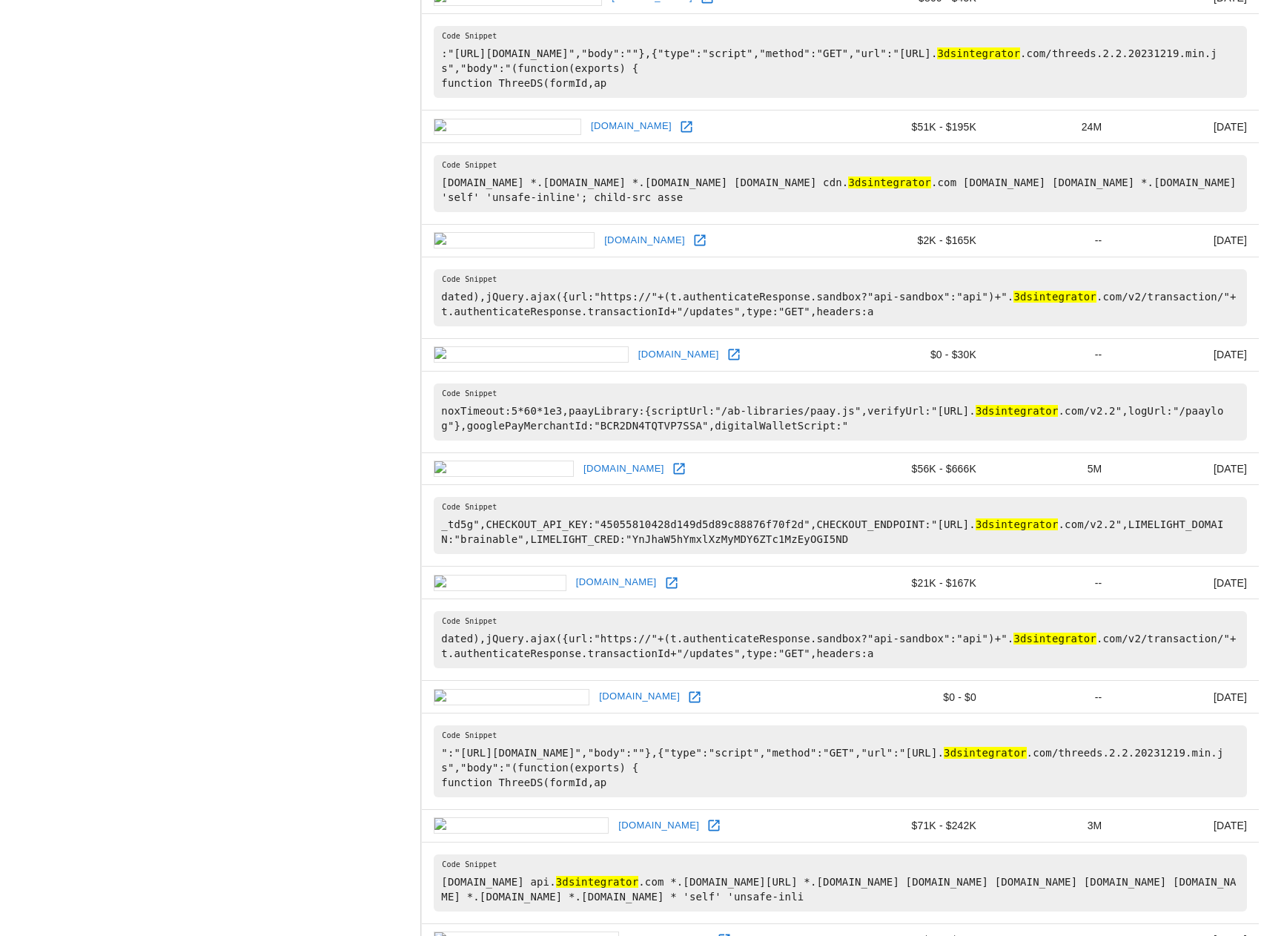
click at [635, 366] on link "banquestgateway.com" at bounding box center [679, 354] width 88 height 23
click at [580, 481] on link "brainable.com" at bounding box center [624, 469] width 88 height 23
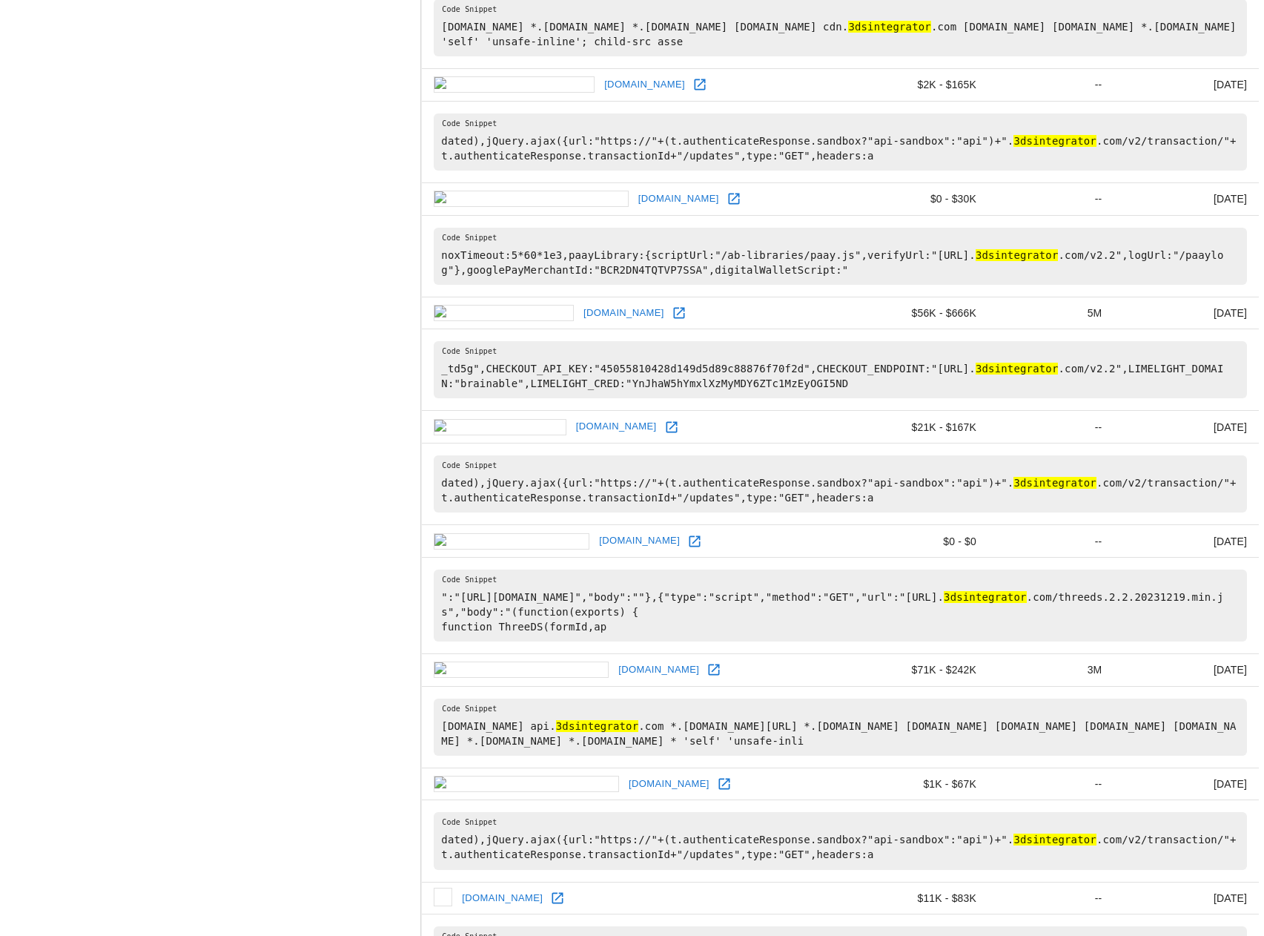
scroll to position [1854, 0]
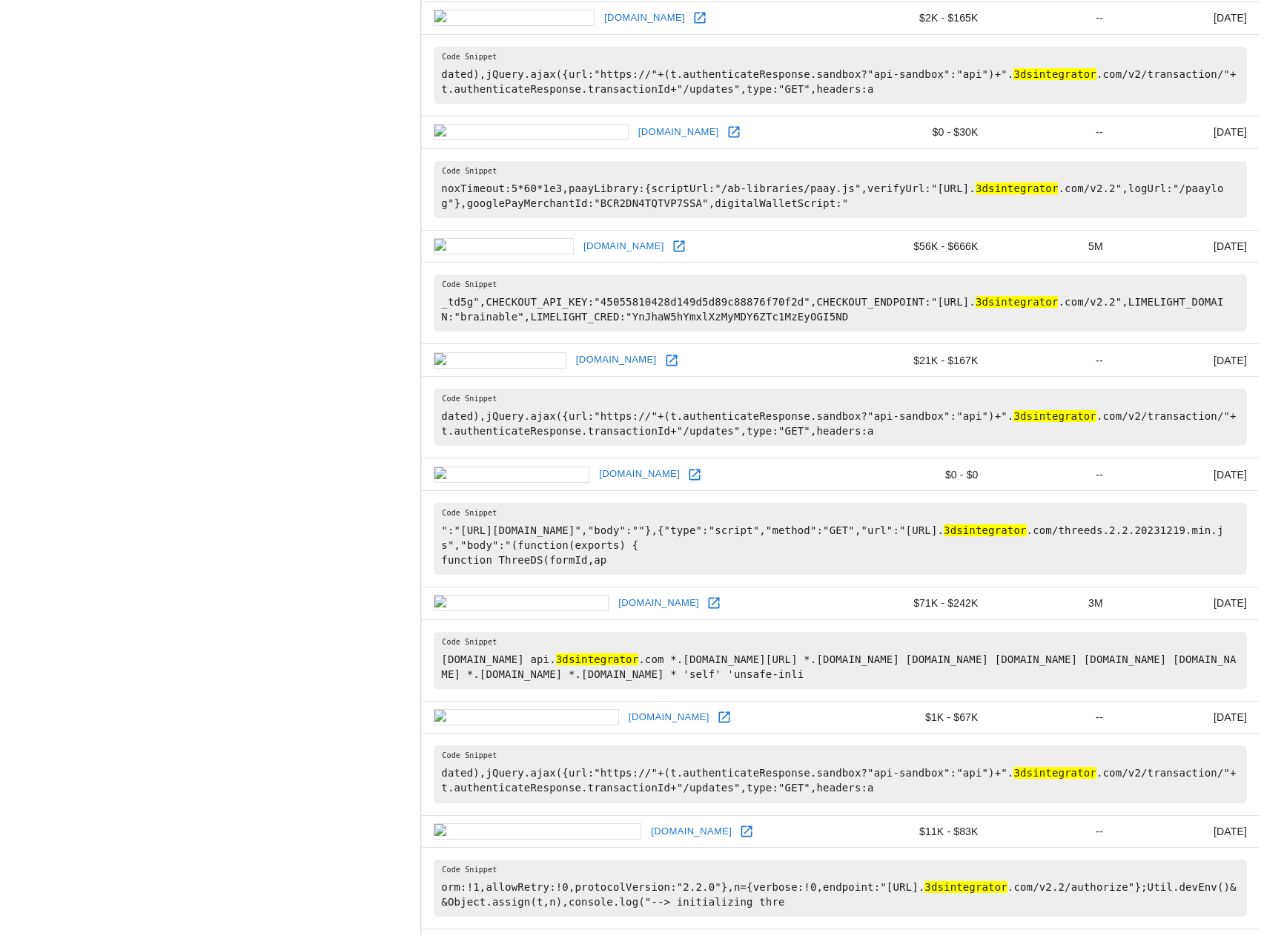
click at [572, 372] on link "swiftcbd.com" at bounding box center [616, 360] width 88 height 23
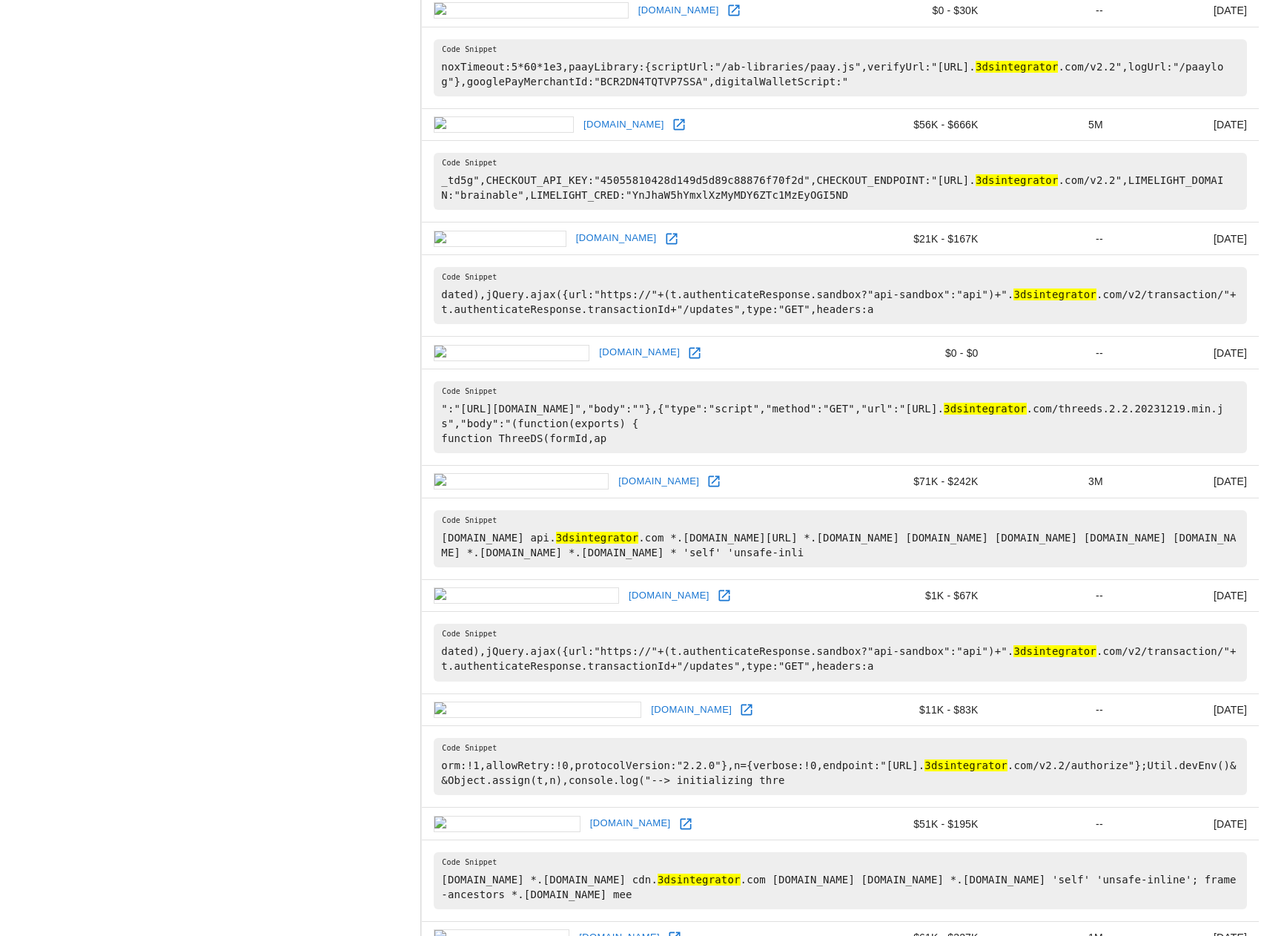
scroll to position [2076, 0]
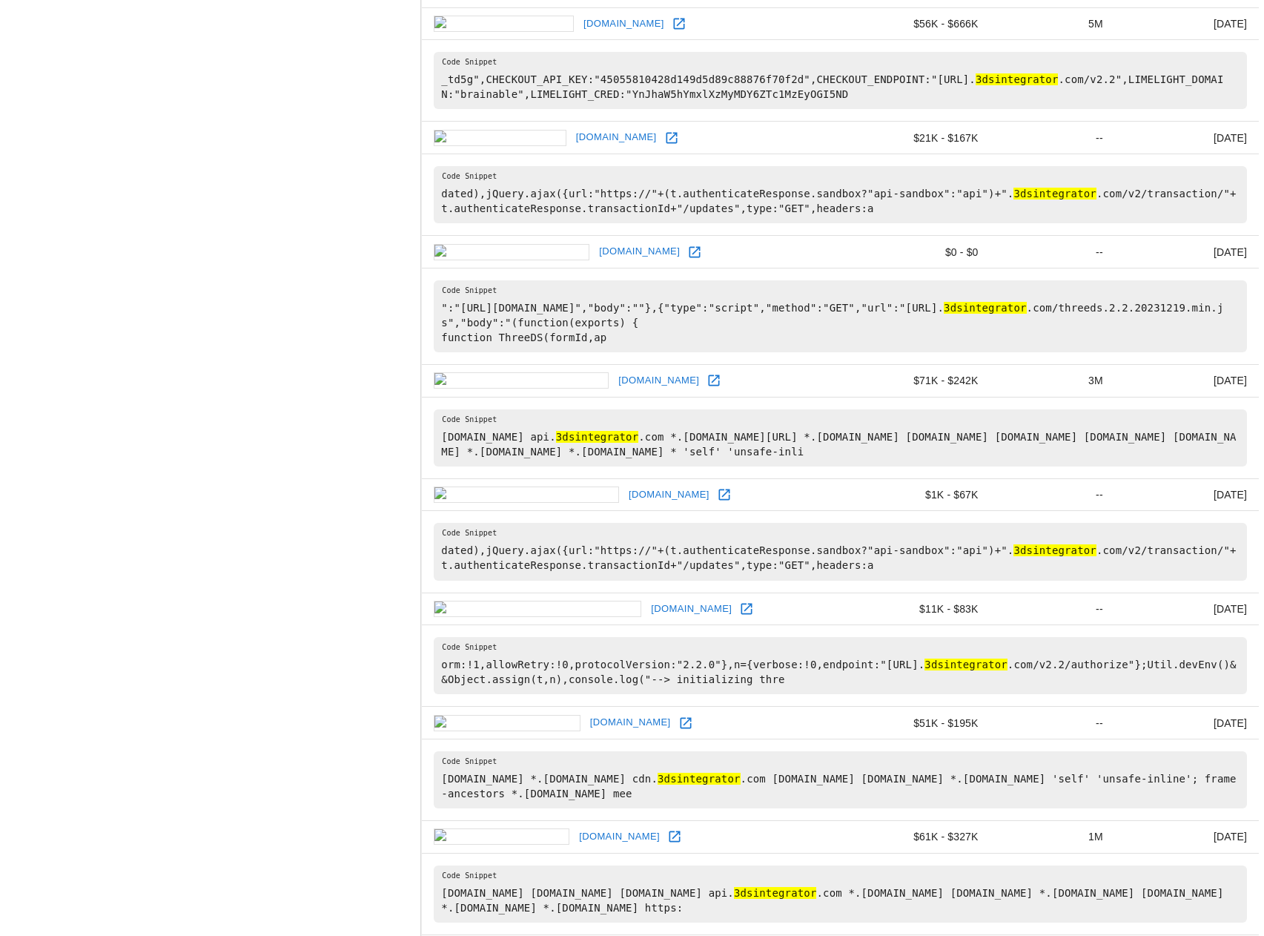
click at [595, 263] on link "eworldtours.com" at bounding box center [639, 251] width 88 height 23
click at [615, 386] on link "gallagherseals.com" at bounding box center [659, 380] width 88 height 23
click at [625, 486] on link "realworldcycling.com" at bounding box center [669, 494] width 88 height 23
click at [647, 609] on link "rapidaddresschange.org" at bounding box center [691, 609] width 88 height 23
click at [521, 710] on td "micerveza.com" at bounding box center [639, 723] width 435 height 33
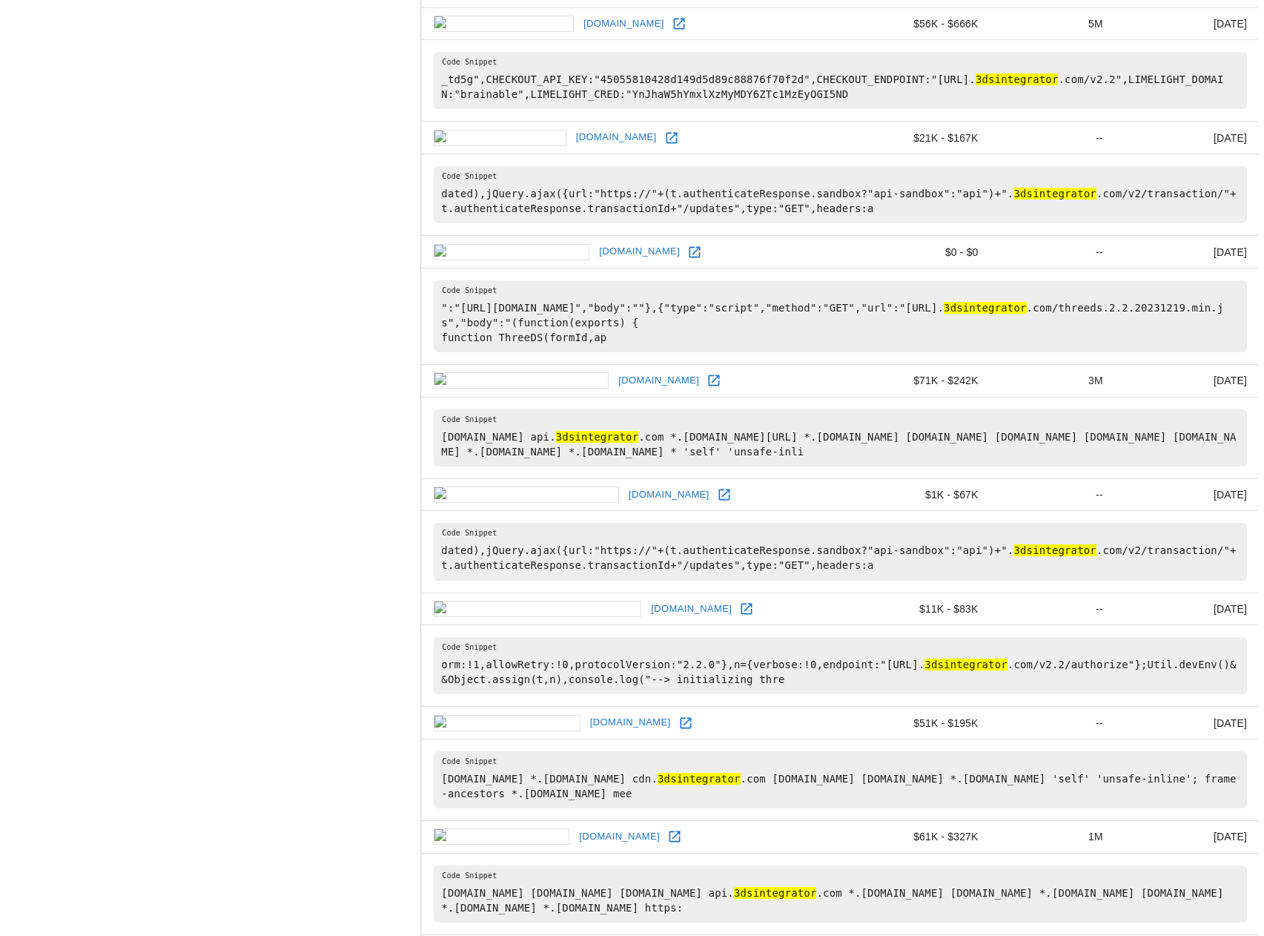
click at [587, 725] on link "micerveza.com" at bounding box center [631, 722] width 88 height 23
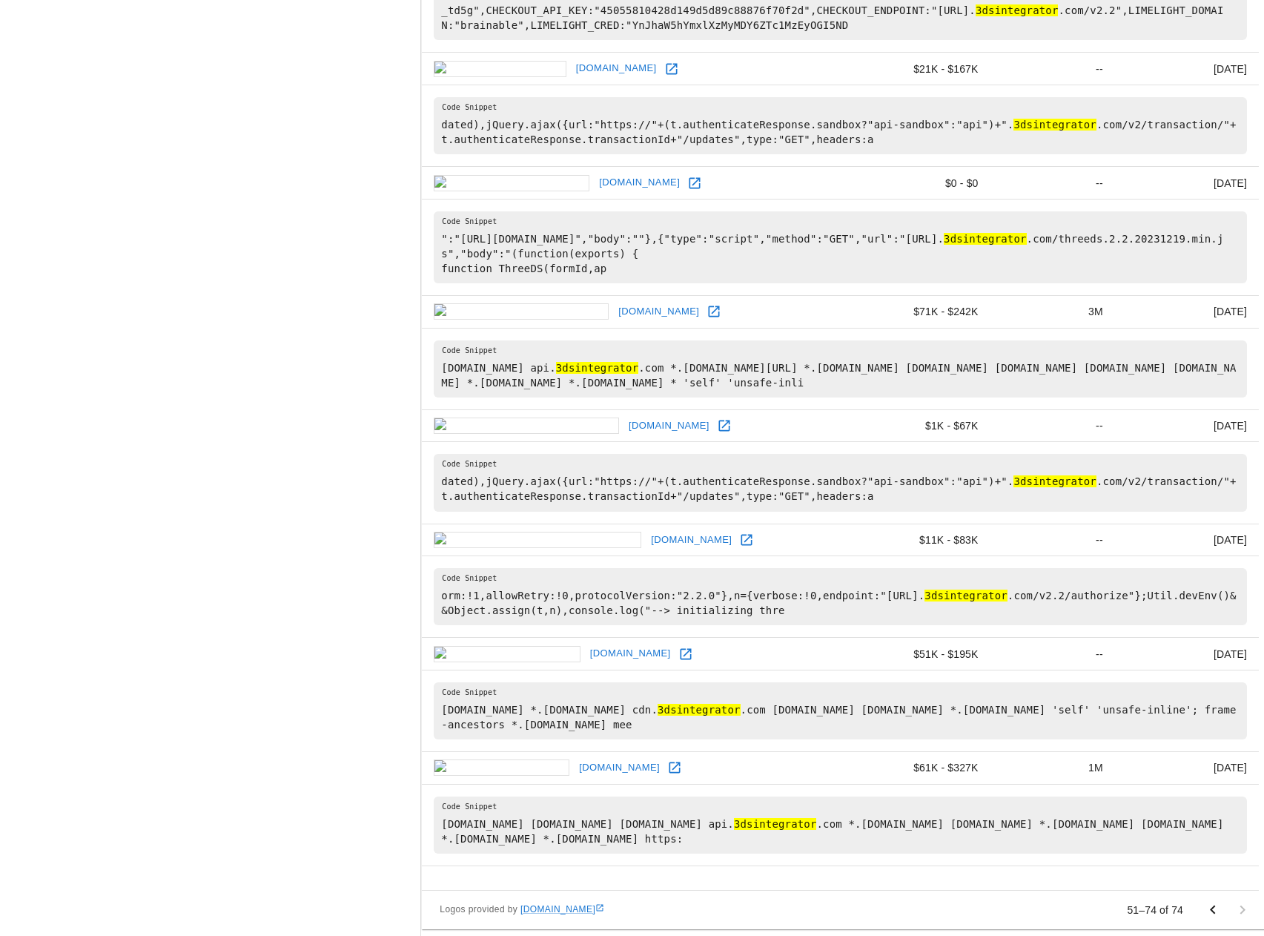
scroll to position [2162, 0]
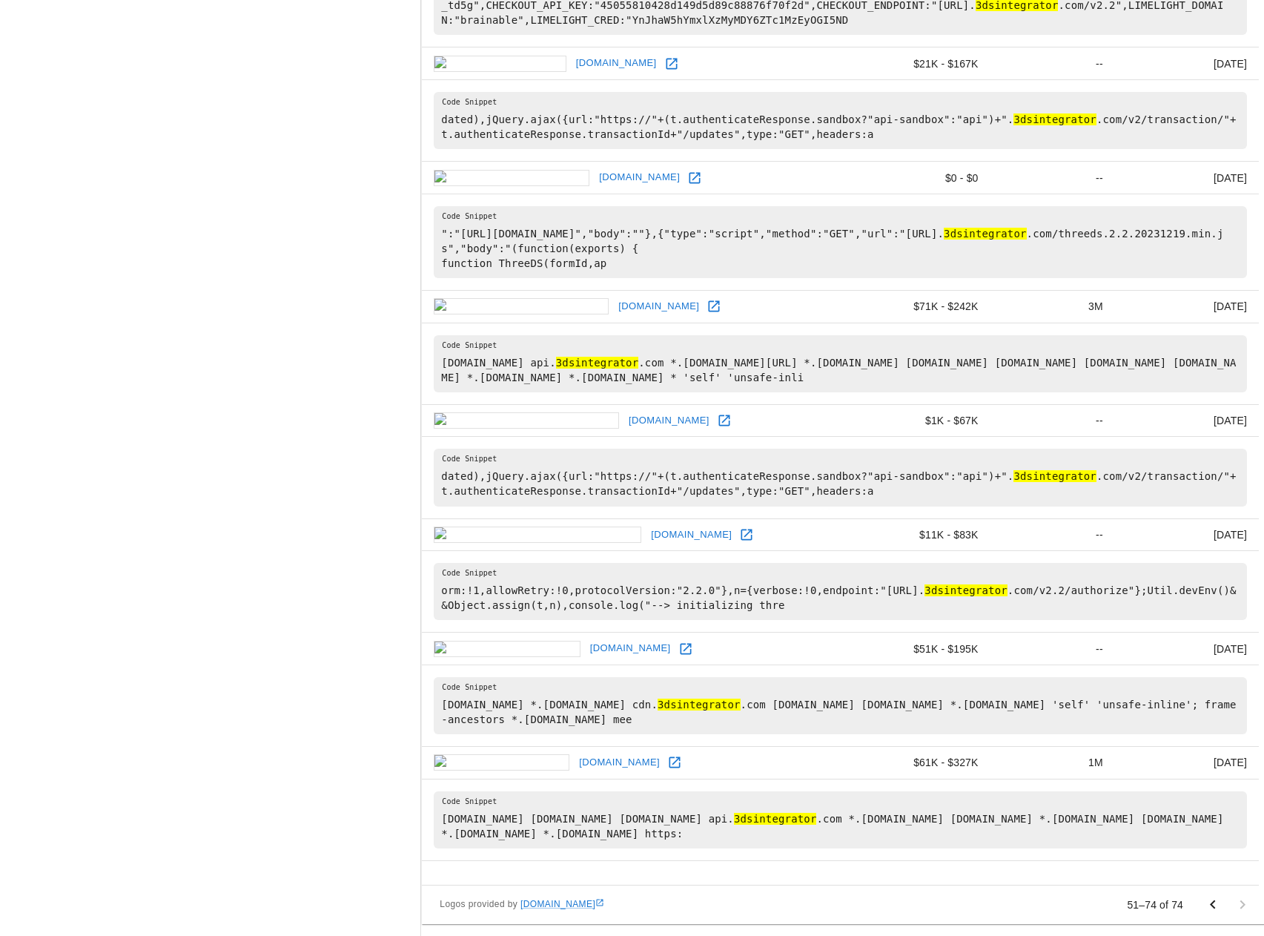
click at [575, 753] on link "[DOMAIN_NAME]" at bounding box center [619, 762] width 88 height 23
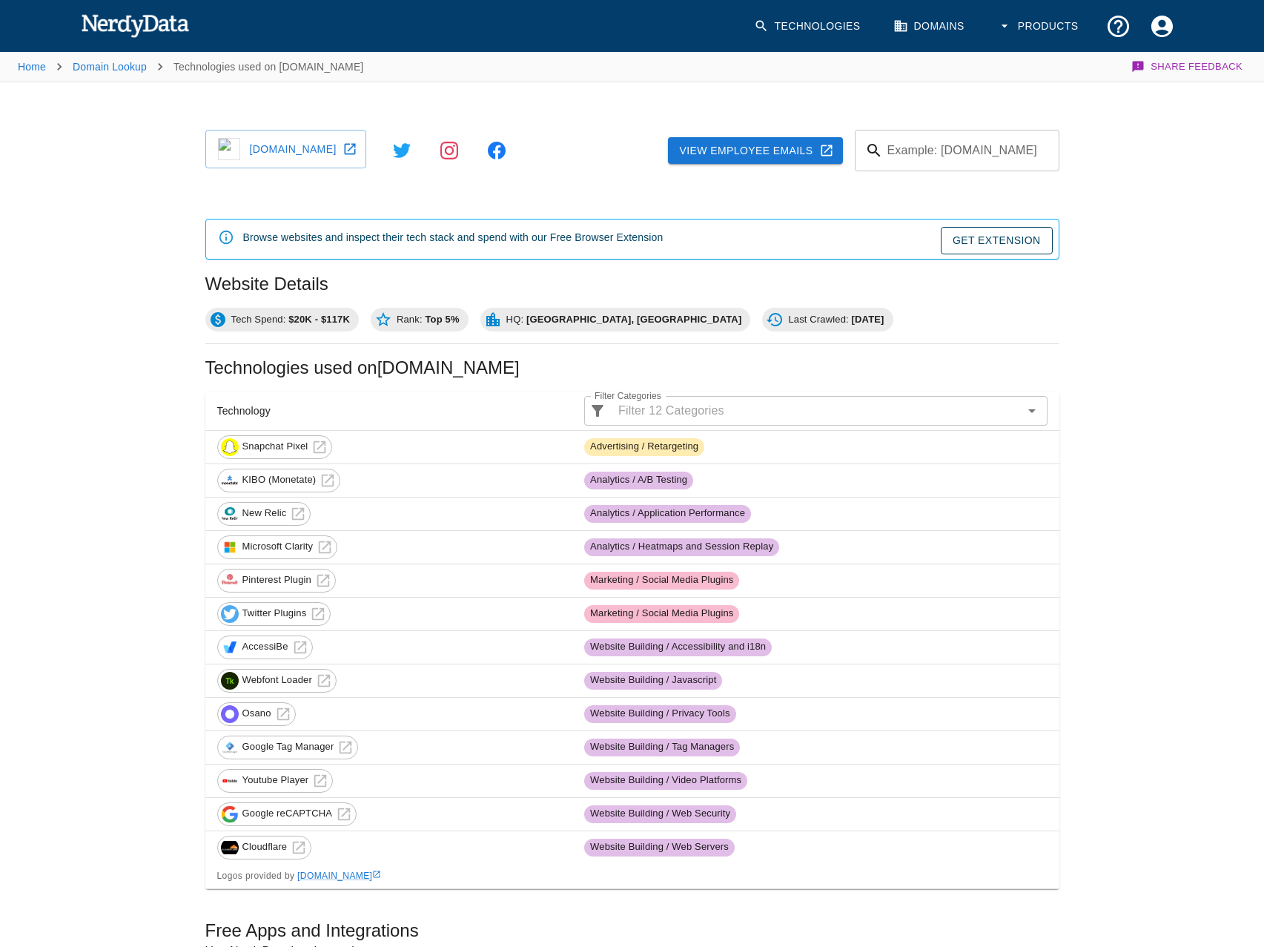
click at [293, 151] on link "[DOMAIN_NAME]" at bounding box center [285, 149] width 161 height 39
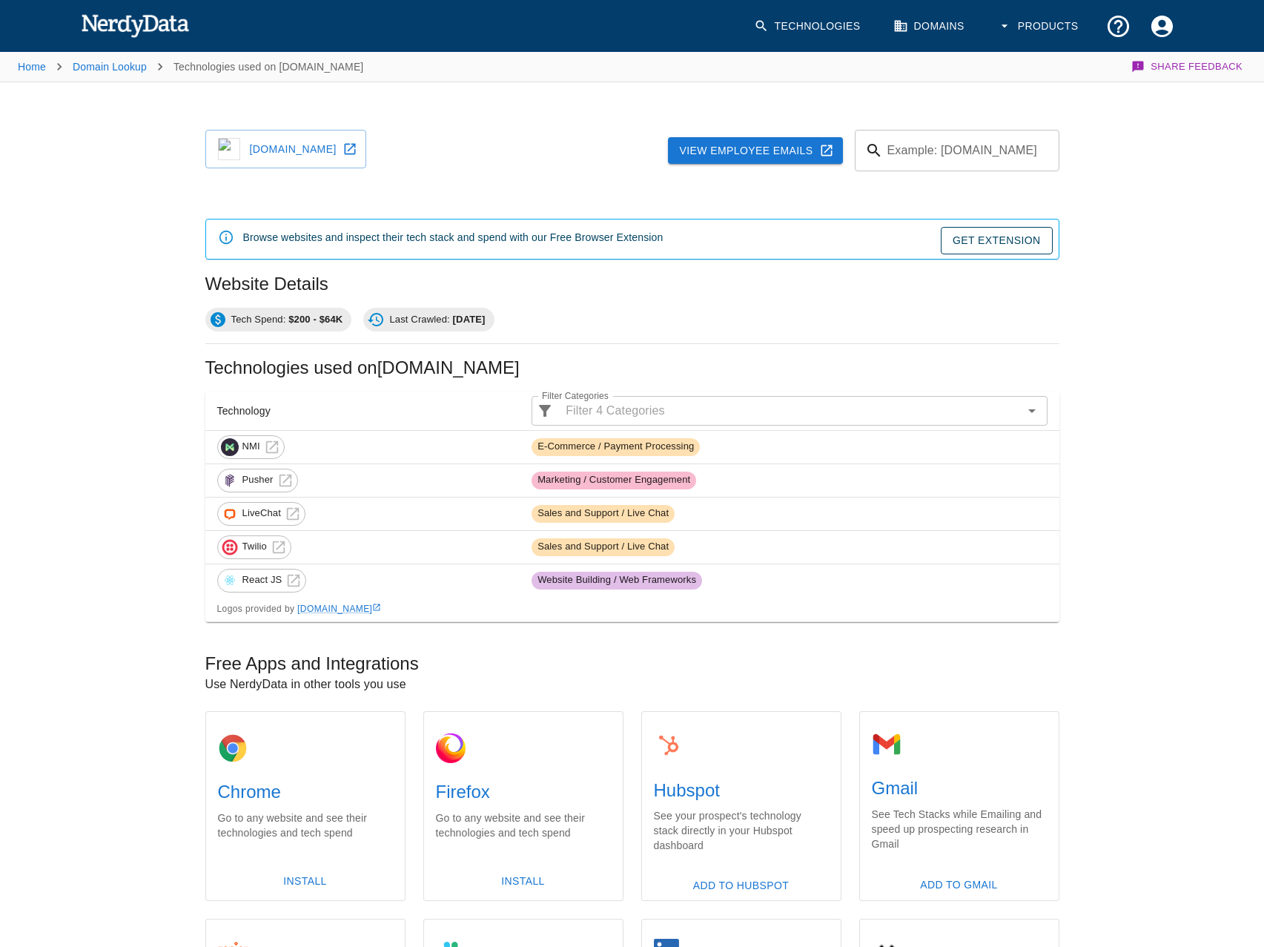
click at [293, 151] on link "mymidwestpay.com" at bounding box center [285, 149] width 161 height 39
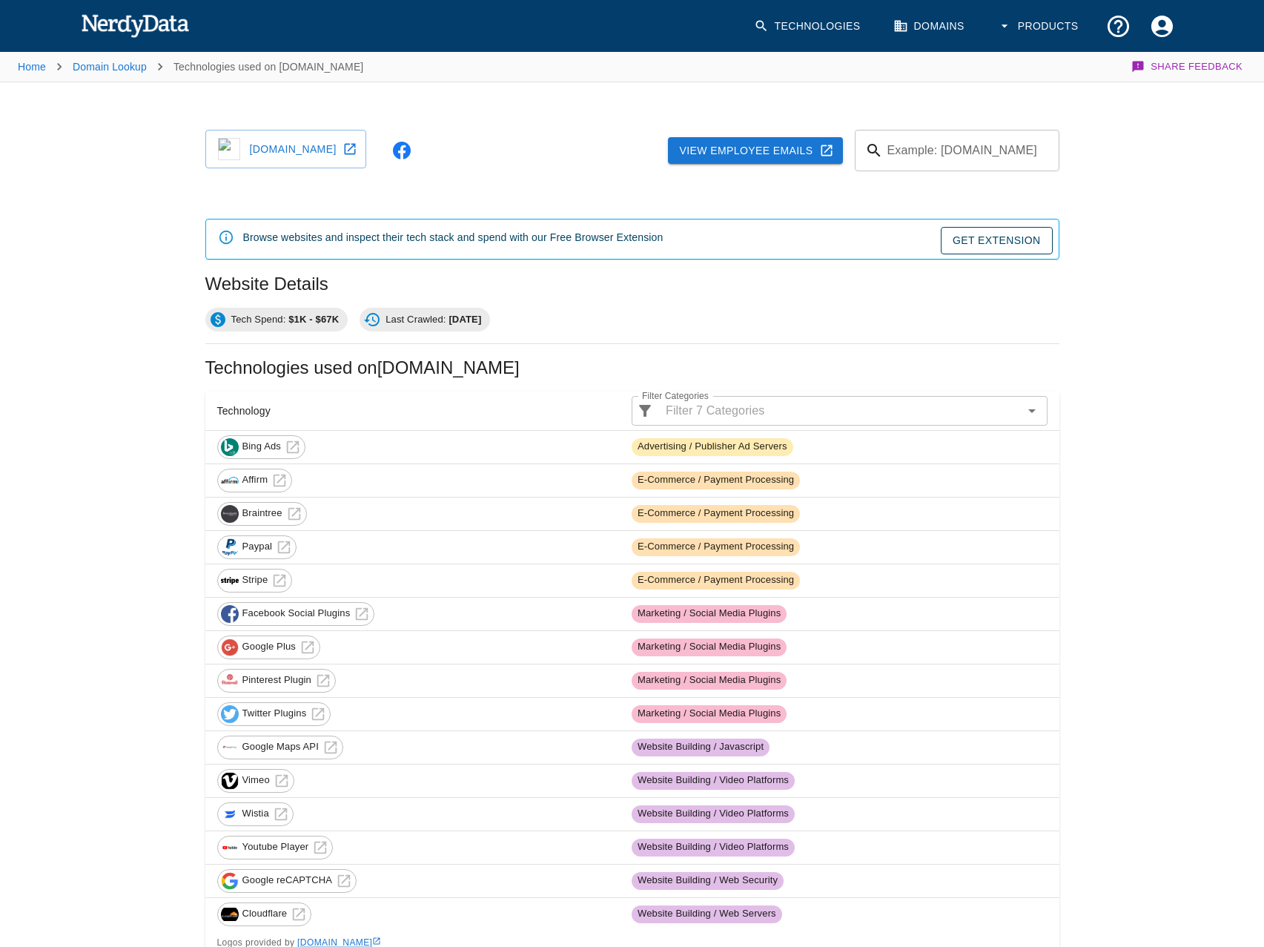
click at [293, 151] on link "[DOMAIN_NAME]" at bounding box center [285, 149] width 161 height 39
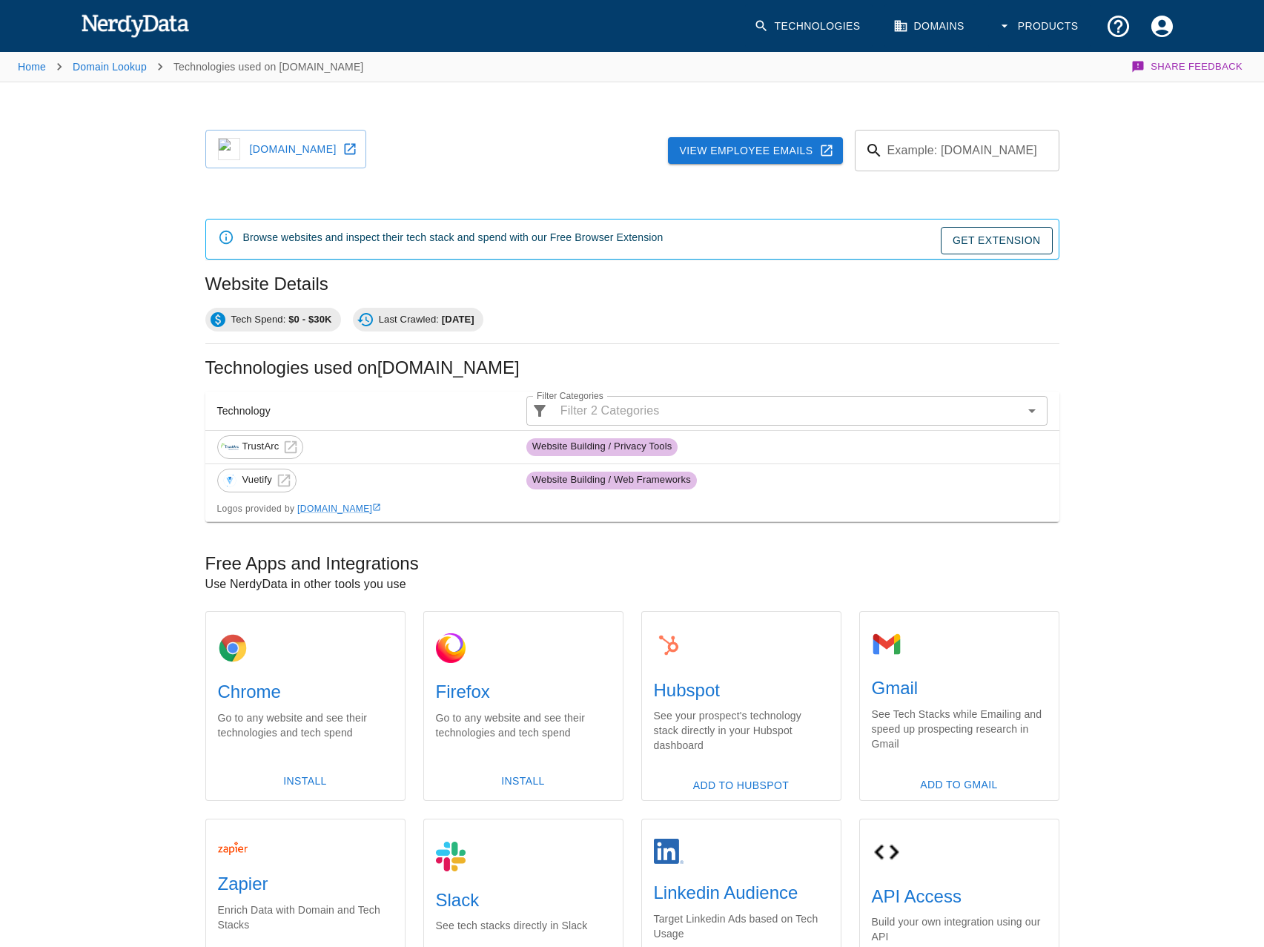
click at [293, 151] on link "mmdflex.com" at bounding box center [285, 149] width 161 height 39
click at [293, 151] on link "[DOMAIN_NAME]" at bounding box center [285, 149] width 161 height 39
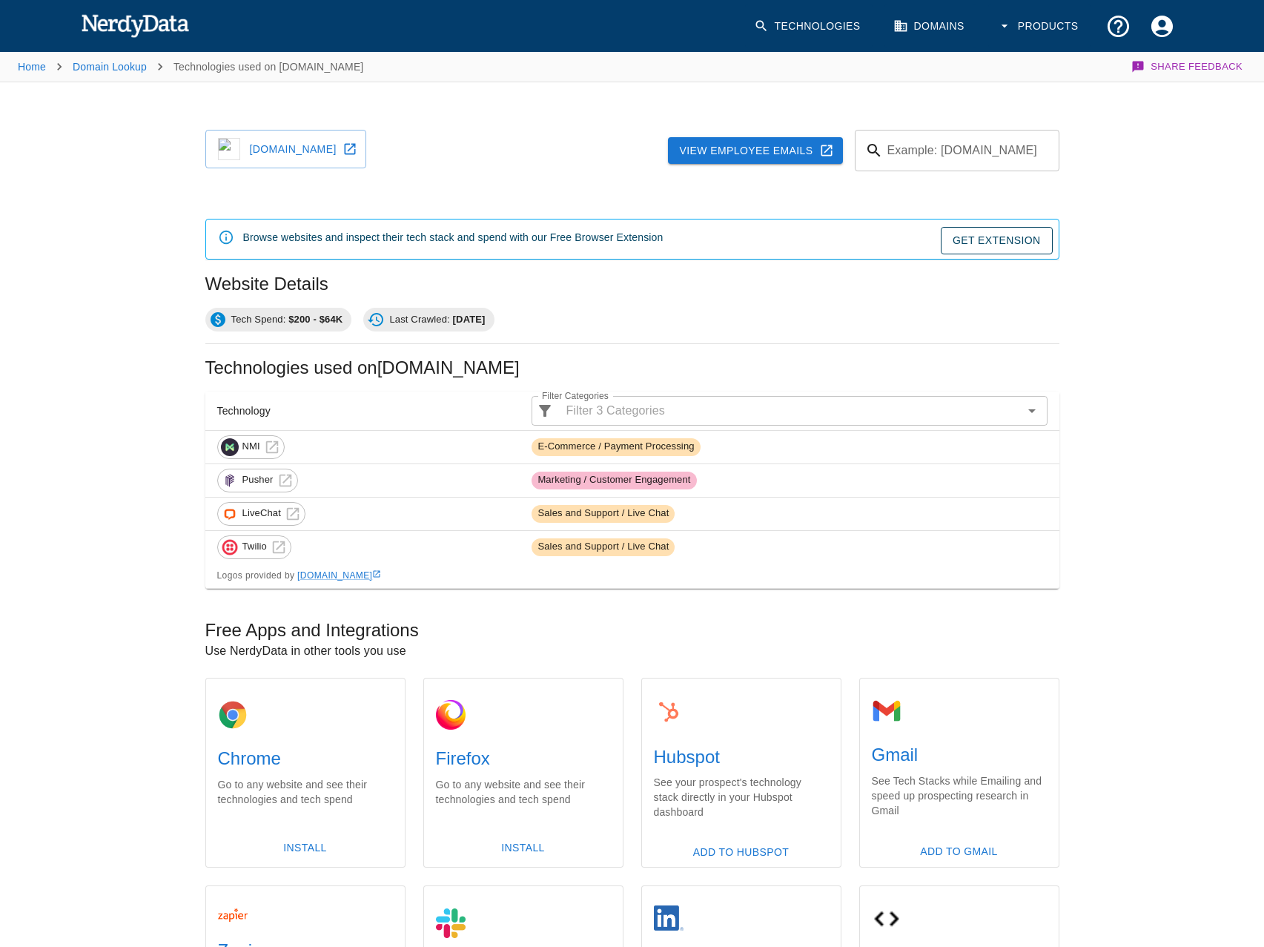
click at [293, 151] on link "magicpaycrm.com" at bounding box center [285, 149] width 161 height 39
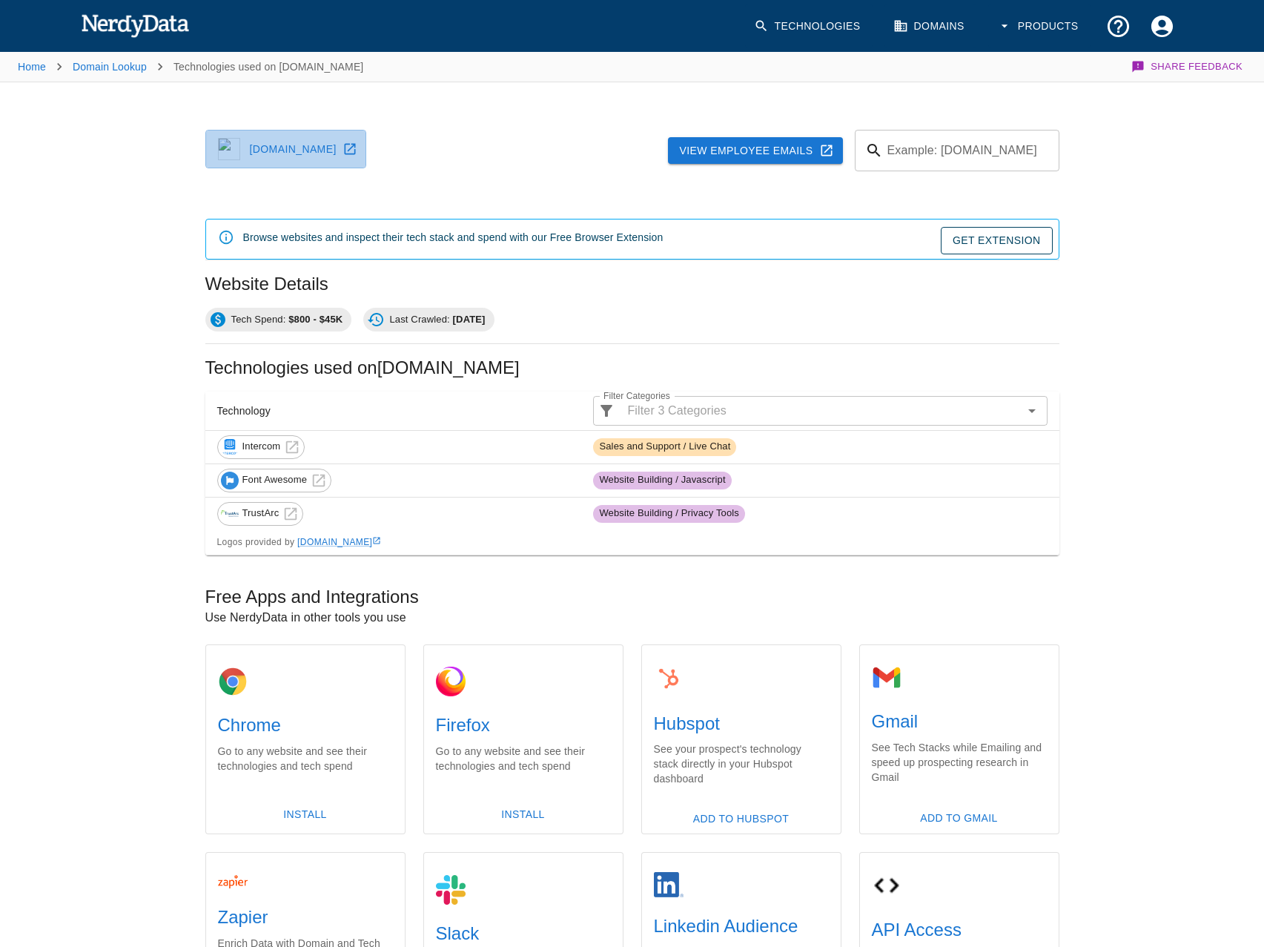
click at [293, 151] on link "maazdatravel.com" at bounding box center [285, 149] width 161 height 39
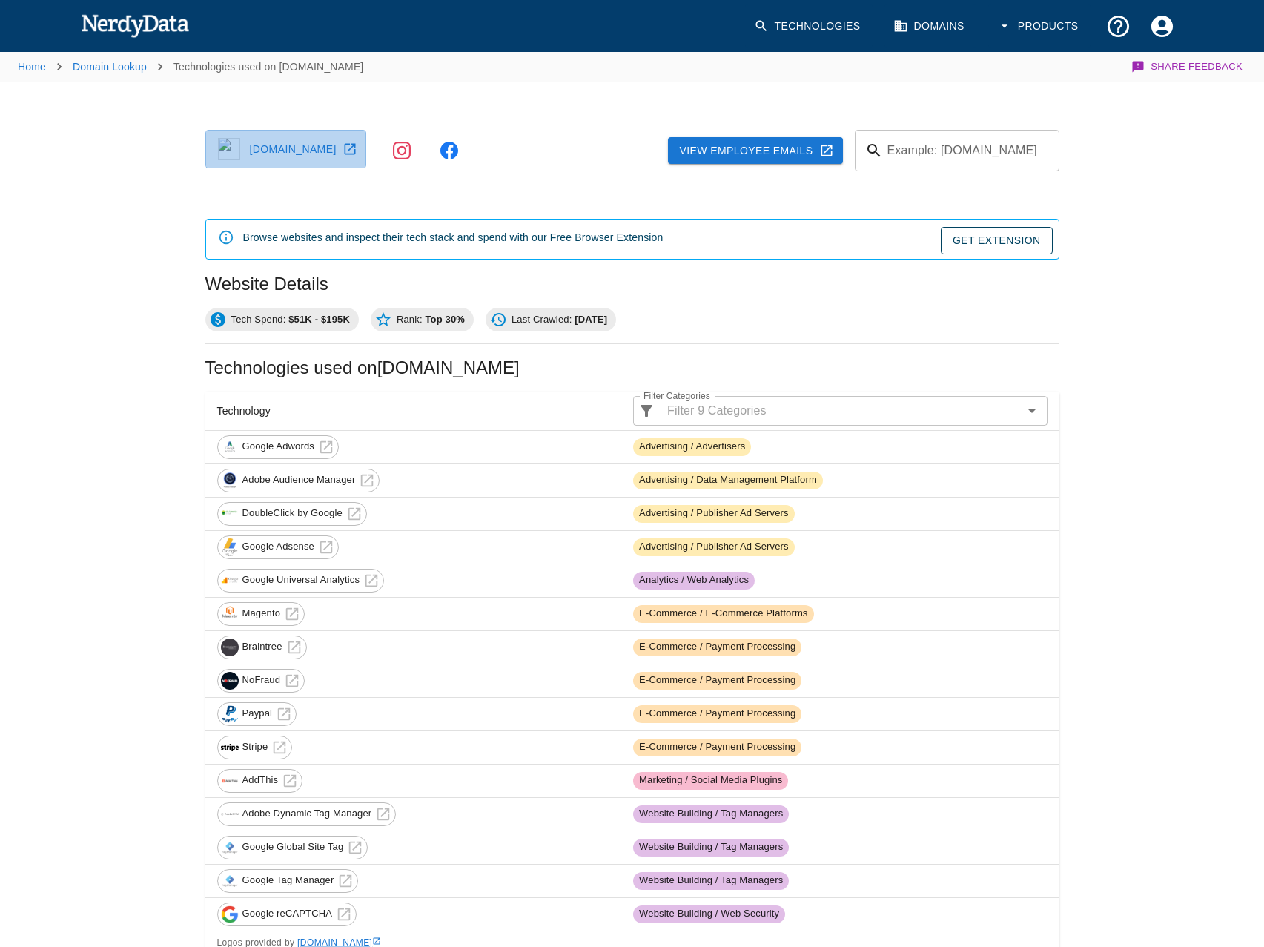
click at [293, 151] on link "[DOMAIN_NAME]" at bounding box center [285, 149] width 161 height 39
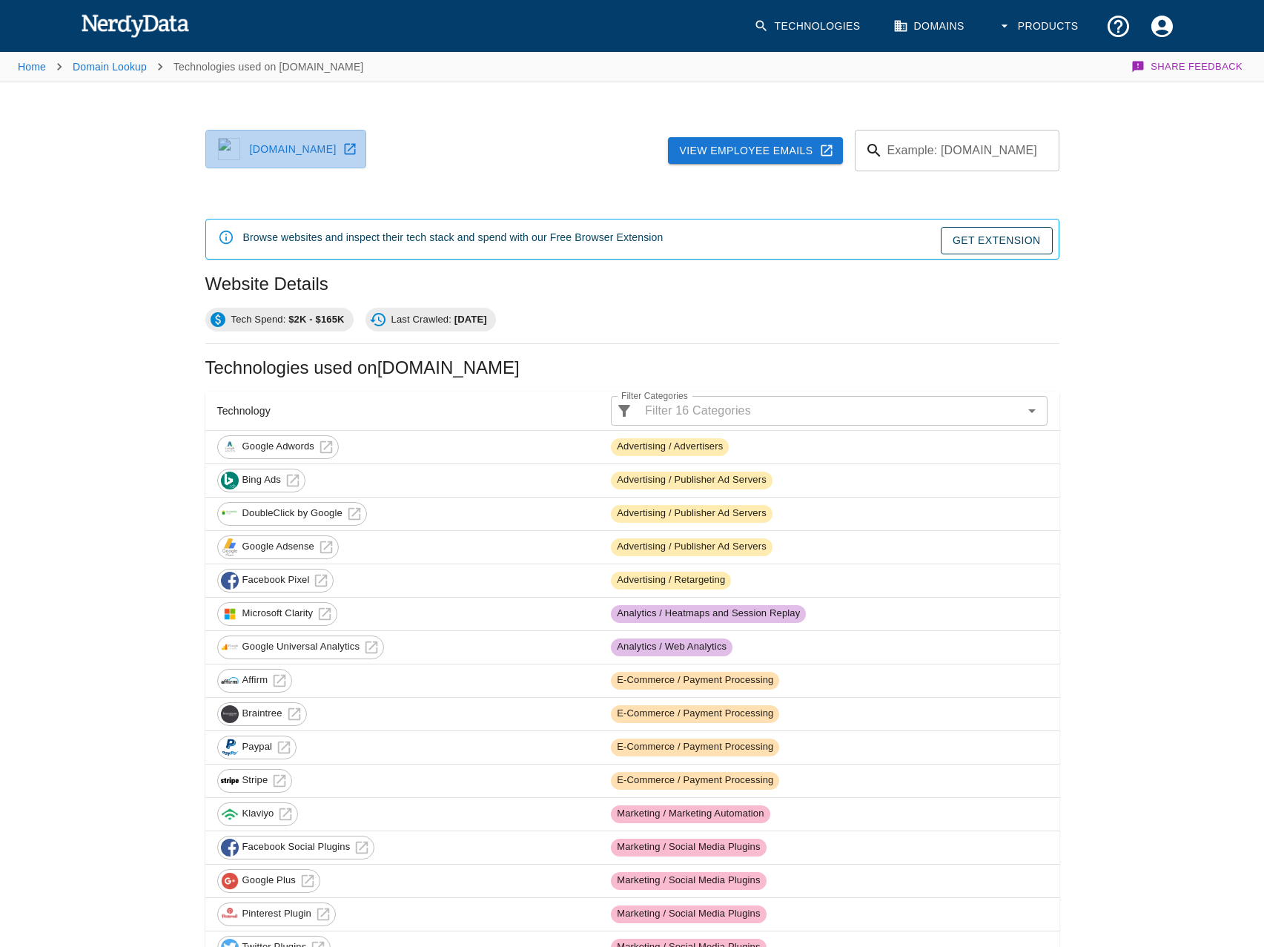
click at [293, 151] on link "bootyperfect.com" at bounding box center [285, 149] width 161 height 39
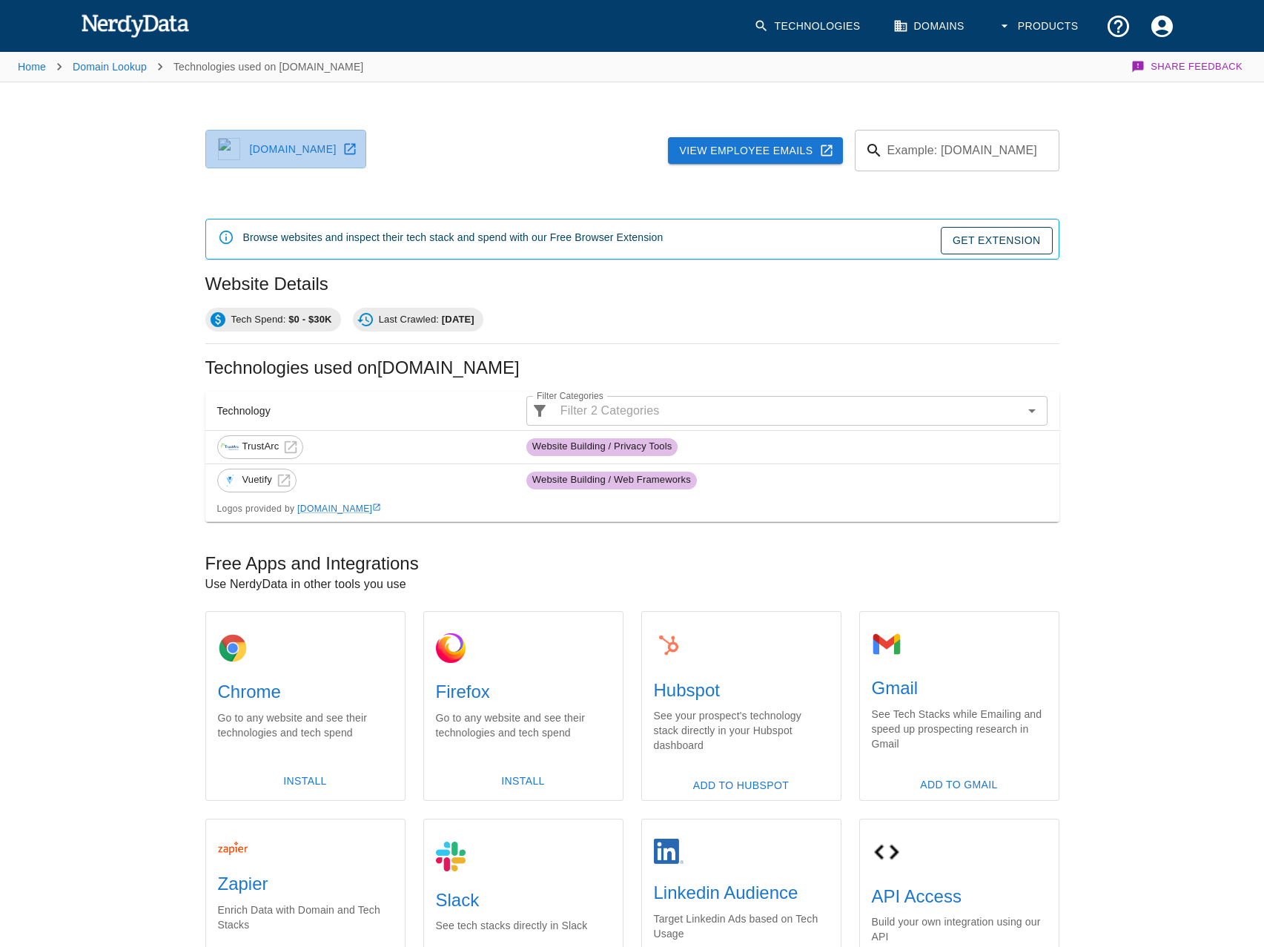
click at [293, 151] on link "[DOMAIN_NAME]" at bounding box center [285, 149] width 161 height 39
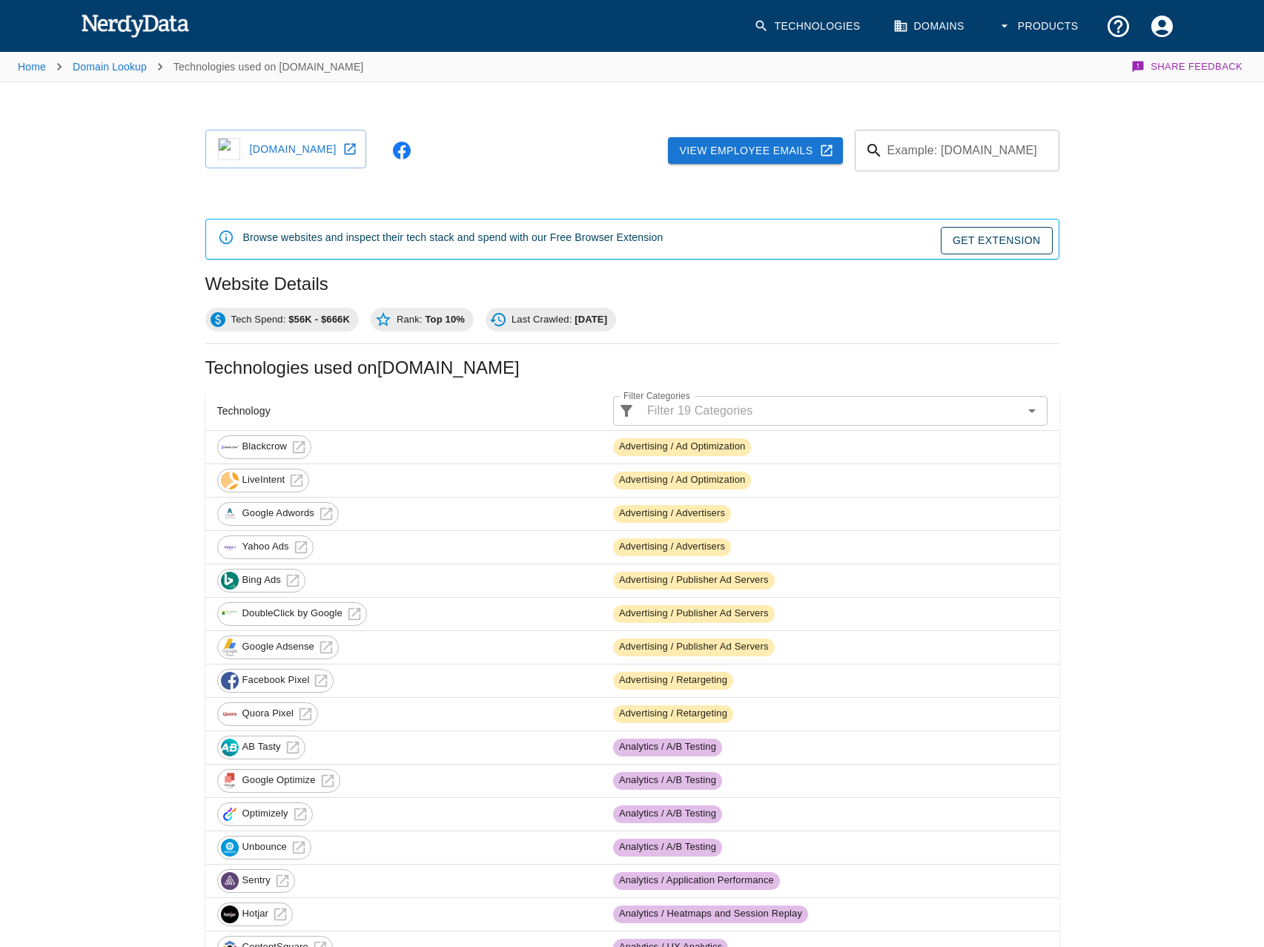
click at [293, 151] on link "brainable.com" at bounding box center [285, 149] width 161 height 39
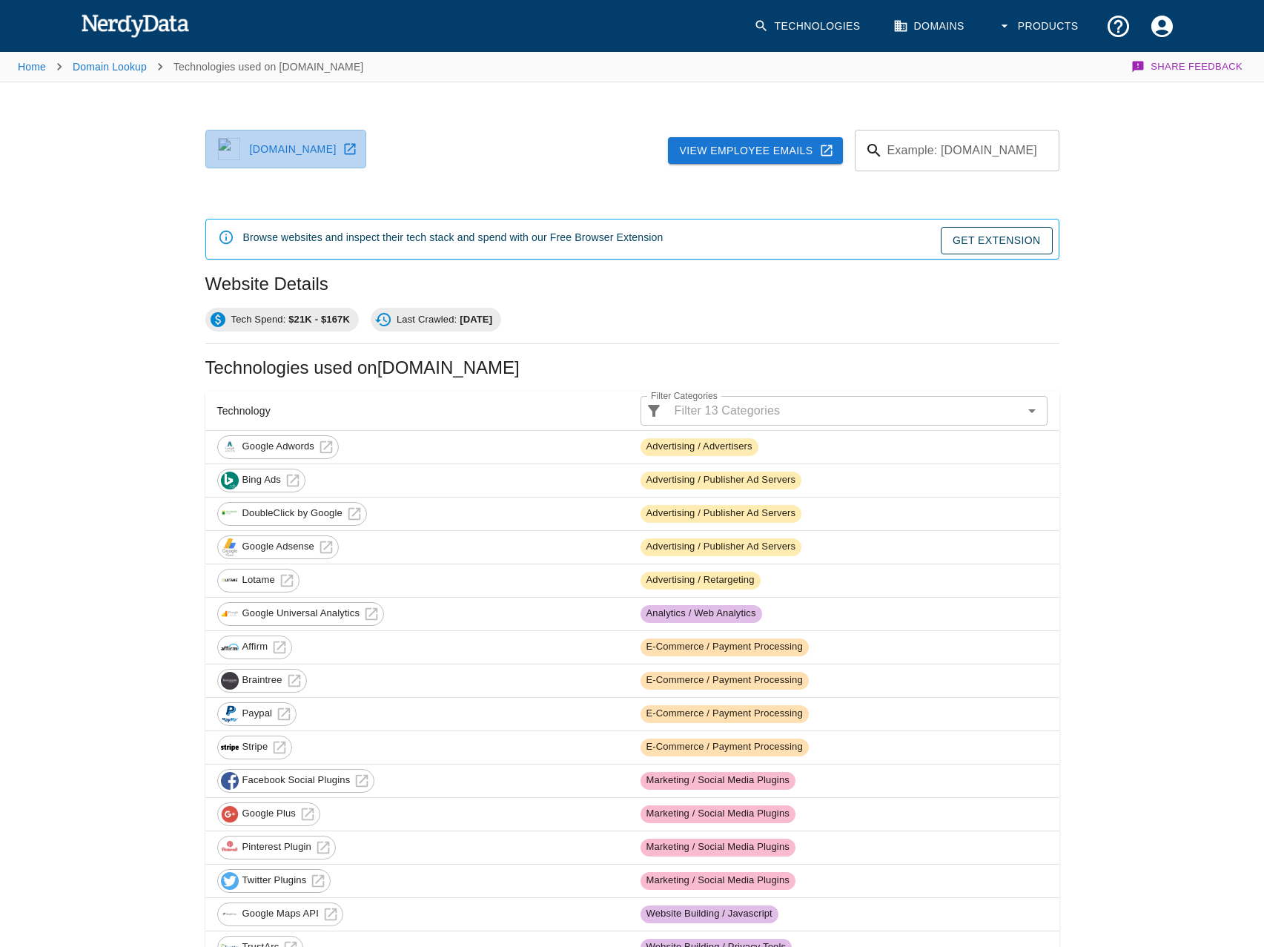
click at [293, 151] on link "[DOMAIN_NAME]" at bounding box center [285, 149] width 161 height 39
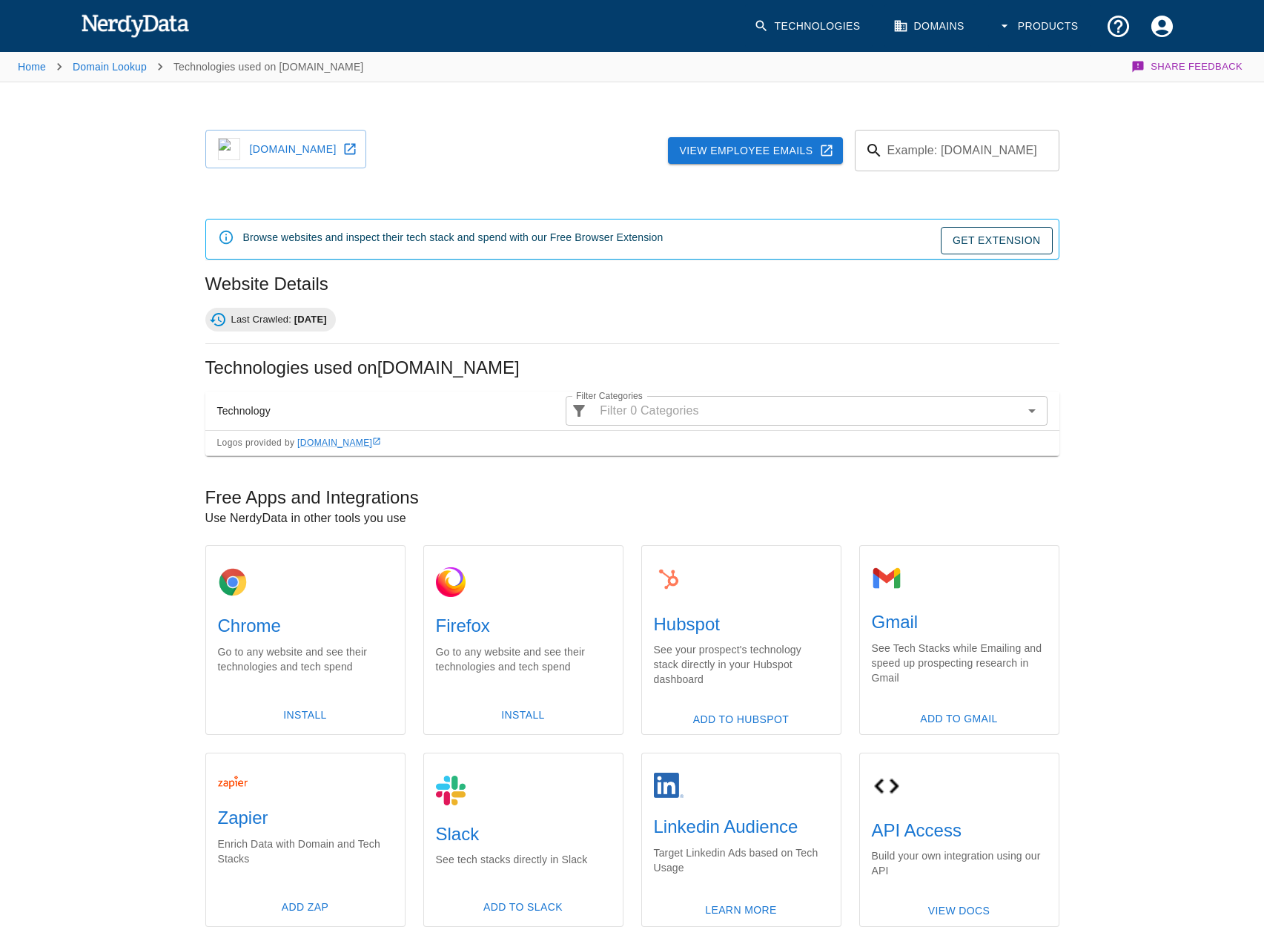
click at [293, 151] on link "[DOMAIN_NAME]" at bounding box center [285, 149] width 161 height 39
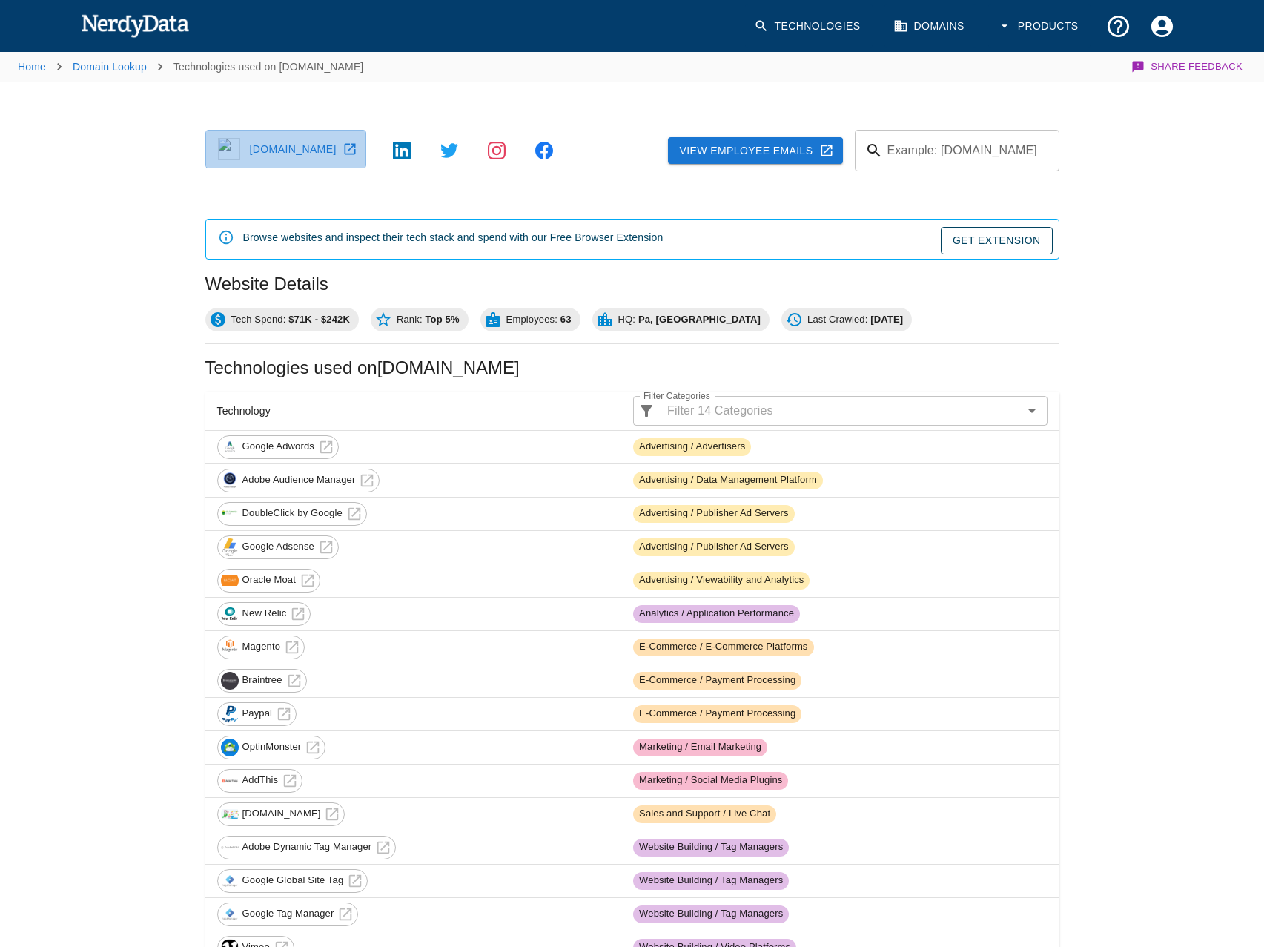
click at [293, 151] on link "gallagherseals.com" at bounding box center [285, 149] width 161 height 39
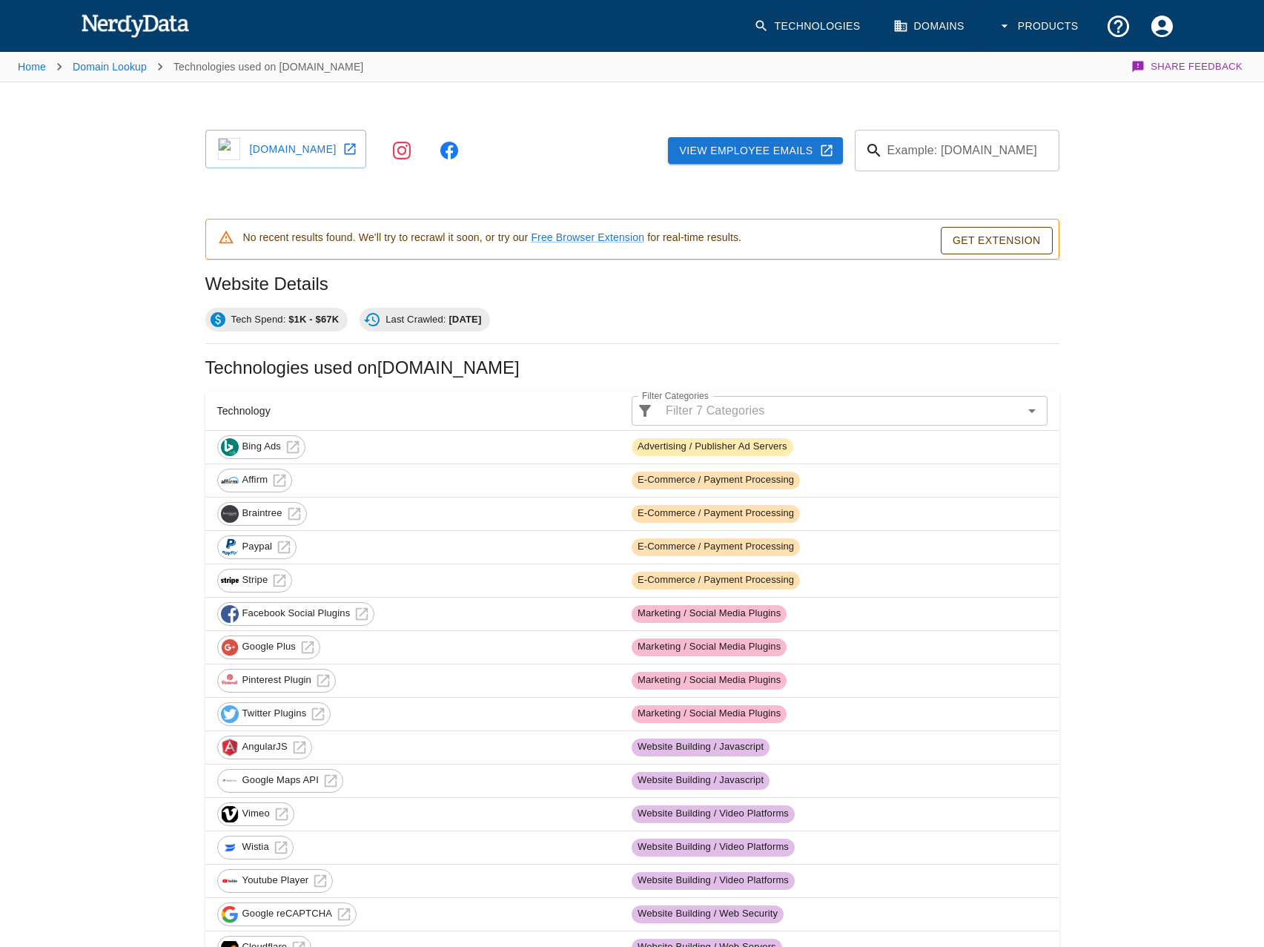
click at [293, 151] on link "[DOMAIN_NAME]" at bounding box center [285, 149] width 161 height 39
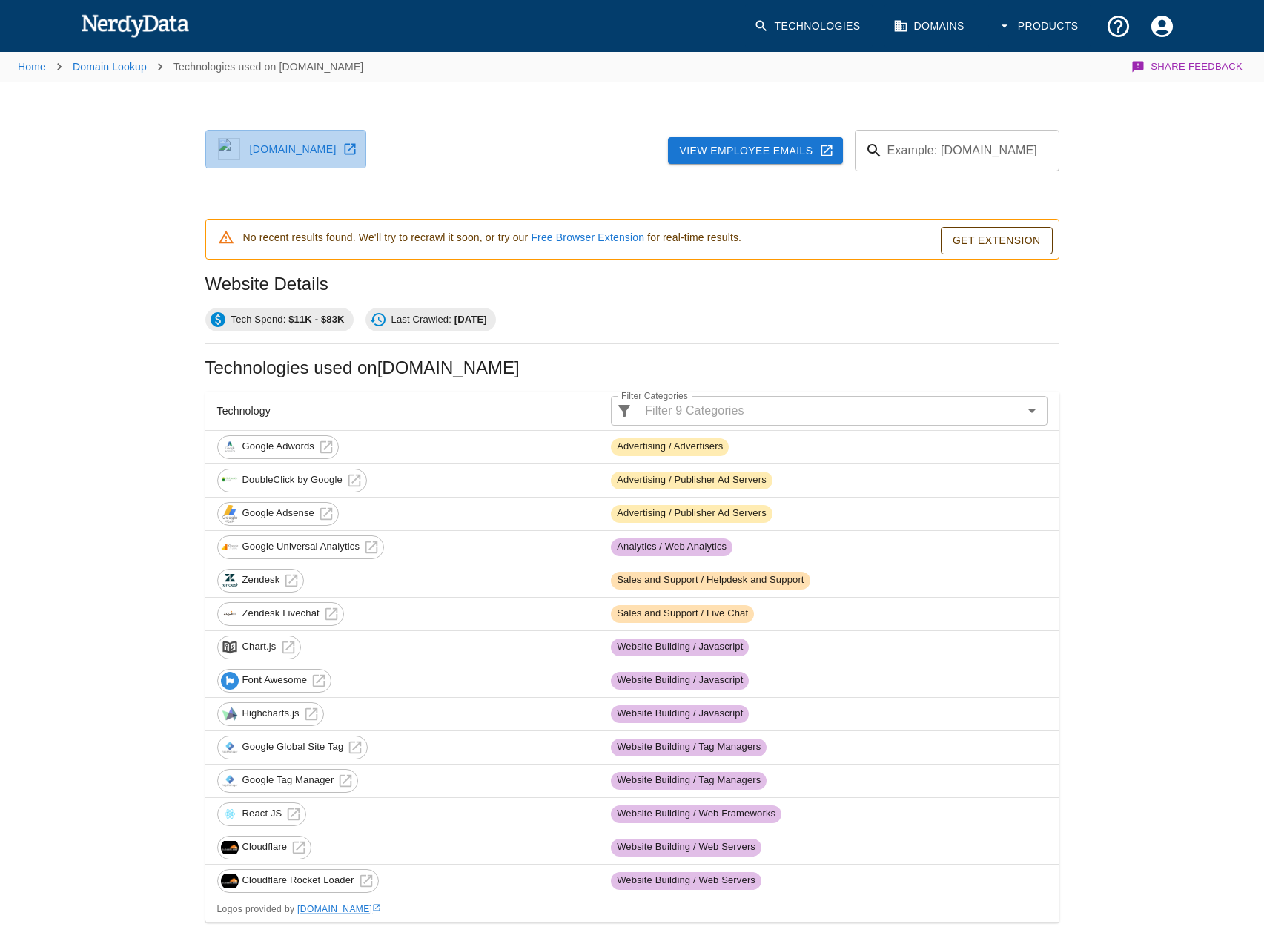
click at [293, 151] on link "rapidaddresschange.org" at bounding box center [285, 149] width 161 height 39
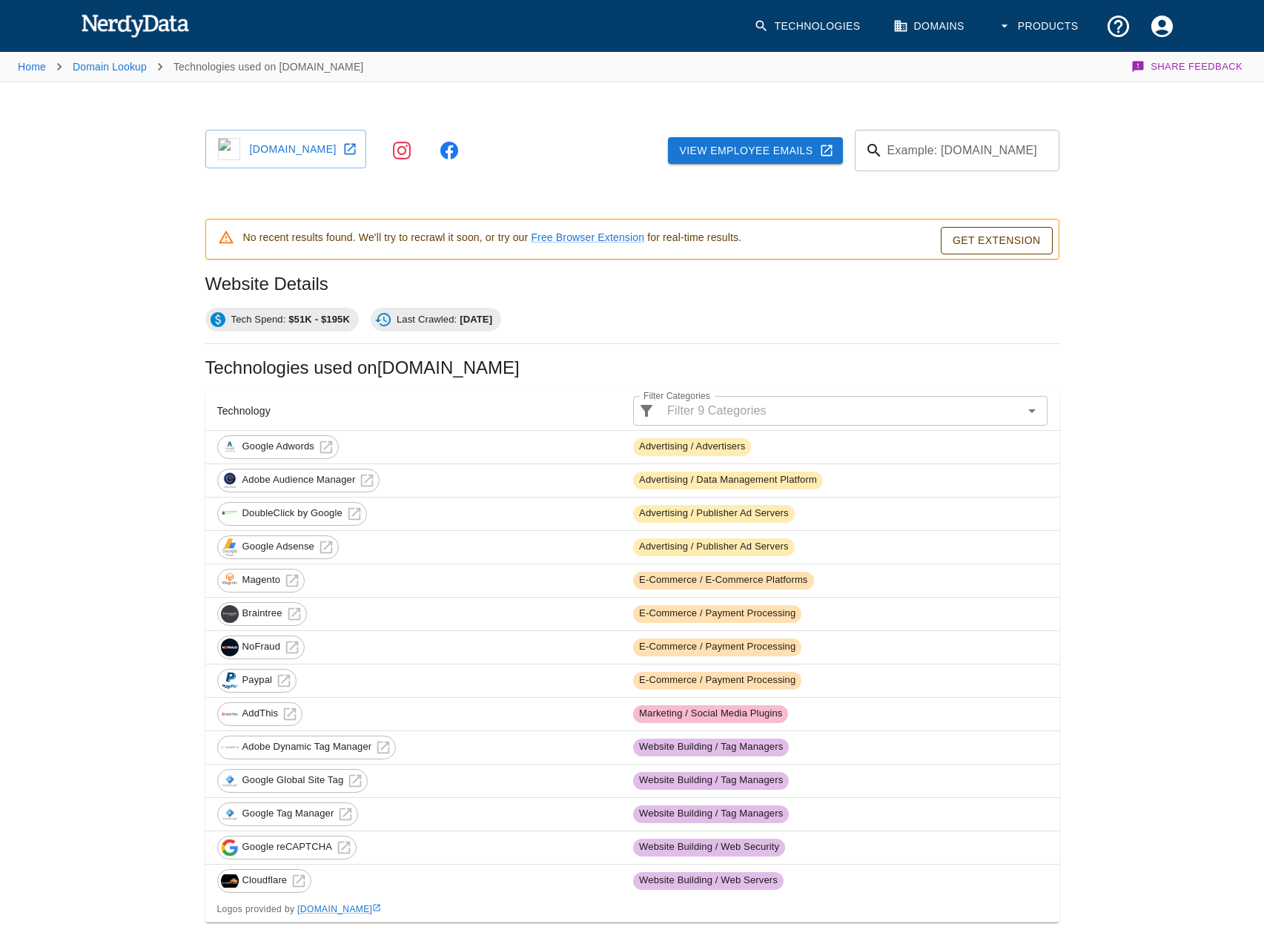
click at [293, 151] on link "micerveza.com" at bounding box center [285, 149] width 161 height 39
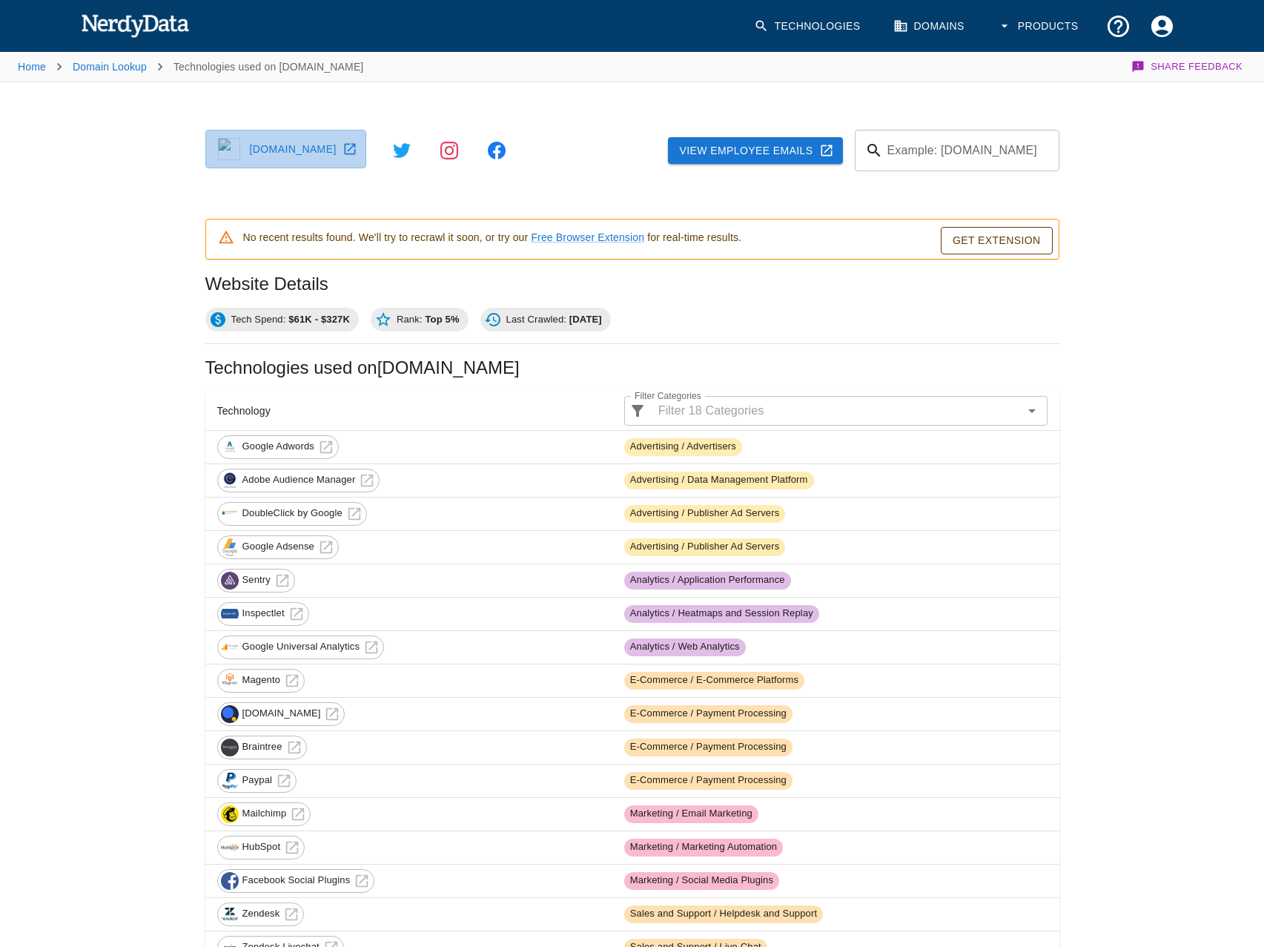
click at [293, 151] on link "[DOMAIN_NAME]" at bounding box center [285, 149] width 161 height 39
